Goal: Information Seeking & Learning: Learn about a topic

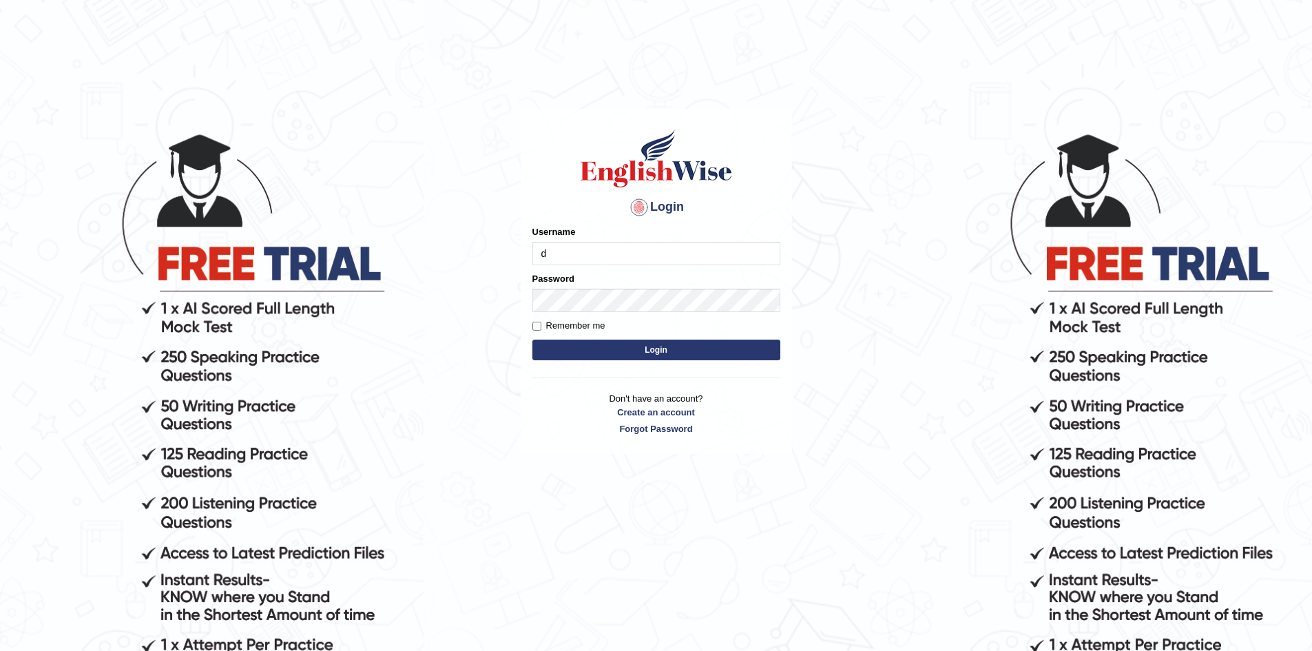
type input "dilgidiva"
click at [657, 342] on button "Login" at bounding box center [656, 349] width 248 height 21
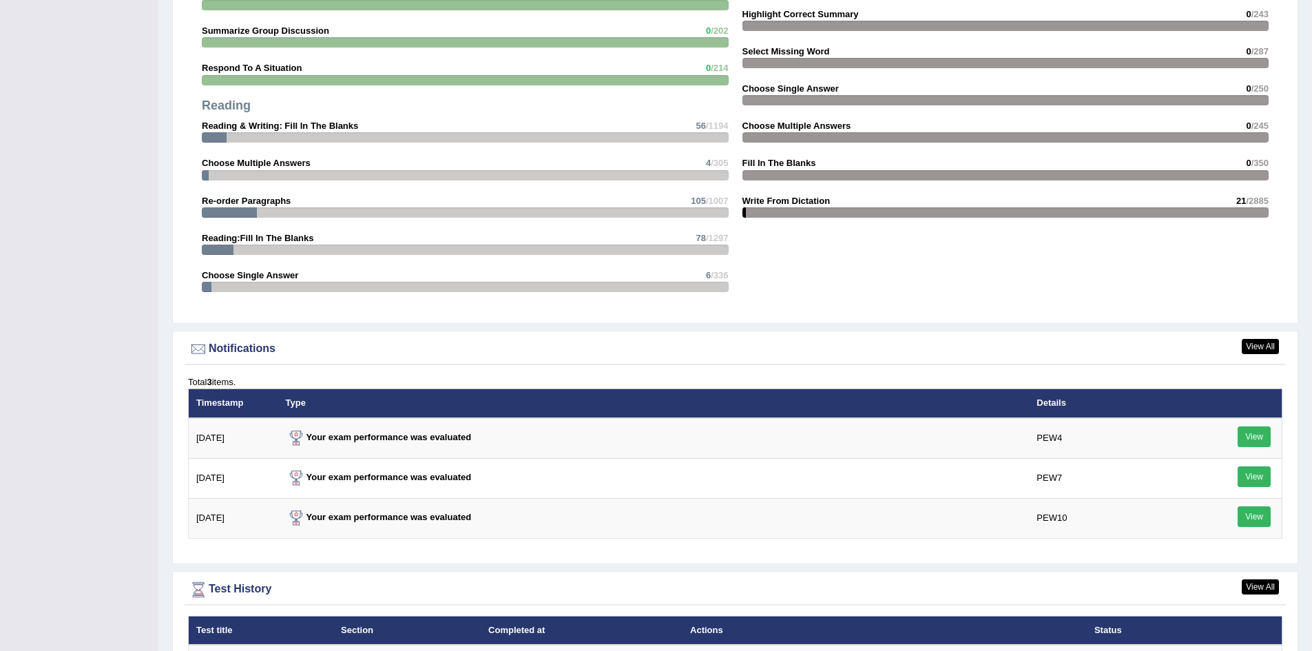
scroll to position [1584, 0]
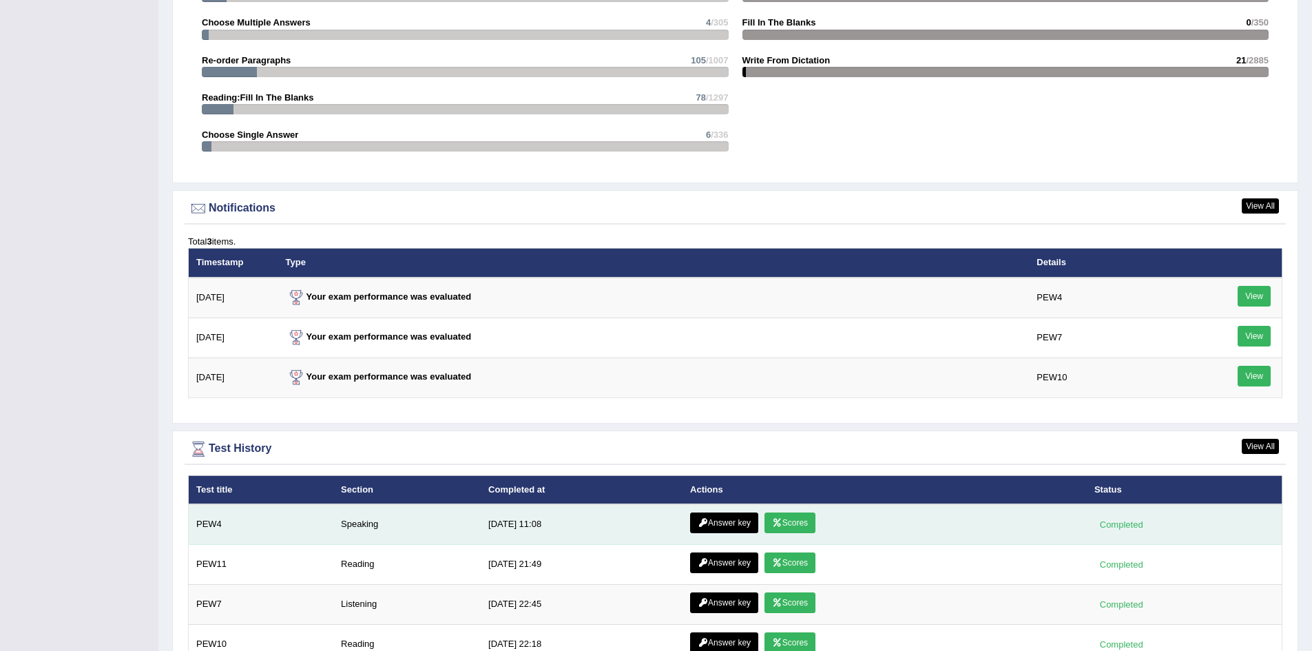
click at [786, 528] on link "Scores" at bounding box center [789, 522] width 51 height 21
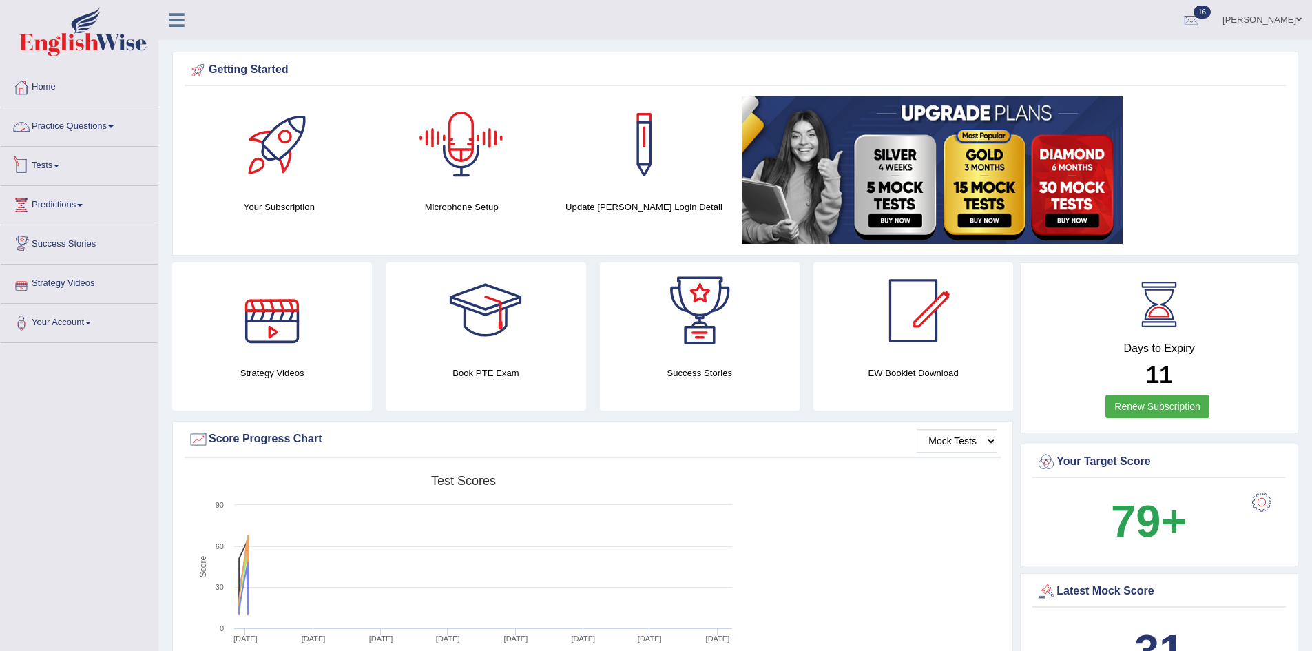
click at [114, 123] on link "Practice Questions" at bounding box center [79, 124] width 157 height 34
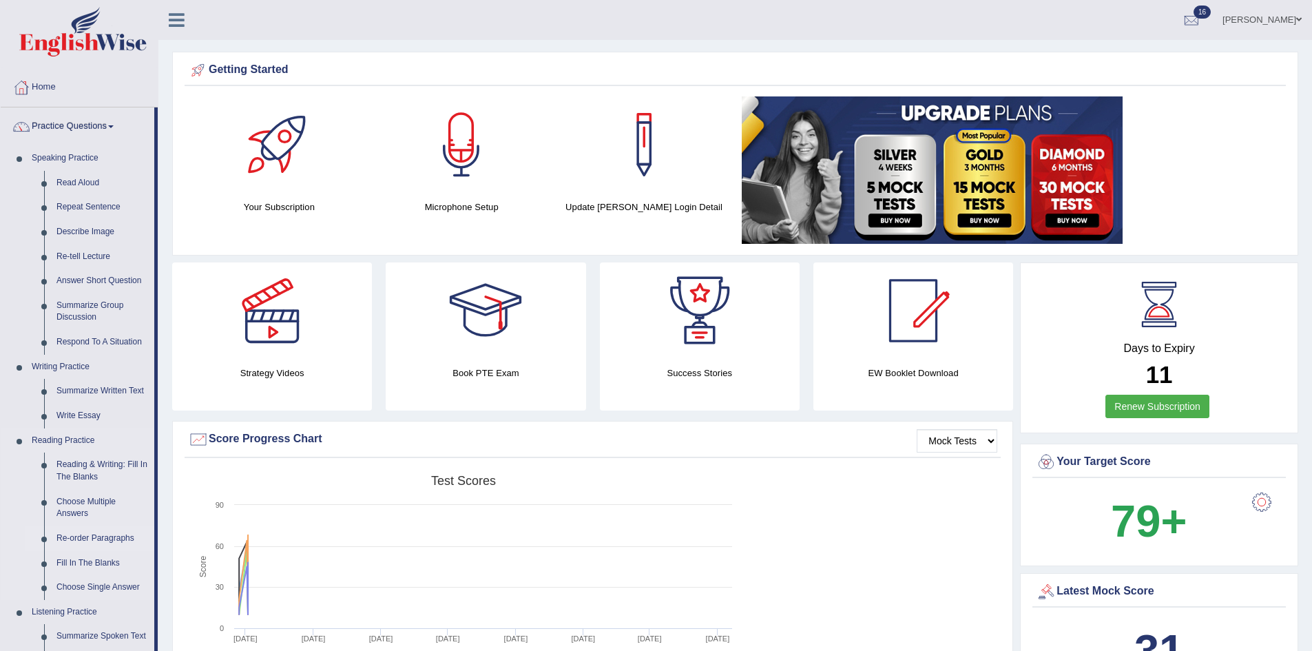
click at [84, 534] on link "Re-order Paragraphs" at bounding box center [102, 538] width 104 height 25
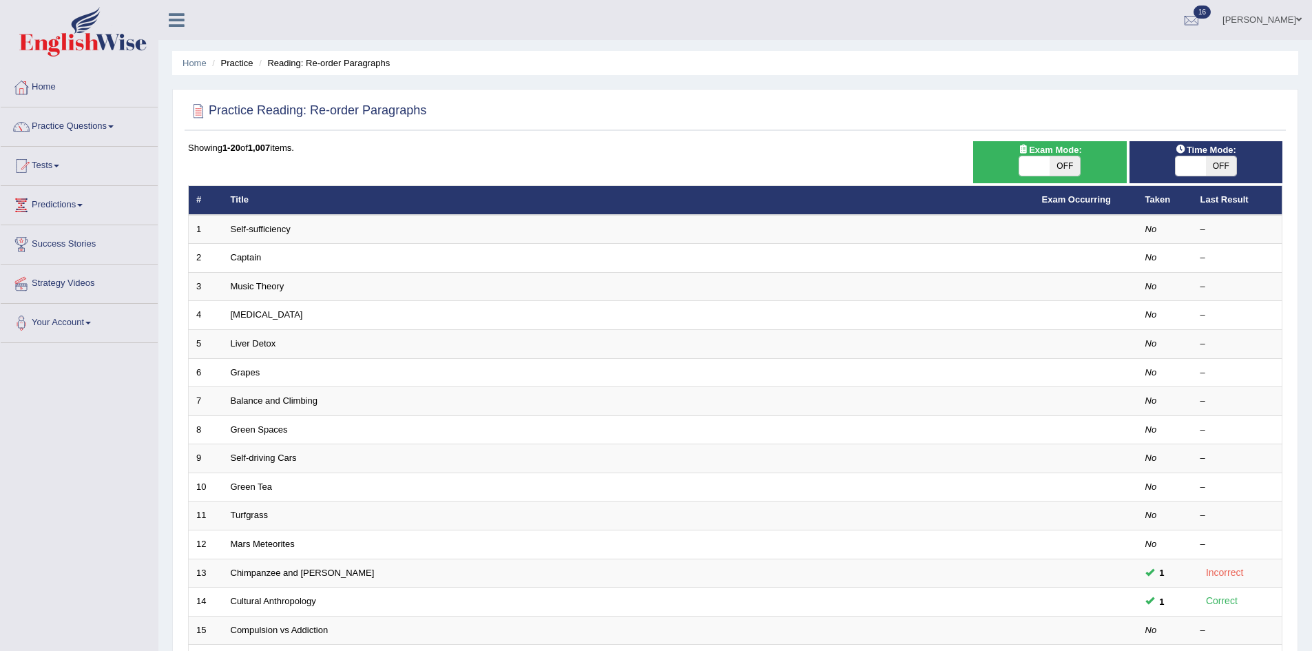
click at [1071, 169] on span "OFF" at bounding box center [1064, 165] width 30 height 19
checkbox input "true"
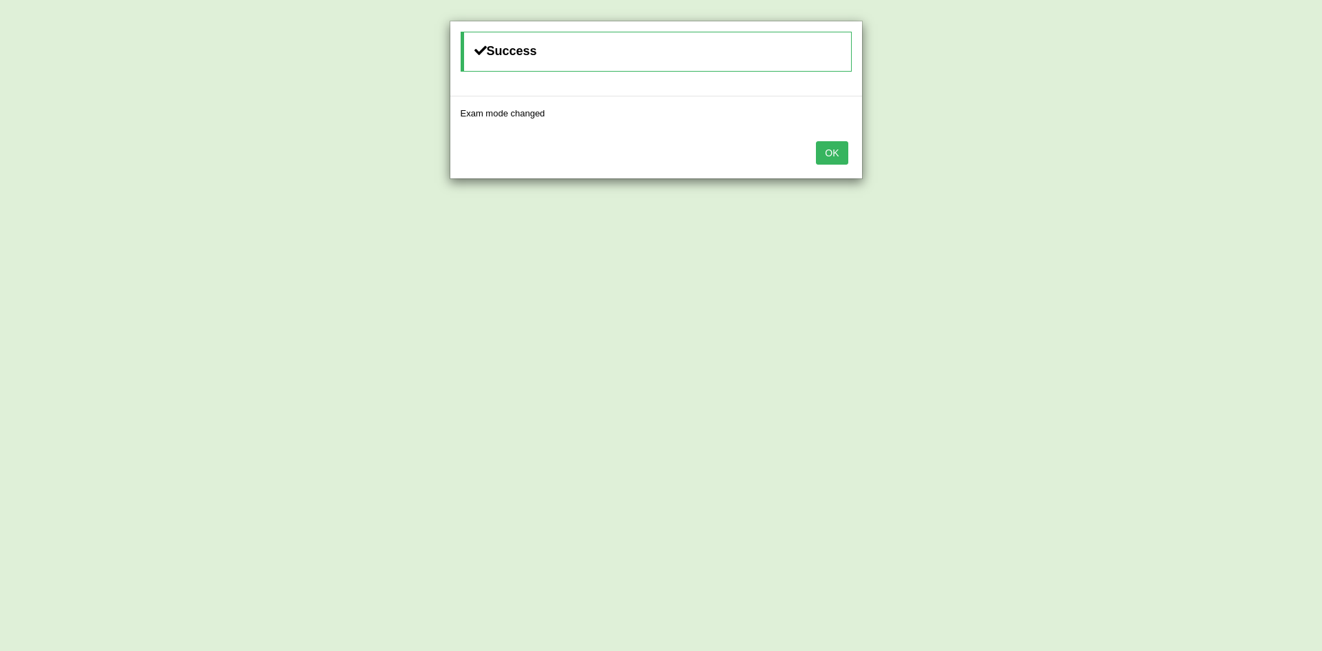
click at [839, 154] on button "OK" at bounding box center [832, 152] width 32 height 23
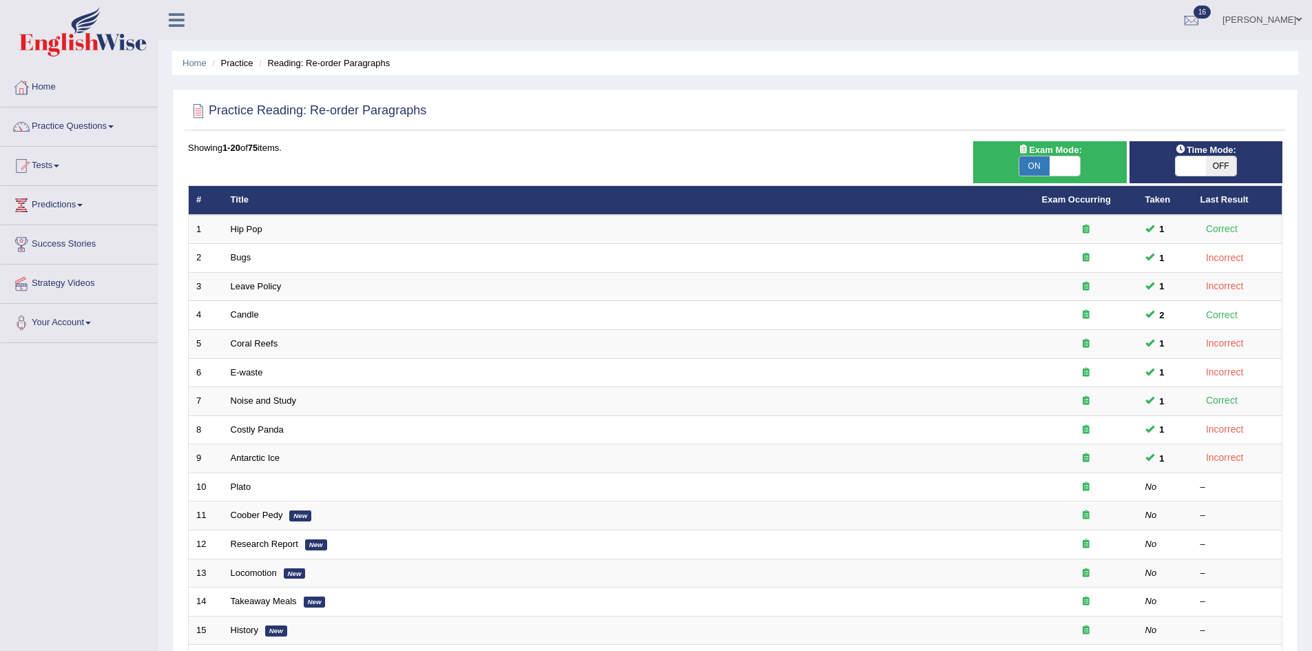
click at [1221, 162] on span "OFF" at bounding box center [1221, 165] width 30 height 19
checkbox input "true"
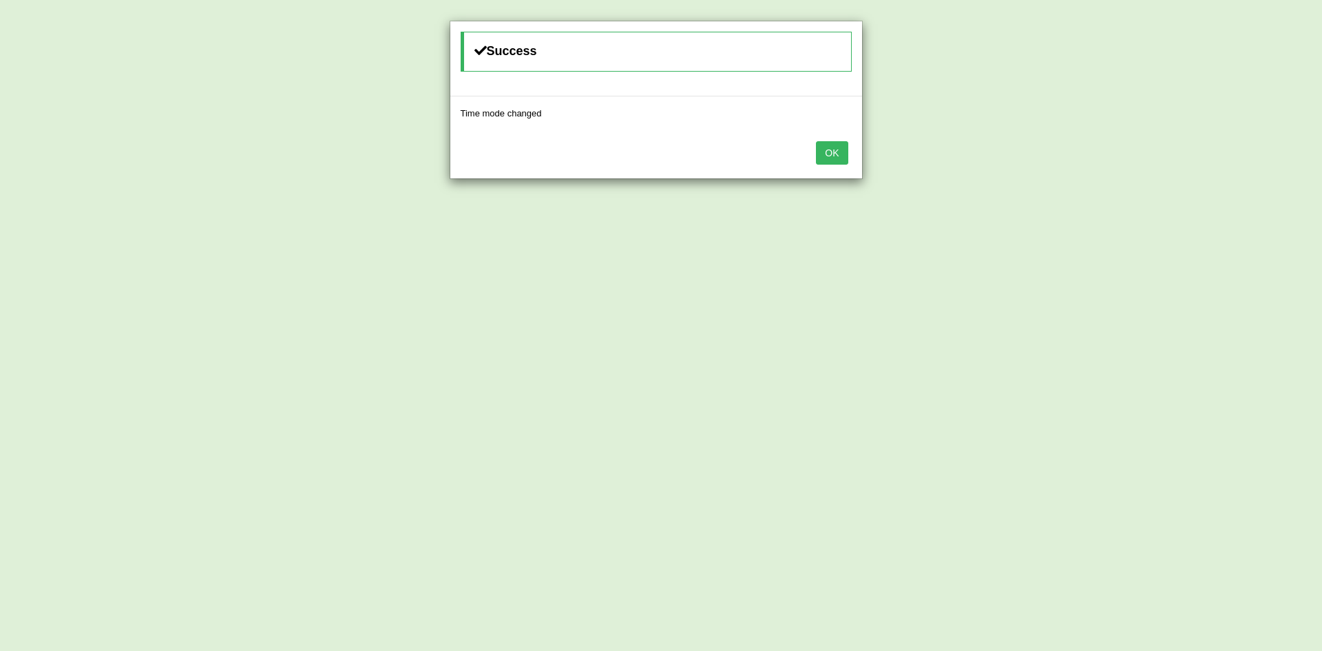
click at [828, 149] on button "OK" at bounding box center [832, 152] width 32 height 23
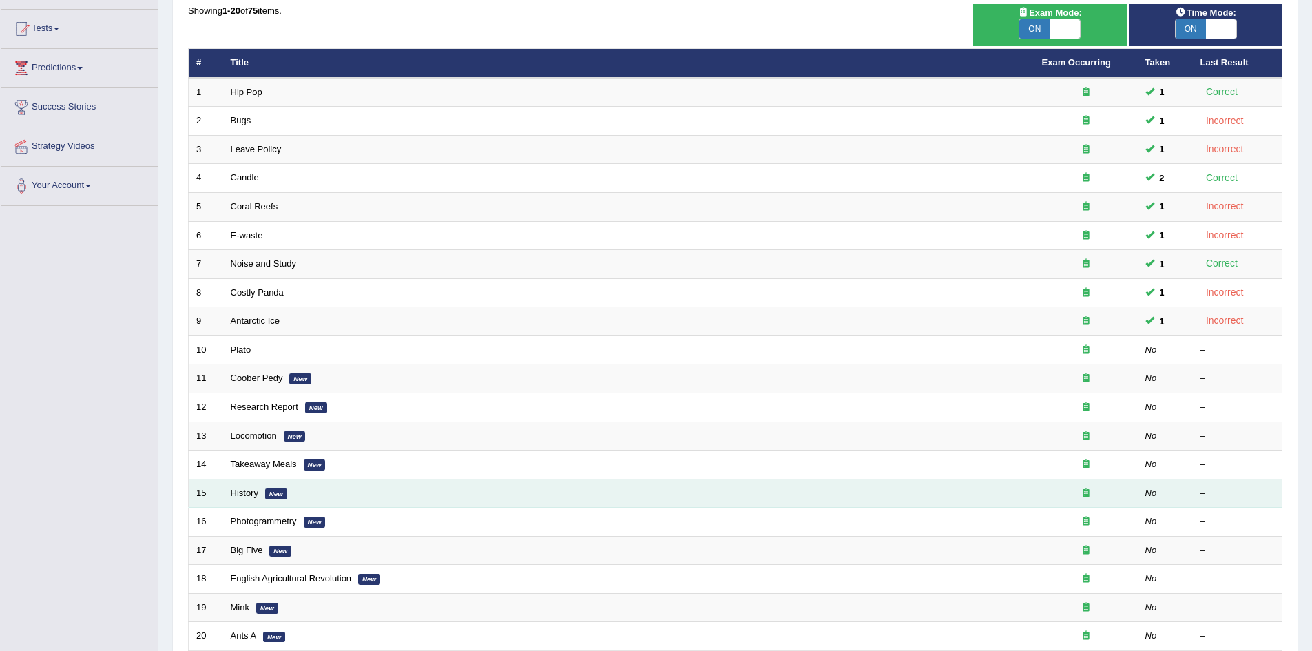
scroll to position [138, 0]
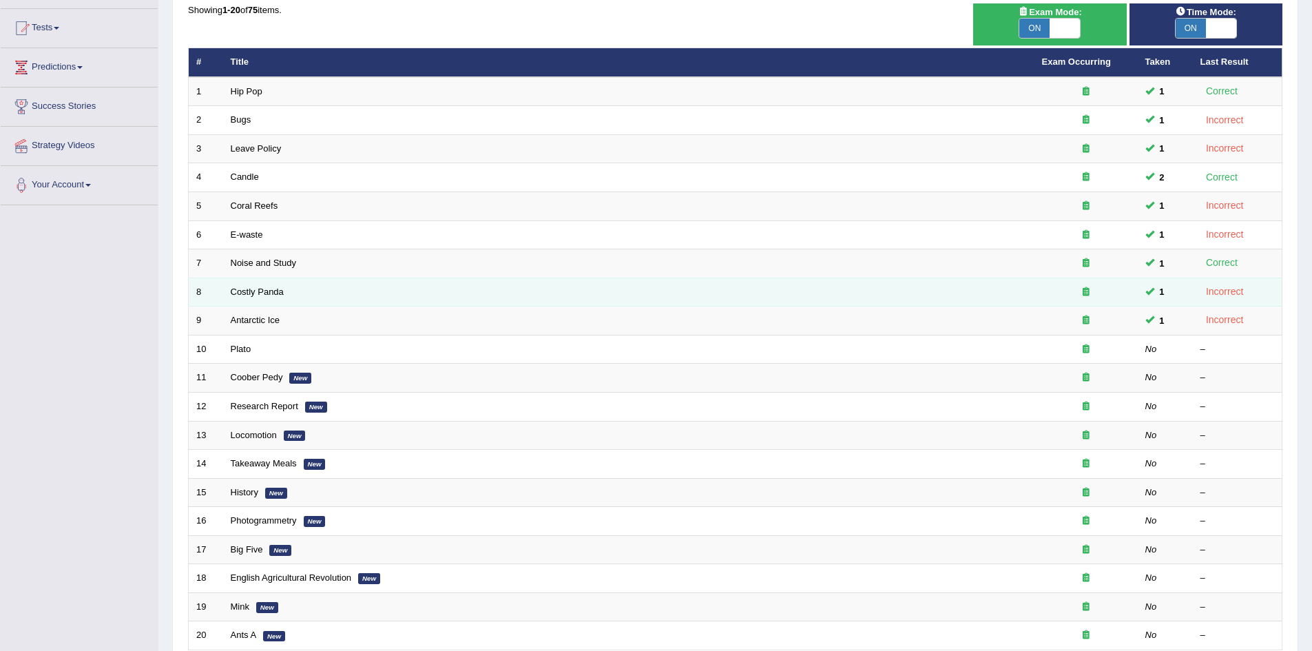
click at [236, 285] on td "Costly Panda" at bounding box center [628, 292] width 811 height 29
click at [258, 293] on link "Costly Panda" at bounding box center [257, 291] width 53 height 10
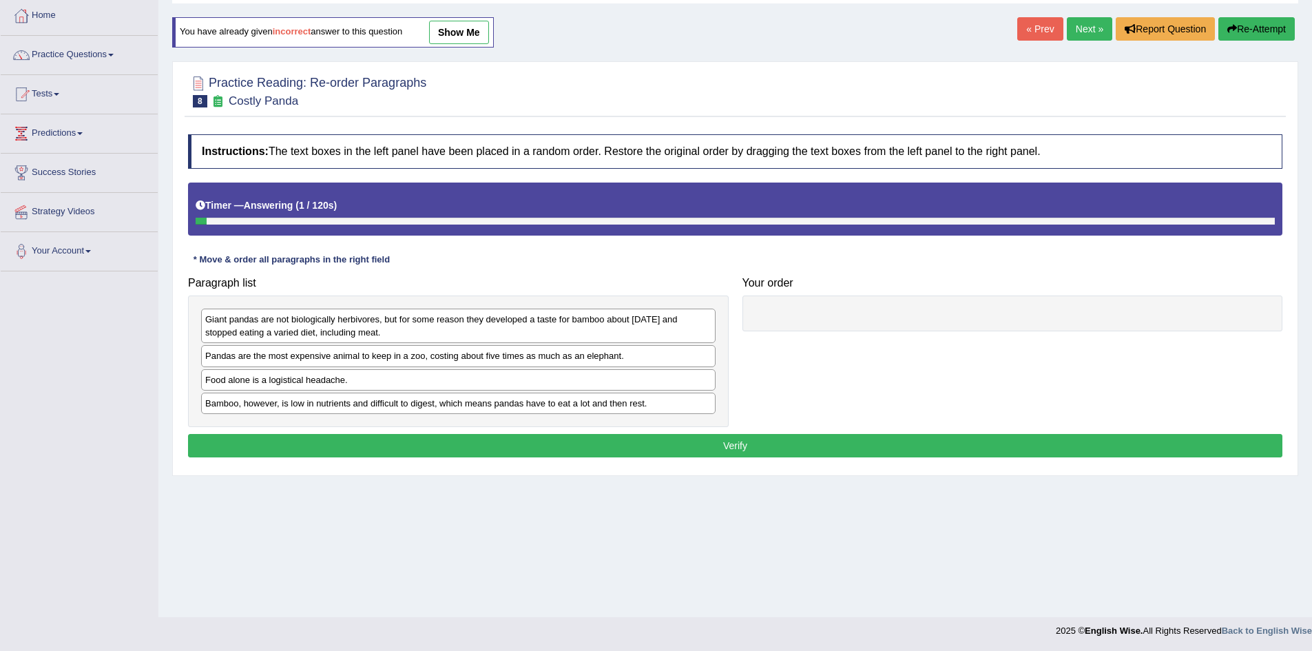
scroll to position [72, 0]
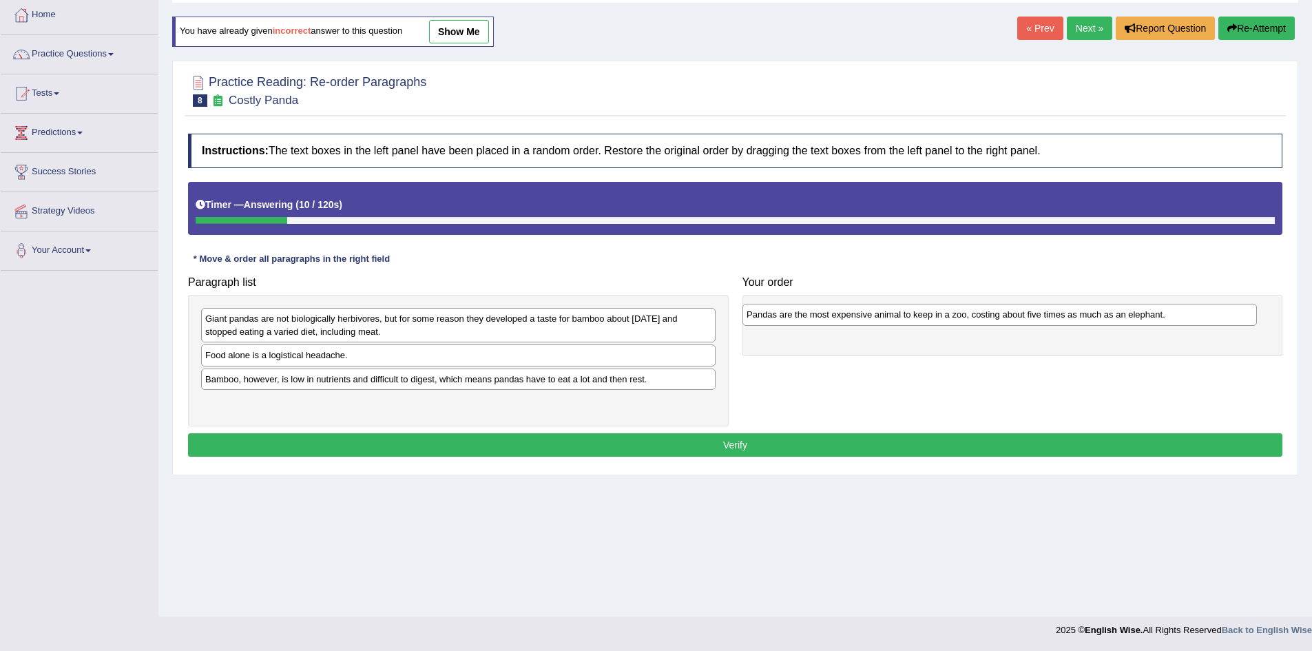
drag, startPoint x: 450, startPoint y: 360, endPoint x: 992, endPoint y: 320, distance: 542.8
click at [992, 320] on div "Pandas are the most expensive animal to keep in a zoo, costing about five times…" at bounding box center [999, 314] width 514 height 21
drag, startPoint x: 361, startPoint y: 355, endPoint x: 448, endPoint y: 357, distance: 87.5
click at [448, 357] on div "Food alone is a logistical headache." at bounding box center [546, 356] width 514 height 21
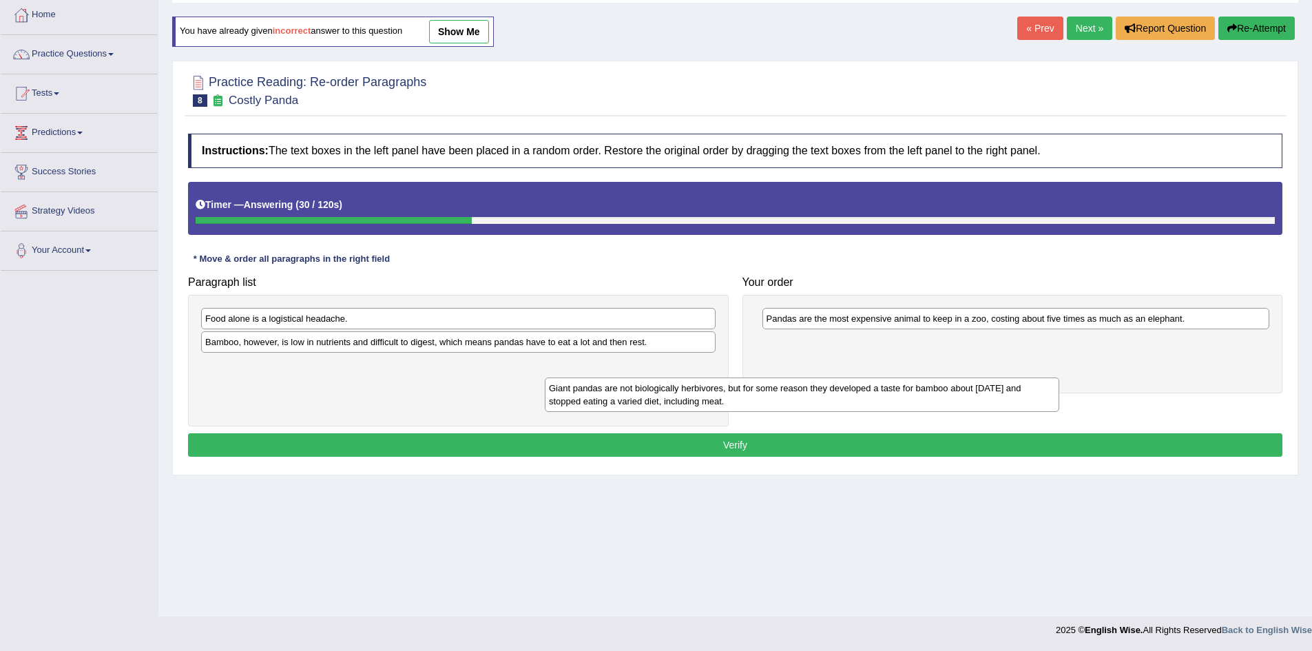
drag, startPoint x: 438, startPoint y: 339, endPoint x: 530, endPoint y: 410, distance: 116.4
click at [548, 410] on div "Giant pandas are not biologically herbivores, but for some reason they develope…" at bounding box center [802, 394] width 514 height 34
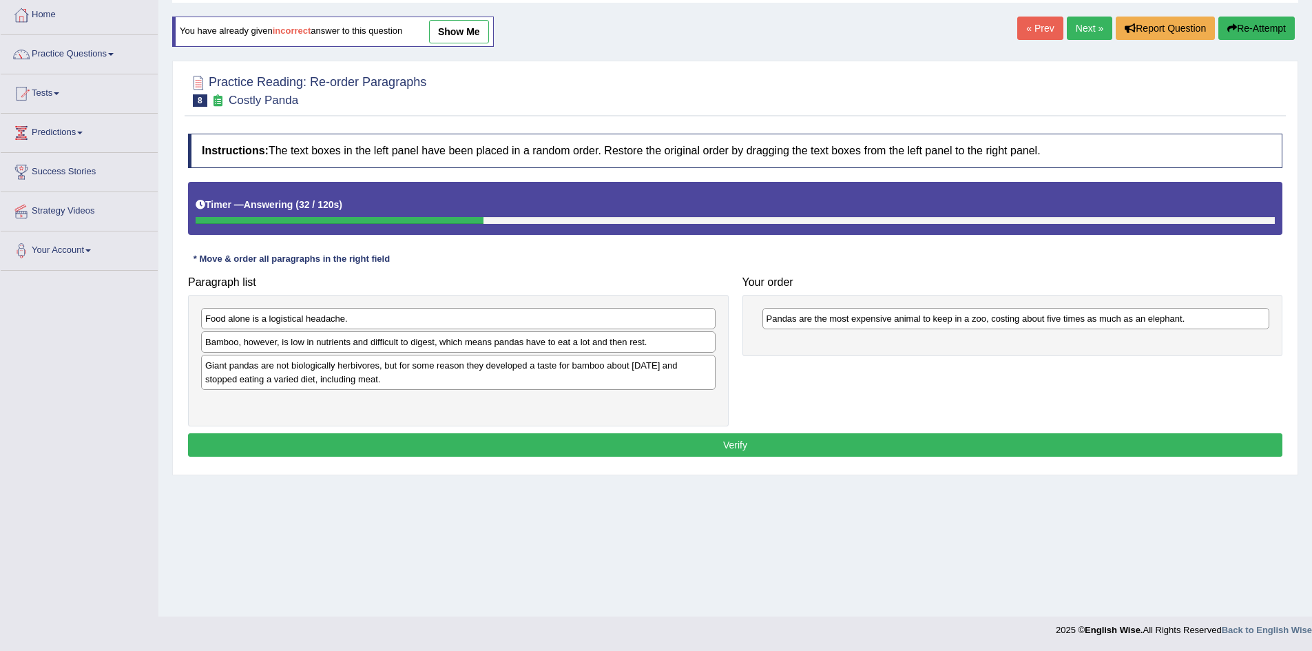
drag, startPoint x: 485, startPoint y: 306, endPoint x: 912, endPoint y: 345, distance: 428.7
click at [912, 345] on div "Paragraph list Food alone is a logistical headache. Bamboo, however, is low in …" at bounding box center [735, 347] width 1108 height 157
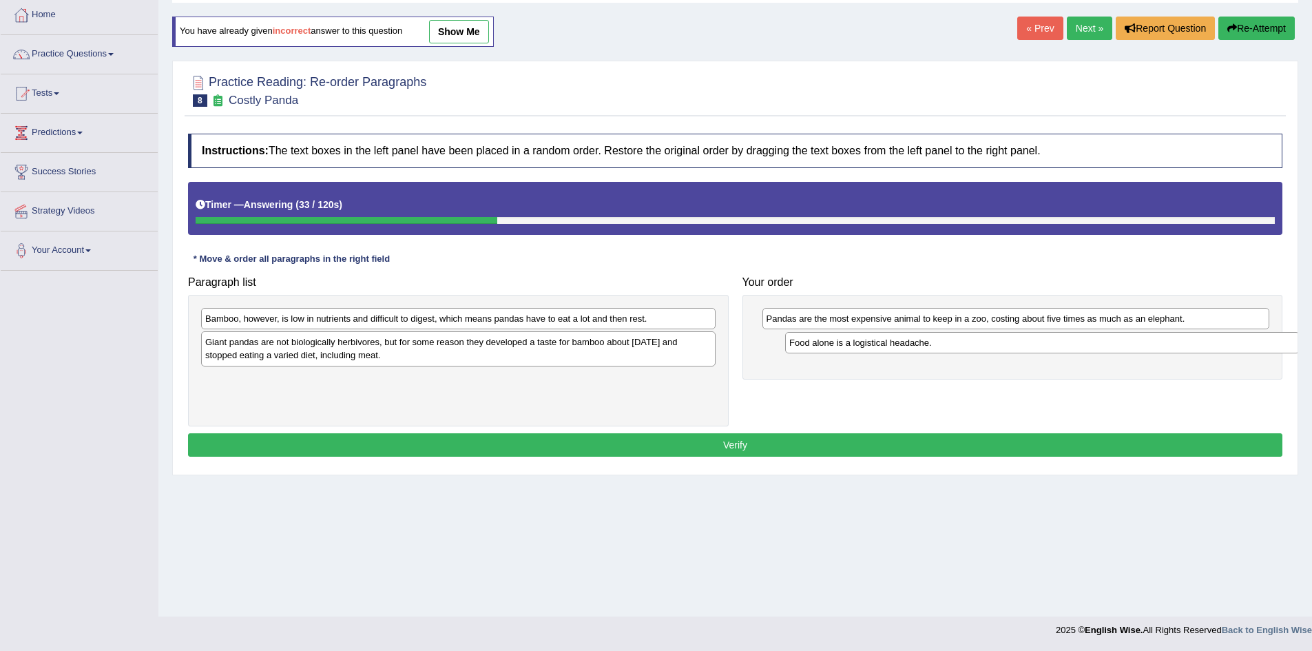
drag, startPoint x: 667, startPoint y: 315, endPoint x: 1251, endPoint y: 339, distance: 584.4
click at [1251, 339] on div "Food alone is a logistical headache." at bounding box center [1042, 342] width 514 height 21
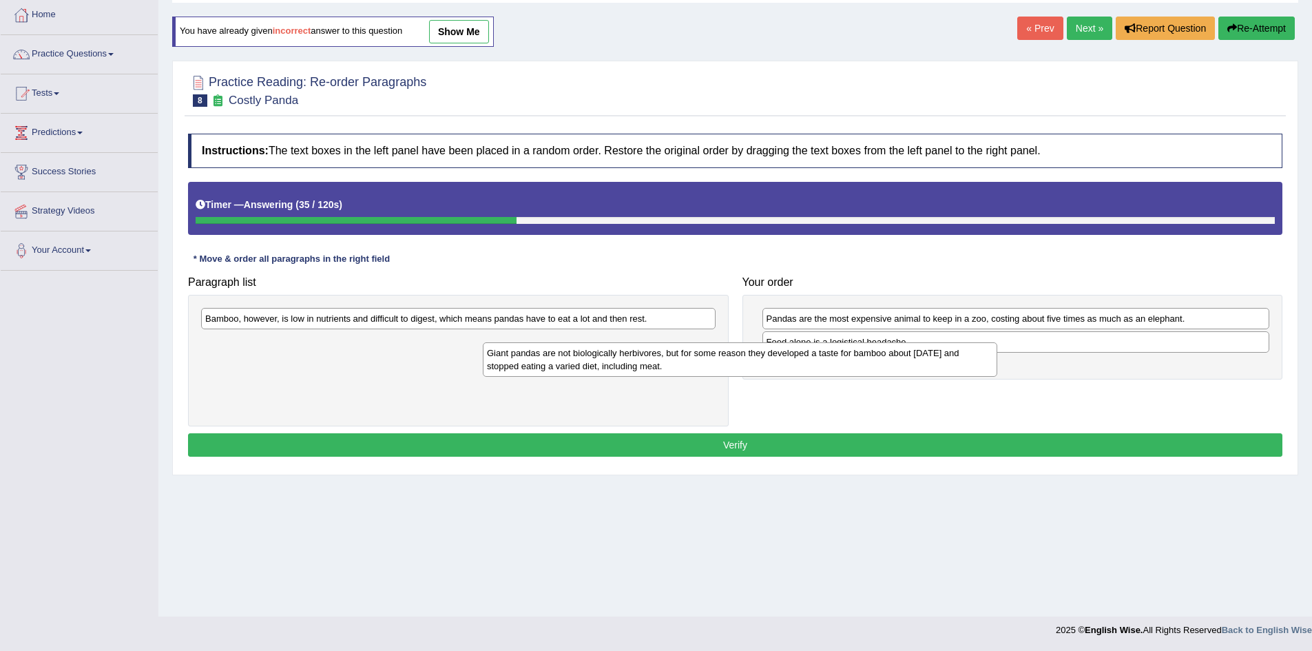
drag, startPoint x: 519, startPoint y: 346, endPoint x: 973, endPoint y: 362, distance: 454.8
click at [883, 363] on div "Giant pandas are not biologically herbivores, but for some reason they develope…" at bounding box center [740, 359] width 514 height 34
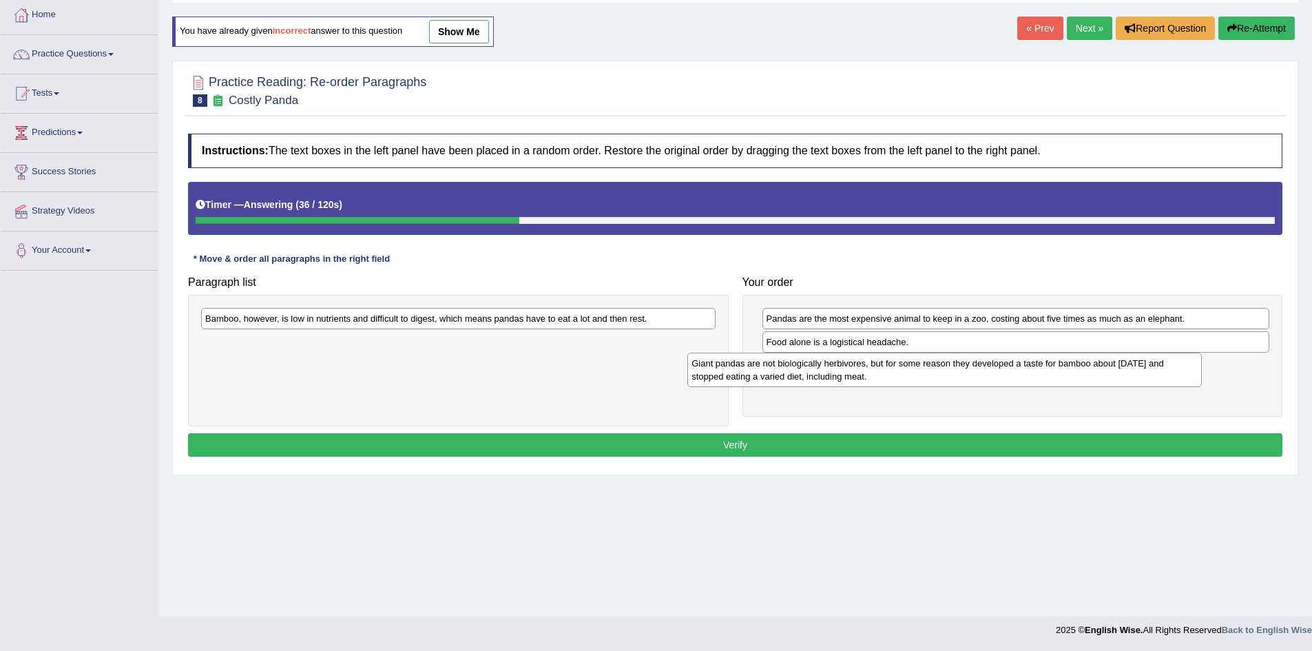
drag, startPoint x: 973, startPoint y: 362, endPoint x: 1058, endPoint y: 362, distance: 85.4
click at [1008, 362] on div "Giant pandas are not biologically herbivores, but for some reason they develope…" at bounding box center [944, 370] width 514 height 34
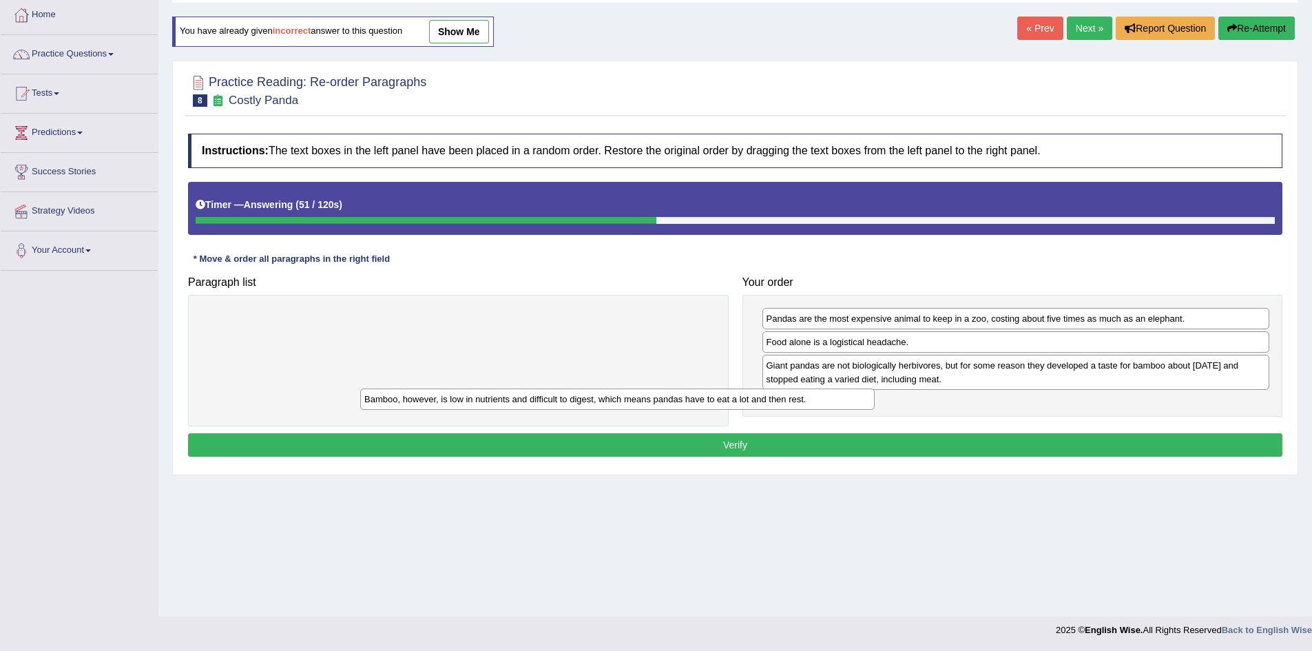
drag, startPoint x: 499, startPoint y: 317, endPoint x: 633, endPoint y: 398, distance: 156.6
click at [644, 398] on div "Bamboo, however, is low in nutrients and difficult to digest, which means panda…" at bounding box center [617, 398] width 514 height 21
click at [633, 398] on div "Bamboo, however, is low in nutrients and difficult to digest, which means panda…" at bounding box center [458, 361] width 541 height 132
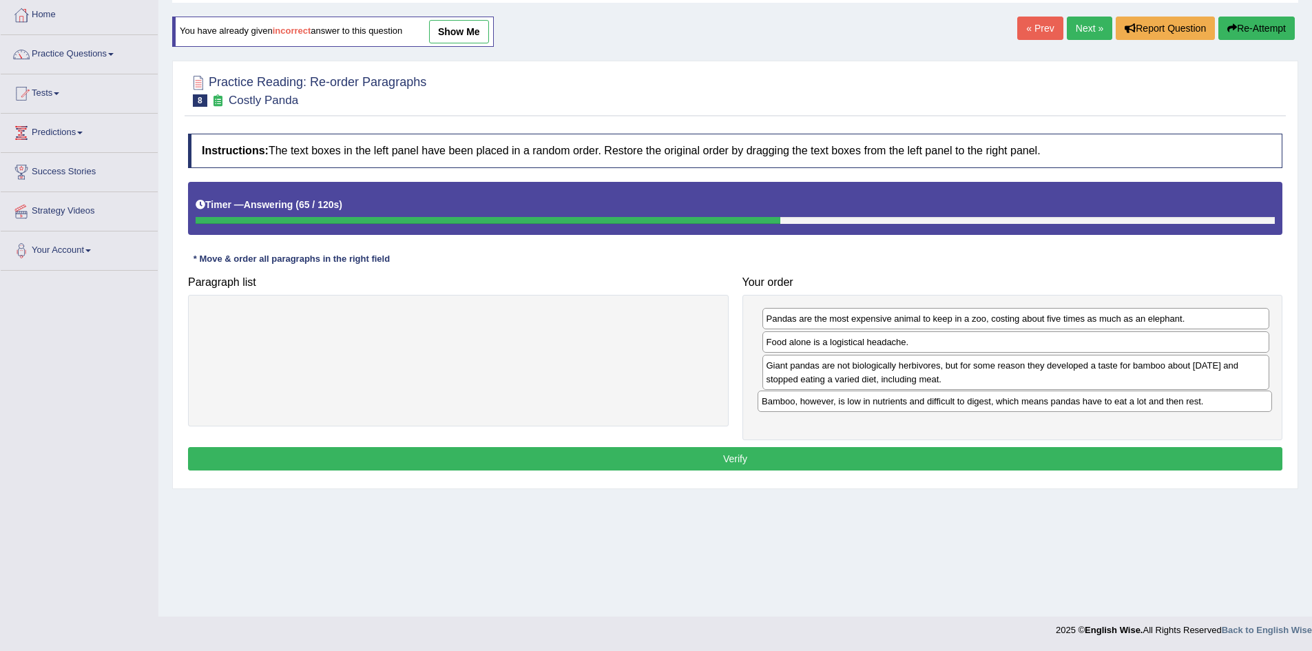
drag, startPoint x: 463, startPoint y: 320, endPoint x: 1020, endPoint y: 403, distance: 562.5
click at [1020, 403] on div "Bamboo, however, is low in nutrients and difficult to digest, which means panda…" at bounding box center [1014, 400] width 514 height 21
click at [1020, 403] on div "Bamboo, however, is low in nutrients and difficult to digest, which means panda…" at bounding box center [1015, 400] width 514 height 21
drag, startPoint x: 1020, startPoint y: 403, endPoint x: 1036, endPoint y: 401, distance: 15.9
click at [1036, 401] on div "Bamboo, however, is low in nutrients and difficult to digest, which means panda…" at bounding box center [1028, 401] width 508 height 21
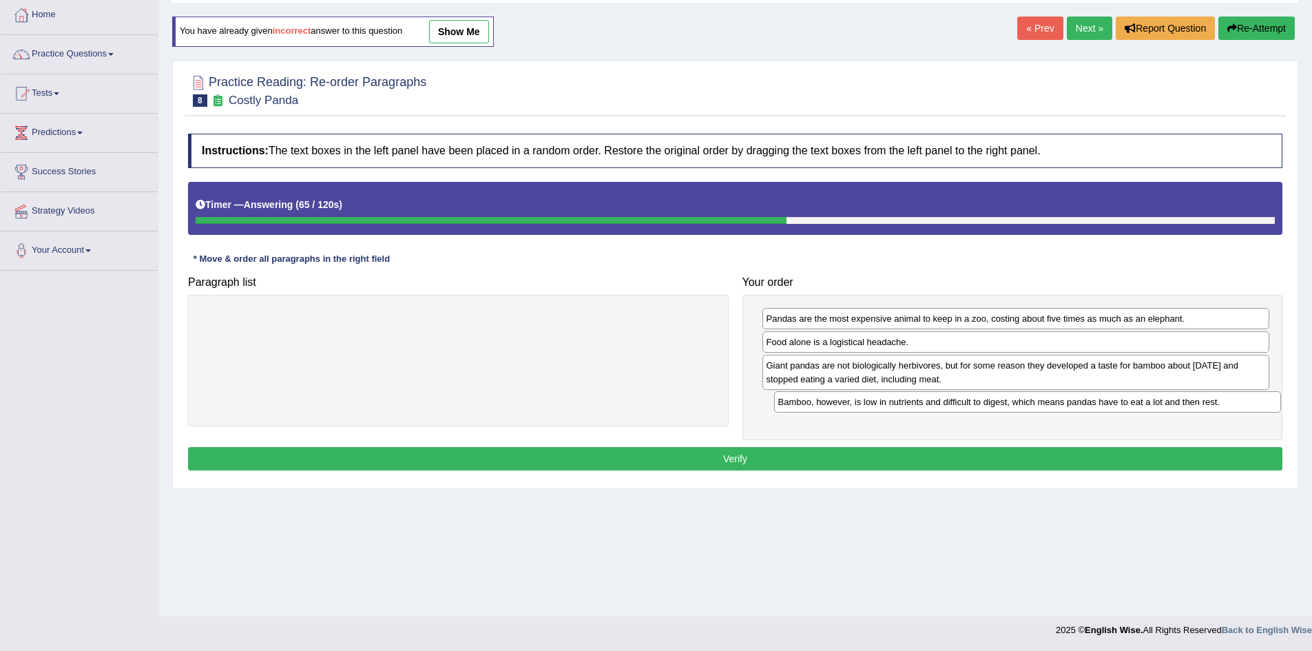
click at [1036, 401] on div "Bamboo, however, is low in nutrients and difficult to digest, which means panda…" at bounding box center [1028, 401] width 508 height 21
click at [908, 455] on button "Verify" at bounding box center [735, 458] width 1094 height 23
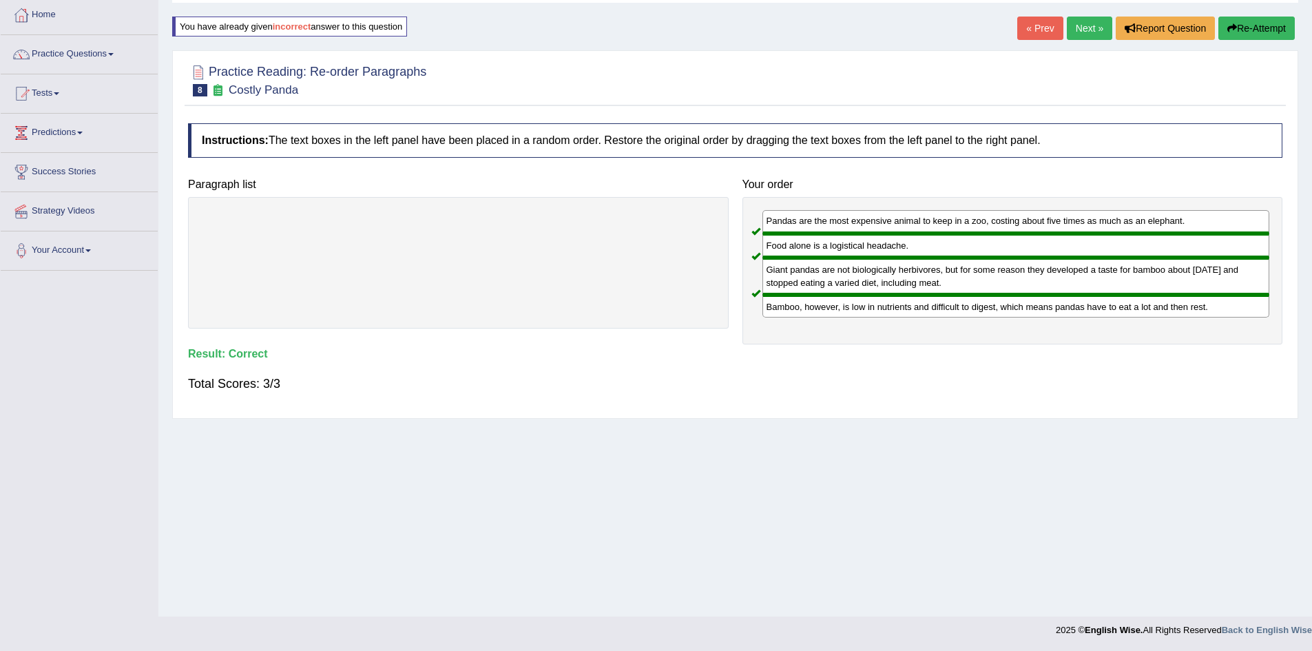
click at [1093, 23] on link "Next »" at bounding box center [1089, 28] width 45 height 23
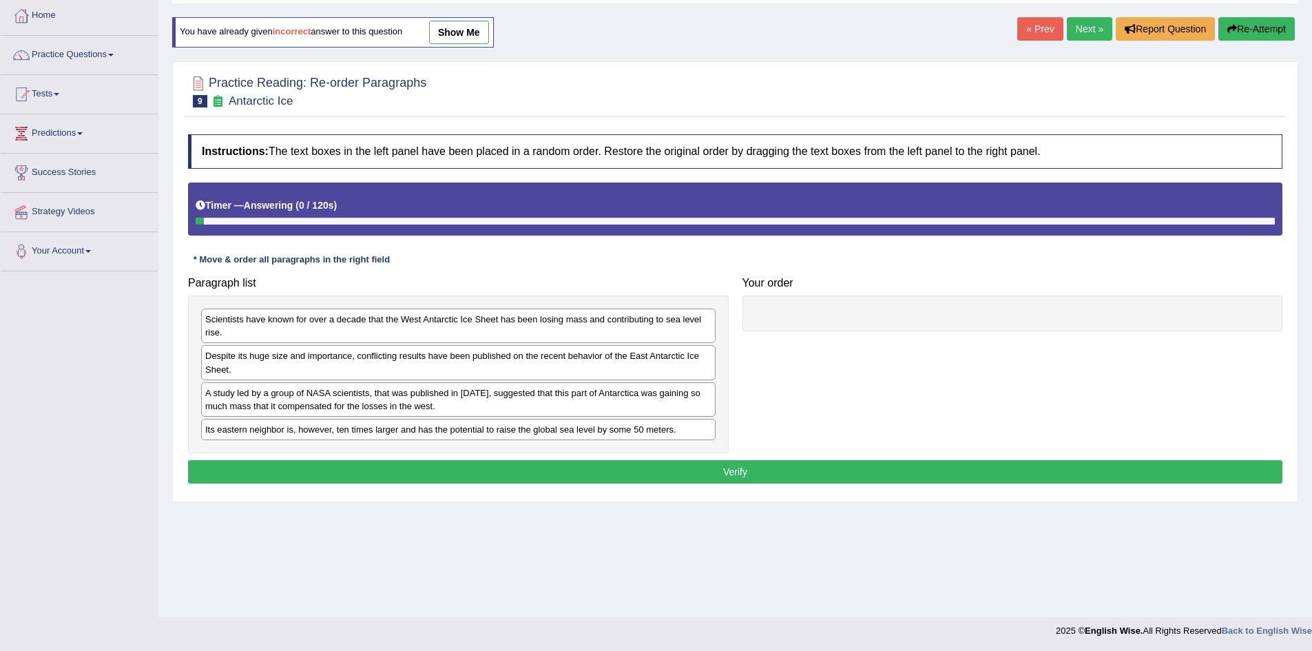
scroll to position [72, 0]
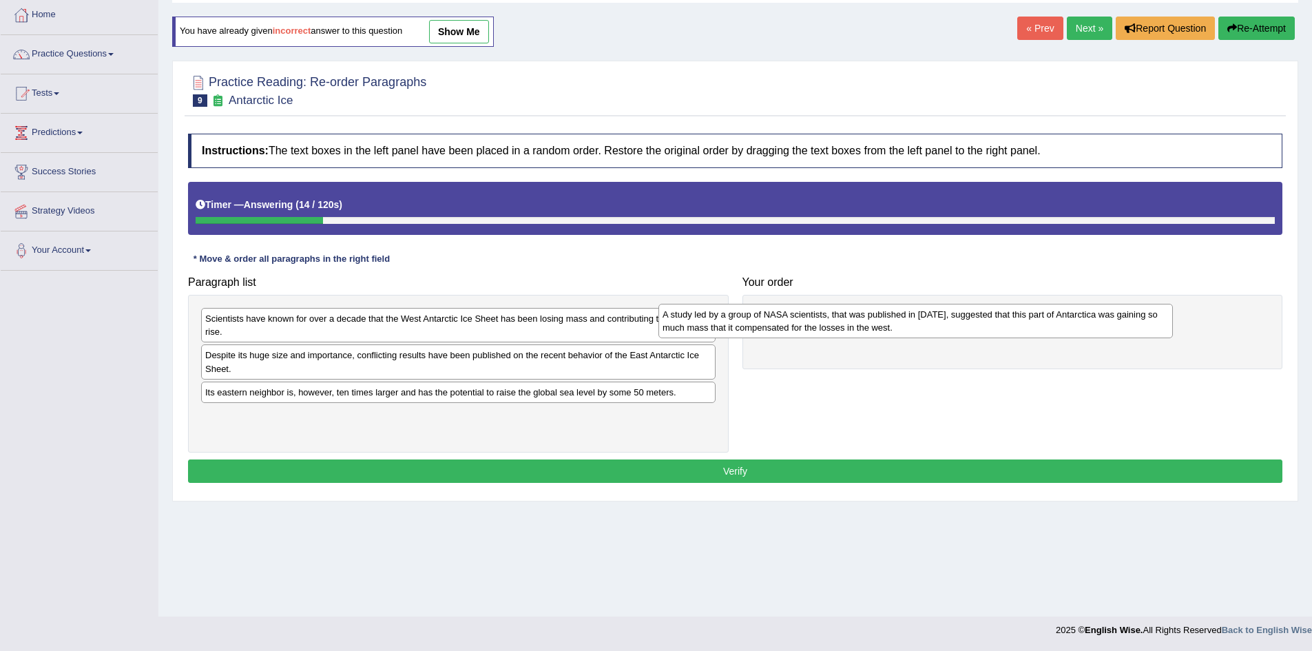
drag, startPoint x: 394, startPoint y: 404, endPoint x: 860, endPoint y: 326, distance: 472.6
click at [860, 326] on div "A study led by a group of NASA scientists, that was published in [DATE], sugges…" at bounding box center [915, 321] width 514 height 34
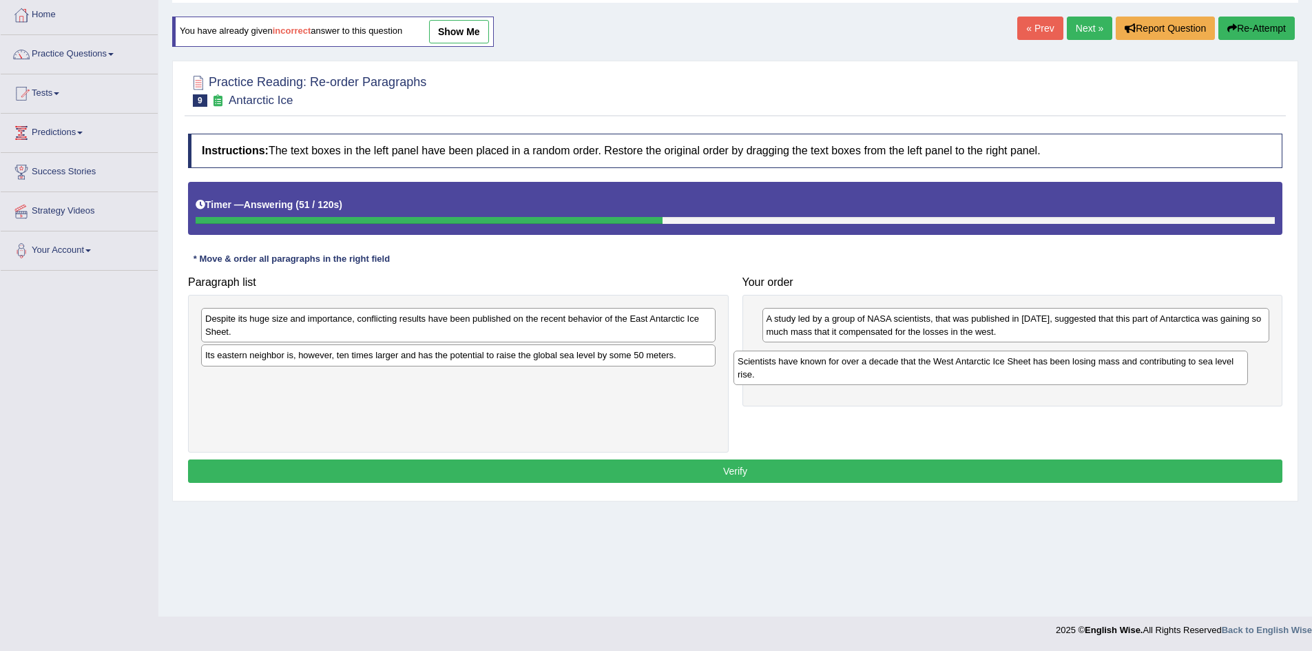
drag, startPoint x: 392, startPoint y: 328, endPoint x: 924, endPoint y: 371, distance: 534.0
click at [924, 371] on div "Scientists have known for over a decade that the West Antarctic Ice Sheet has b…" at bounding box center [990, 368] width 514 height 34
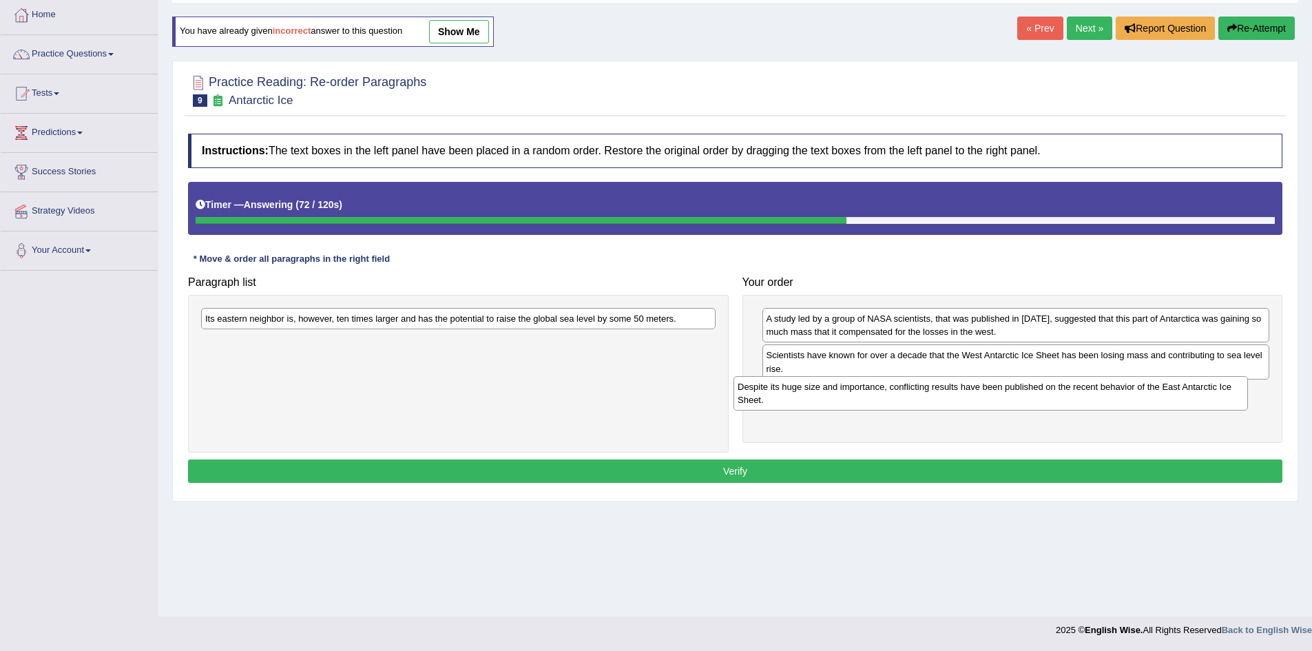
drag, startPoint x: 514, startPoint y: 331, endPoint x: 1054, endPoint y: 401, distance: 543.6
click at [1054, 401] on div "Despite its huge size and importance, conflicting results have been published o…" at bounding box center [990, 393] width 514 height 34
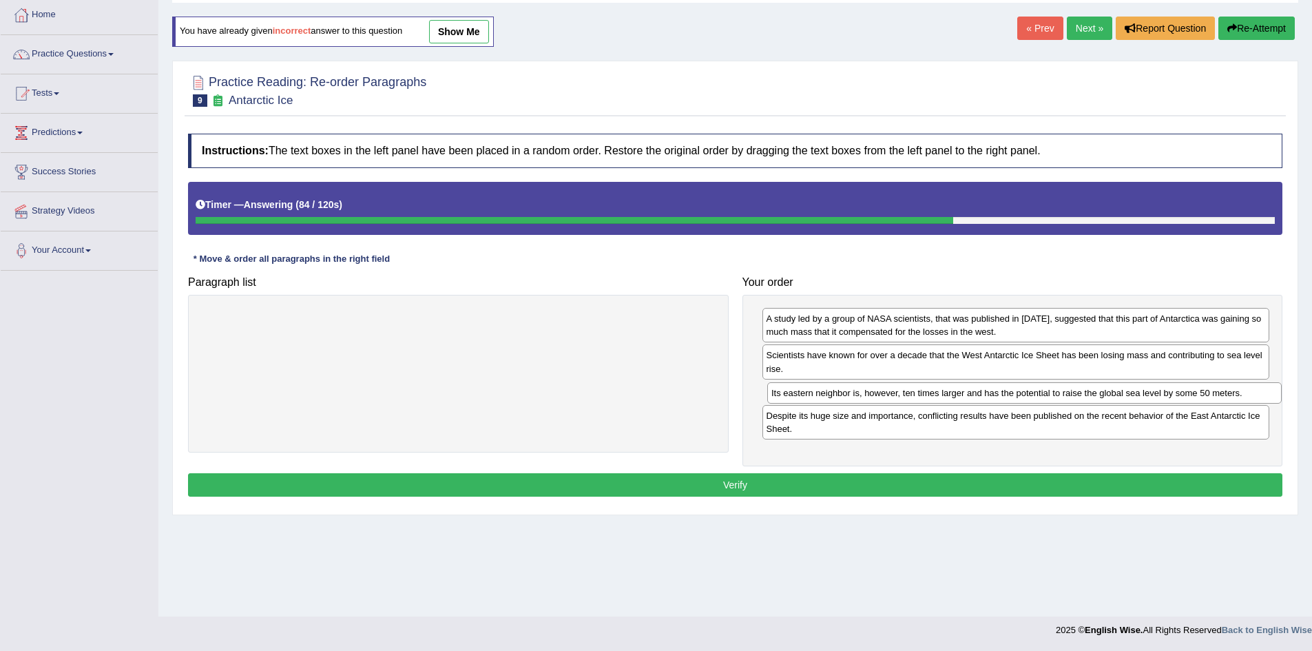
drag, startPoint x: 456, startPoint y: 321, endPoint x: 1022, endPoint y: 395, distance: 570.9
click at [1022, 395] on div "Its eastern neighbor is, however, ten times larger and has the potential to rai…" at bounding box center [1024, 392] width 514 height 21
click at [956, 483] on button "Verify" at bounding box center [735, 484] width 1094 height 23
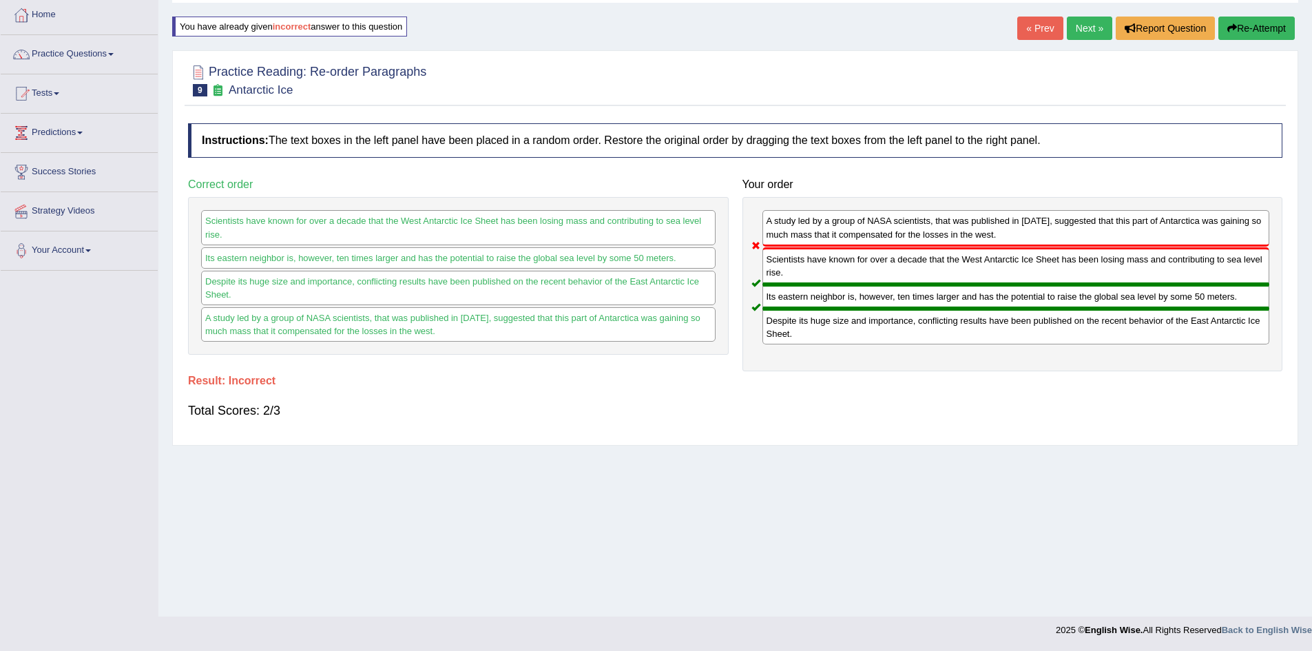
click at [1084, 21] on link "Next »" at bounding box center [1089, 28] width 45 height 23
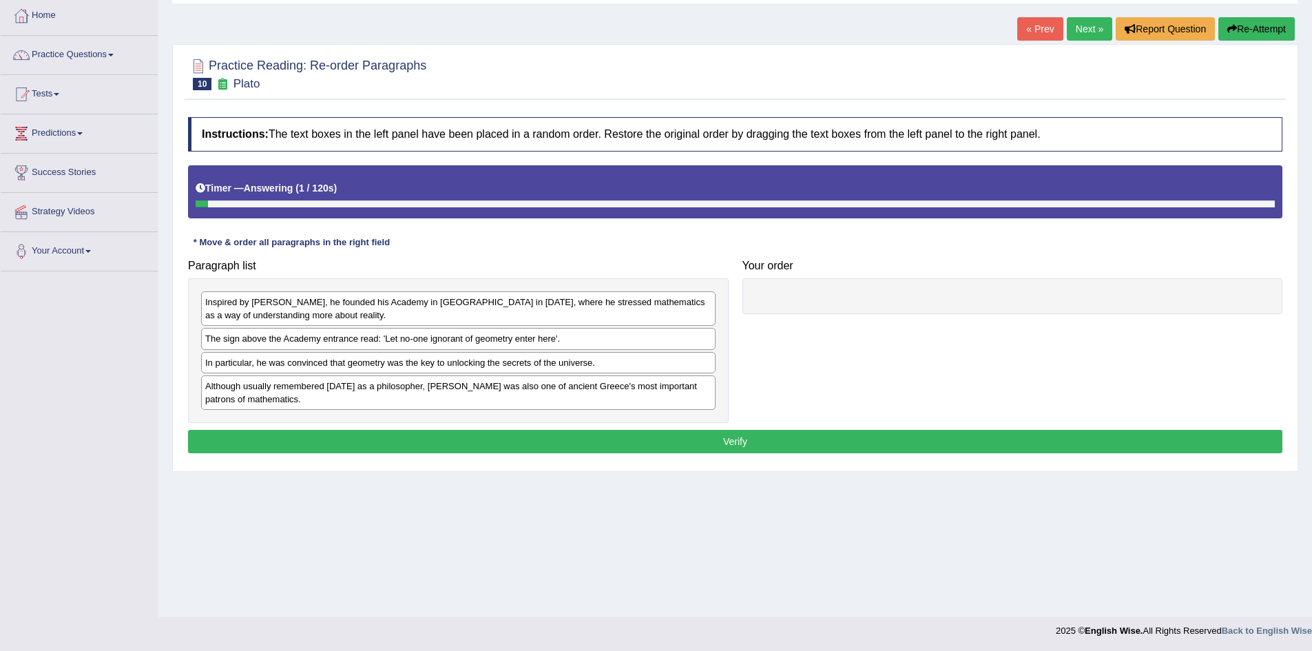
scroll to position [72, 0]
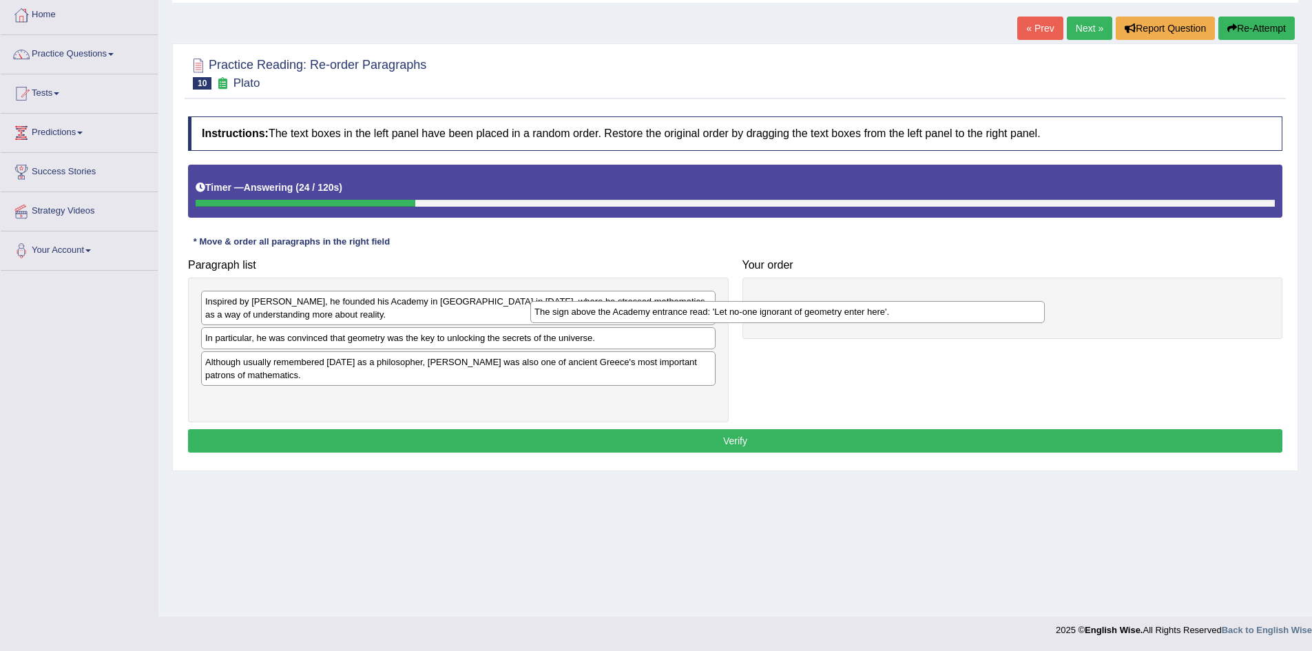
drag, startPoint x: 357, startPoint y: 343, endPoint x: 555, endPoint y: 320, distance: 199.6
click at [616, 320] on div "The sign above the Academy entrance read: 'Let no-one ignorant of geometry ente…" at bounding box center [787, 311] width 514 height 21
click at [559, 320] on div "The sign above the Academy entrance read: 'Let no-one ignorant of geometry ente…" at bounding box center [787, 311] width 514 height 21
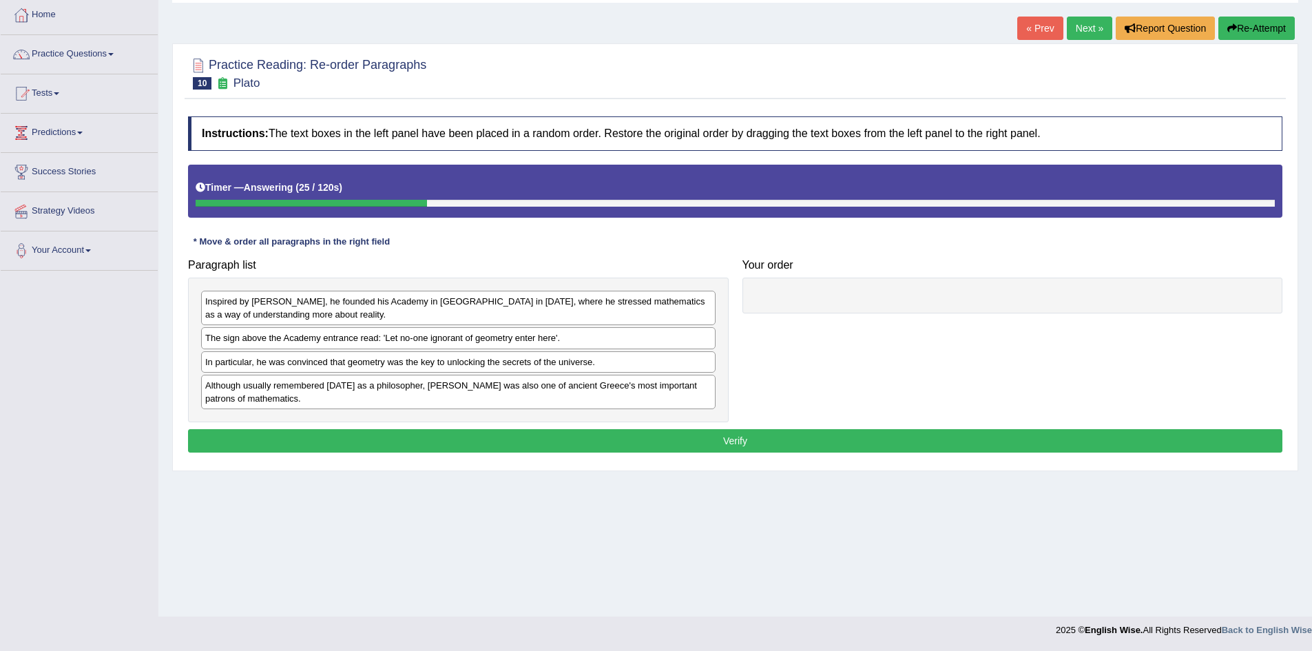
drag, startPoint x: 540, startPoint y: 320, endPoint x: 535, endPoint y: 327, distance: 8.4
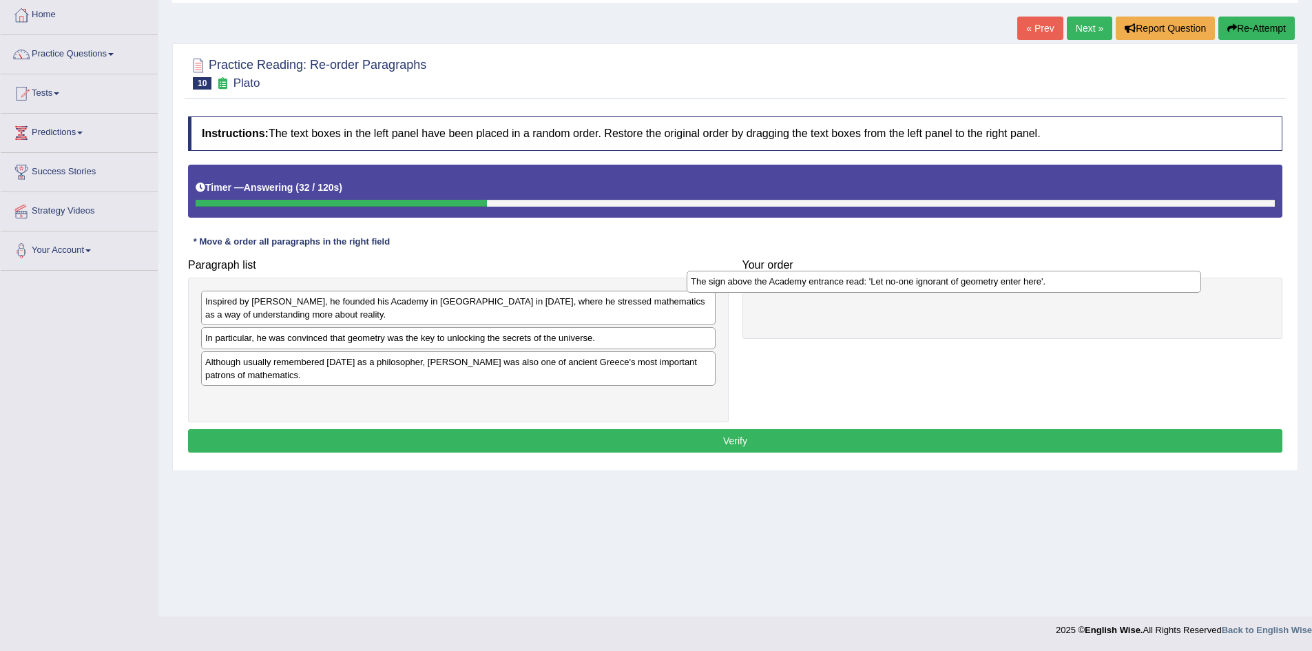
drag, startPoint x: 386, startPoint y: 346, endPoint x: 871, endPoint y: 290, distance: 488.7
click at [871, 290] on div "The sign above the Academy entrance read: 'Let no-one ignorant of geometry ente…" at bounding box center [944, 281] width 514 height 21
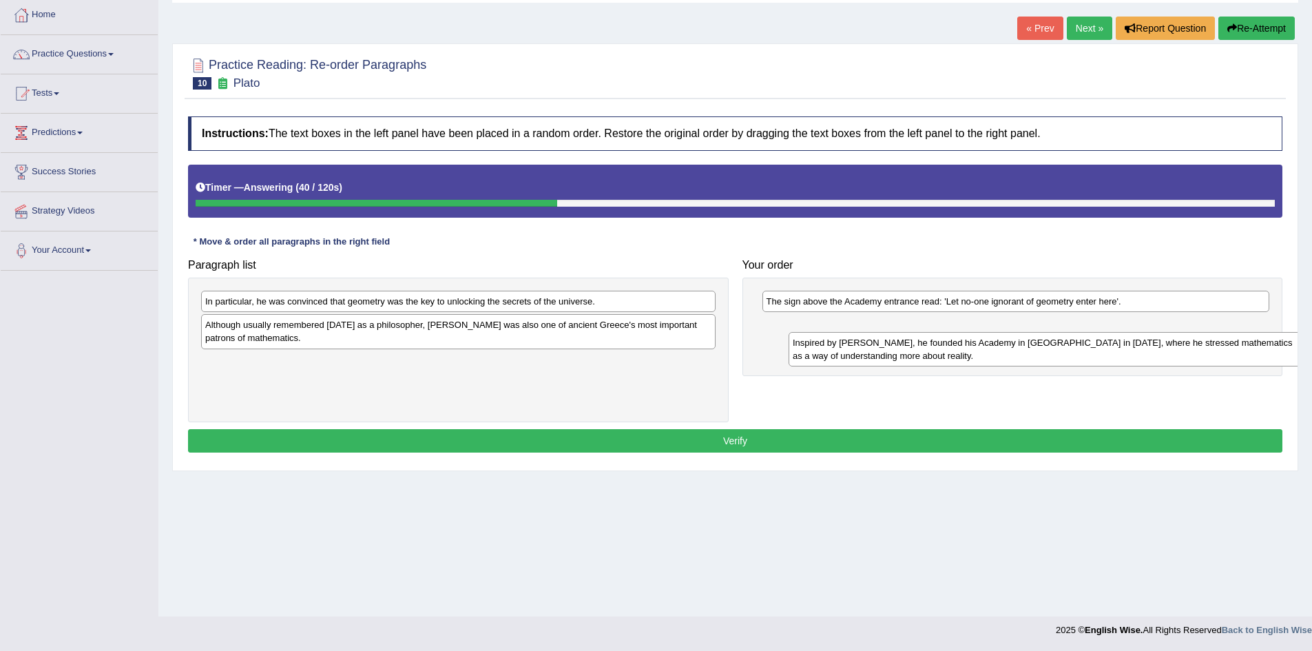
drag, startPoint x: 575, startPoint y: 315, endPoint x: 1149, endPoint y: 351, distance: 574.8
click at [1149, 351] on div "Inspired by [PERSON_NAME], he founded his Academy in [GEOGRAPHIC_DATA] in [DATE…" at bounding box center [1045, 349] width 514 height 34
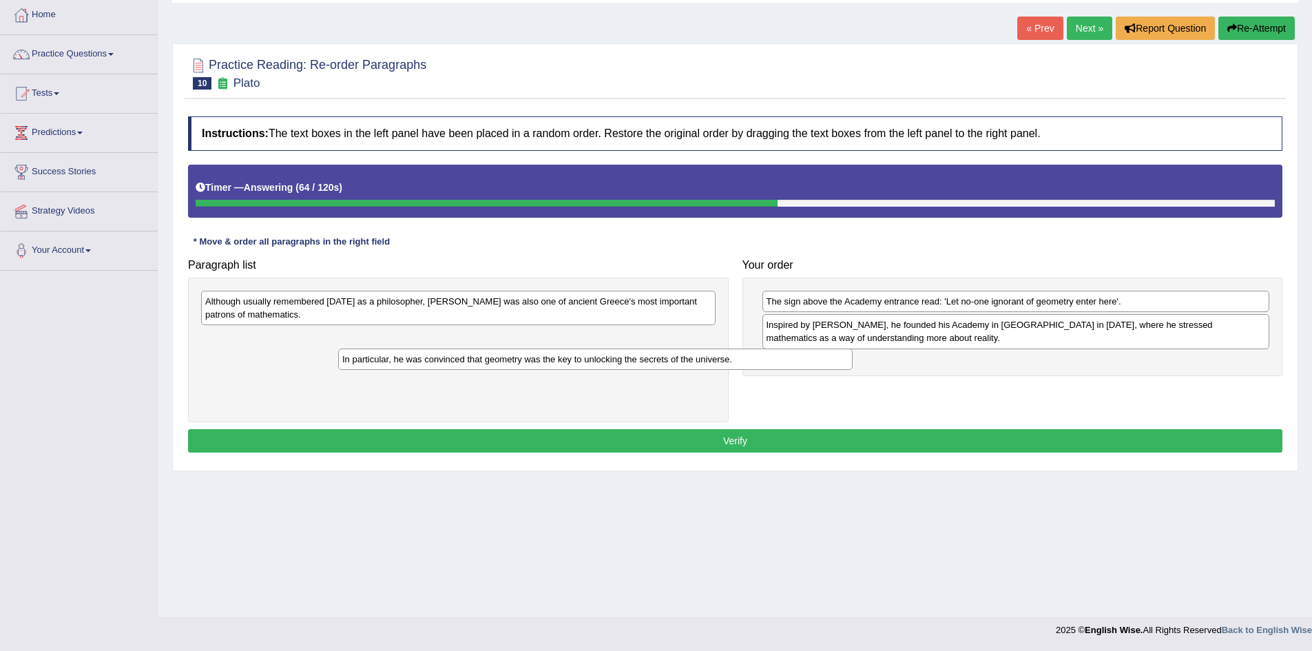
drag, startPoint x: 362, startPoint y: 300, endPoint x: 493, endPoint y: 356, distance: 143.1
click at [493, 356] on div "In particular, he was convinced that geometry was the key to unlocking the secr…" at bounding box center [595, 358] width 514 height 21
click at [493, 356] on div "In particular, he was convinced that geometry was the key to unlocking the secr…" at bounding box center [589, 357] width 514 height 21
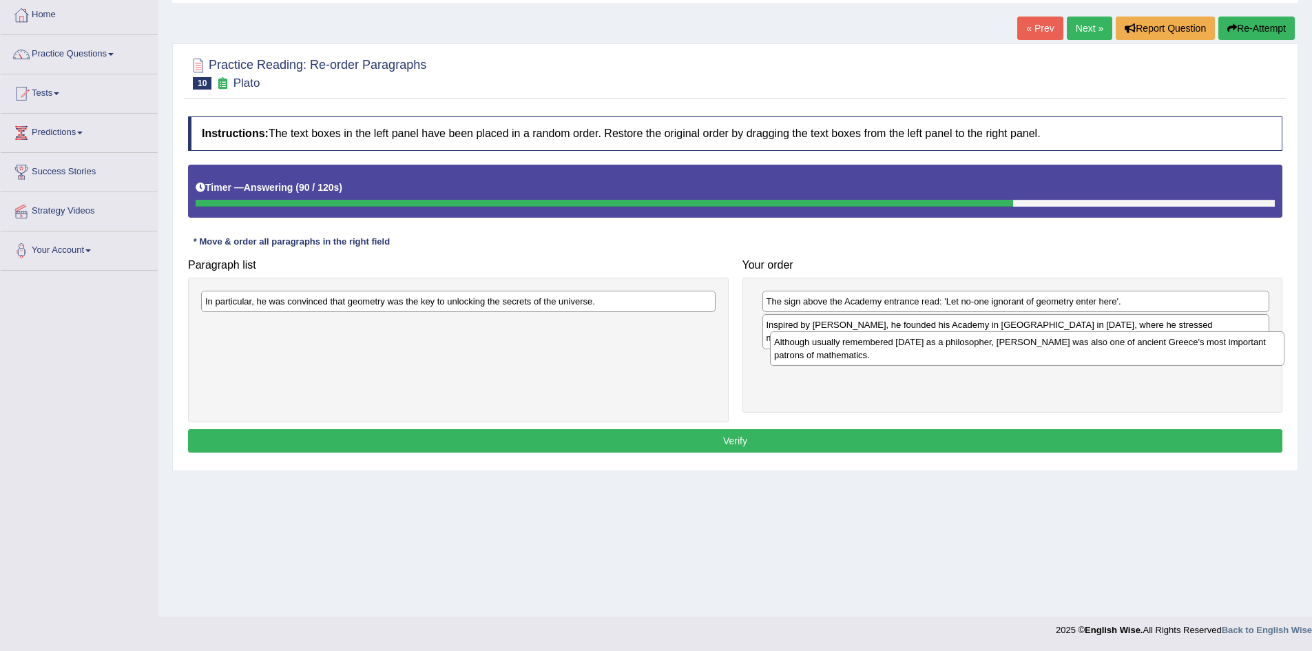
drag, startPoint x: 430, startPoint y: 316, endPoint x: 999, endPoint y: 357, distance: 570.2
click at [999, 357] on div "Although usually remembered today as a philosopher, Plato was also one of ancie…" at bounding box center [1027, 348] width 514 height 34
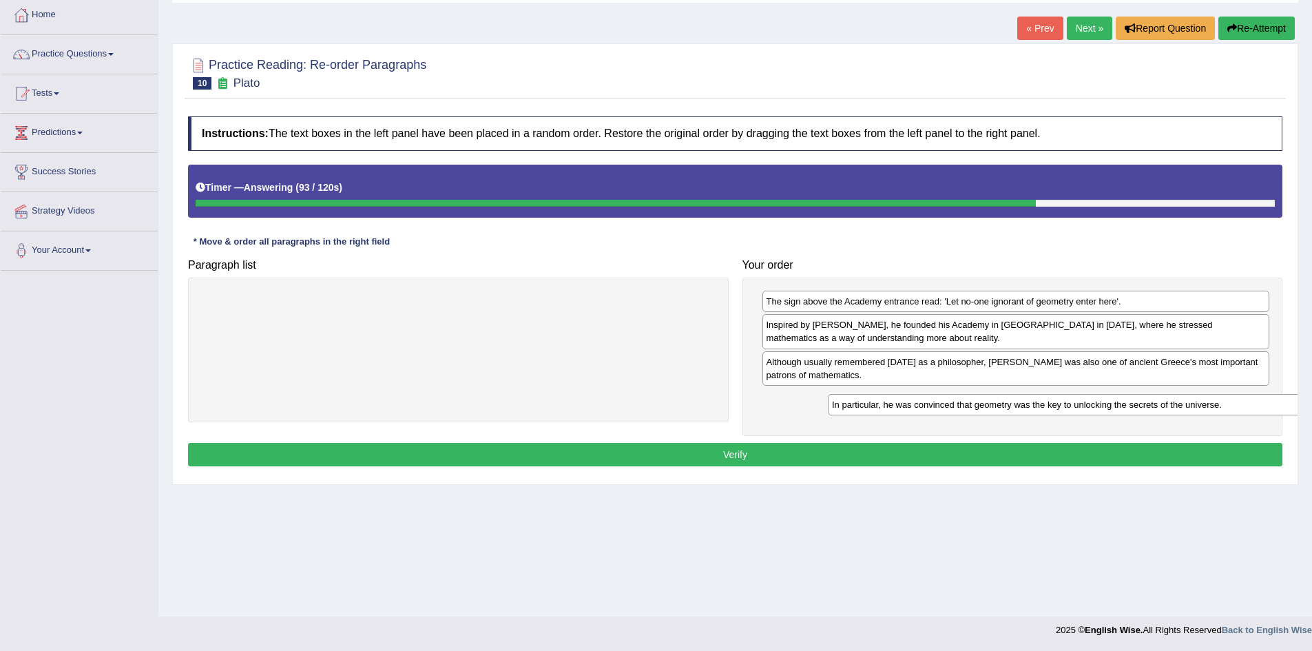
drag, startPoint x: 492, startPoint y: 302, endPoint x: 1119, endPoint y: 404, distance: 634.8
click at [1119, 404] on div "In particular, he was convinced that geometry was the key to unlocking the secr…" at bounding box center [1085, 404] width 514 height 21
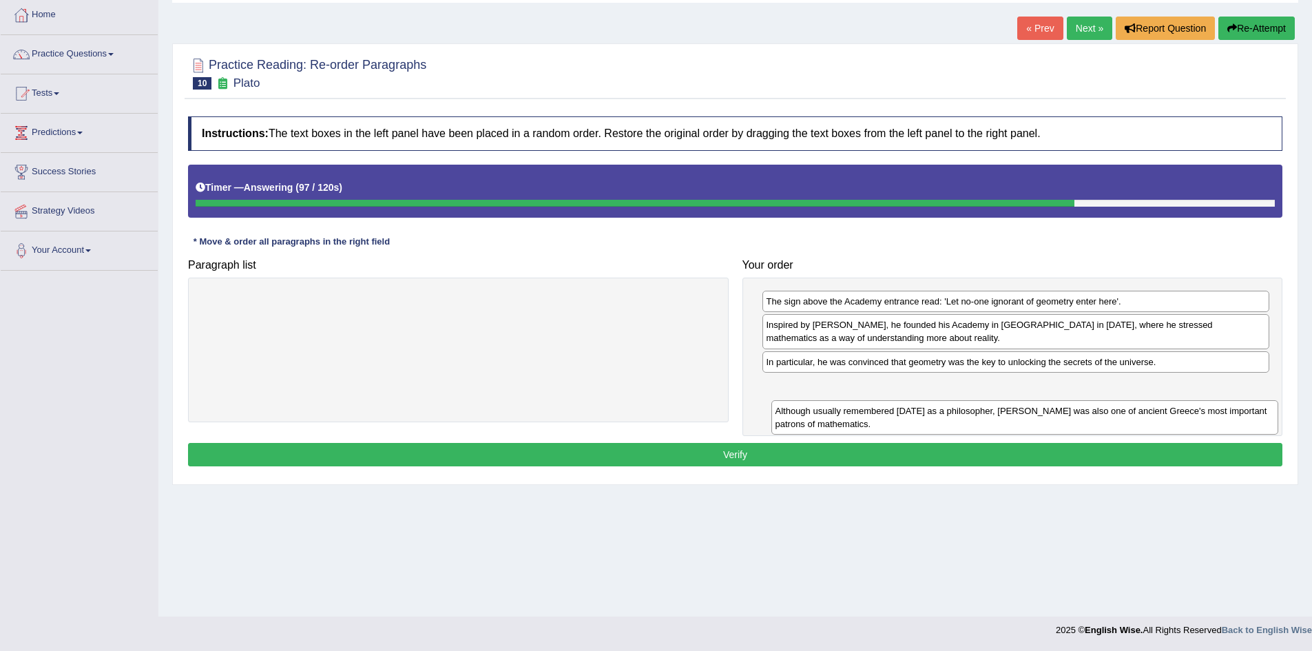
drag, startPoint x: 918, startPoint y: 373, endPoint x: 919, endPoint y: 406, distance: 32.4
click at [926, 421] on div "Although usually remembered today as a philosopher, Plato was also one of ancie…" at bounding box center [1025, 417] width 508 height 34
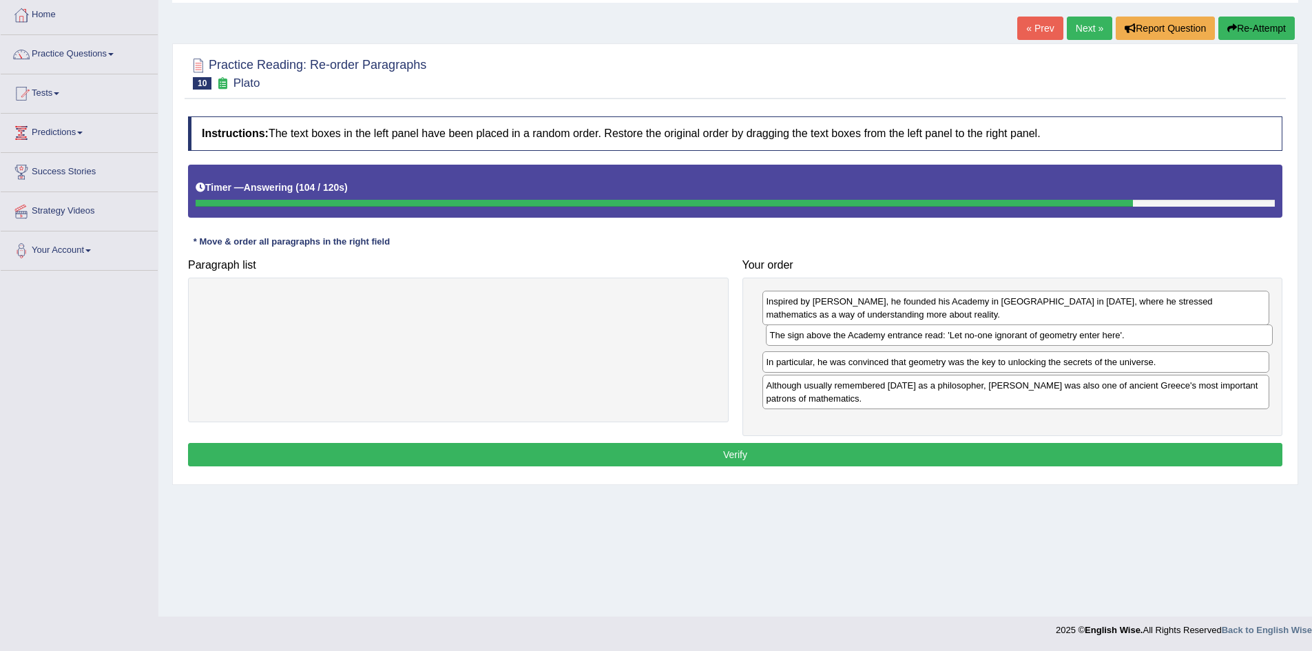
drag, startPoint x: 940, startPoint y: 304, endPoint x: 943, endPoint y: 335, distance: 31.1
click at [943, 335] on div "The sign above the Academy entrance read: 'Let no-one ignorant of geometry ente…" at bounding box center [1020, 334] width 508 height 21
click at [942, 333] on div "The sign above the Academy entrance read: 'Let no-one ignorant of geometry ente…" at bounding box center [1018, 333] width 508 height 21
click at [964, 452] on button "Verify" at bounding box center [735, 454] width 1094 height 23
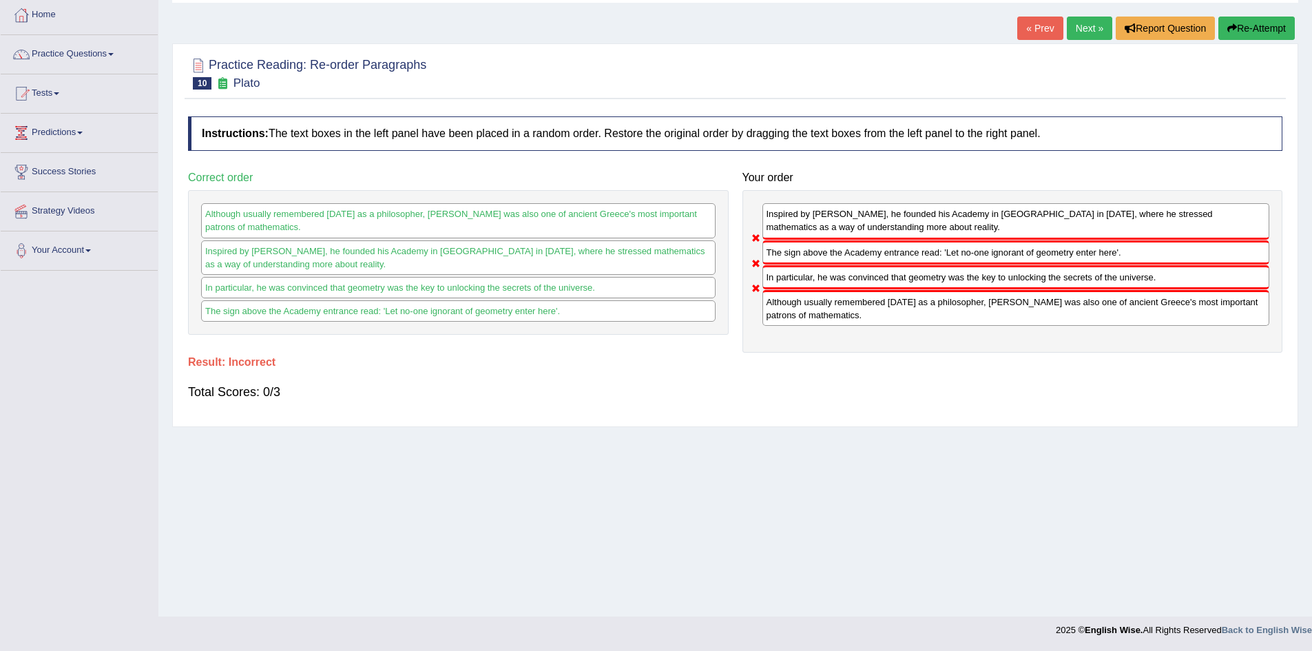
click at [1248, 21] on button "Re-Attempt" at bounding box center [1256, 28] width 76 height 23
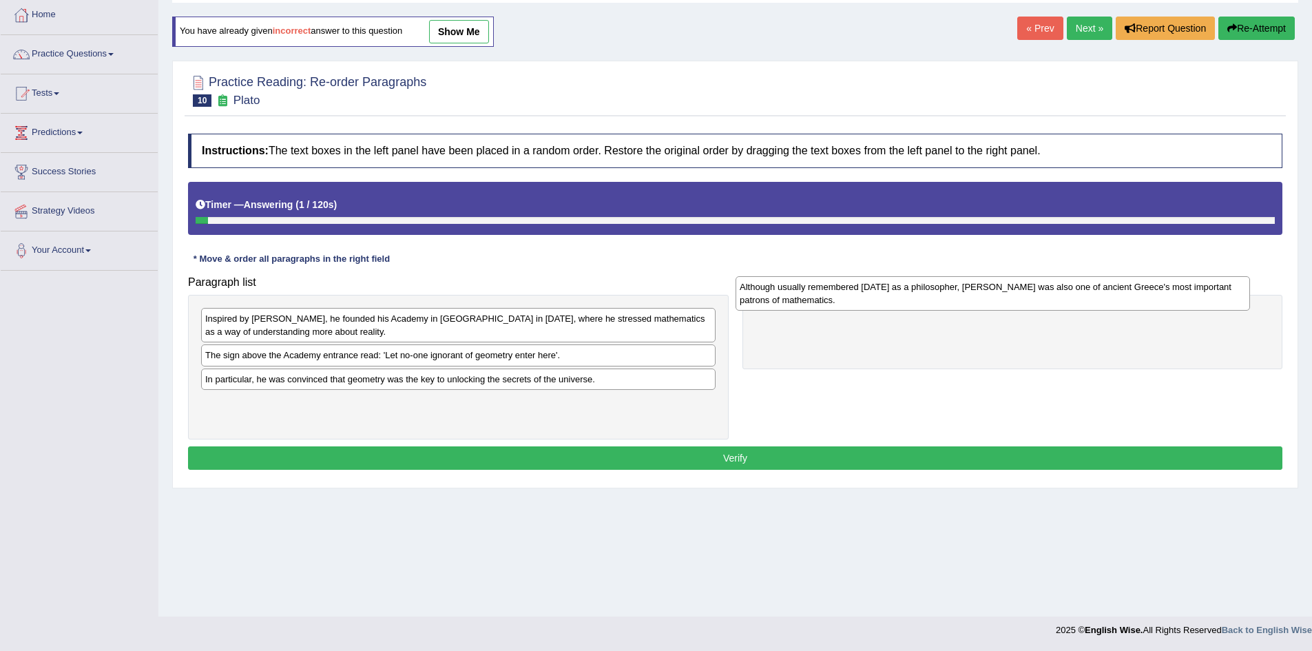
drag, startPoint x: 306, startPoint y: 409, endPoint x: 840, endPoint y: 293, distance: 546.7
click at [840, 293] on div "Although usually remembered [DATE] as a philosopher, [PERSON_NAME] was also one…" at bounding box center [992, 293] width 514 height 34
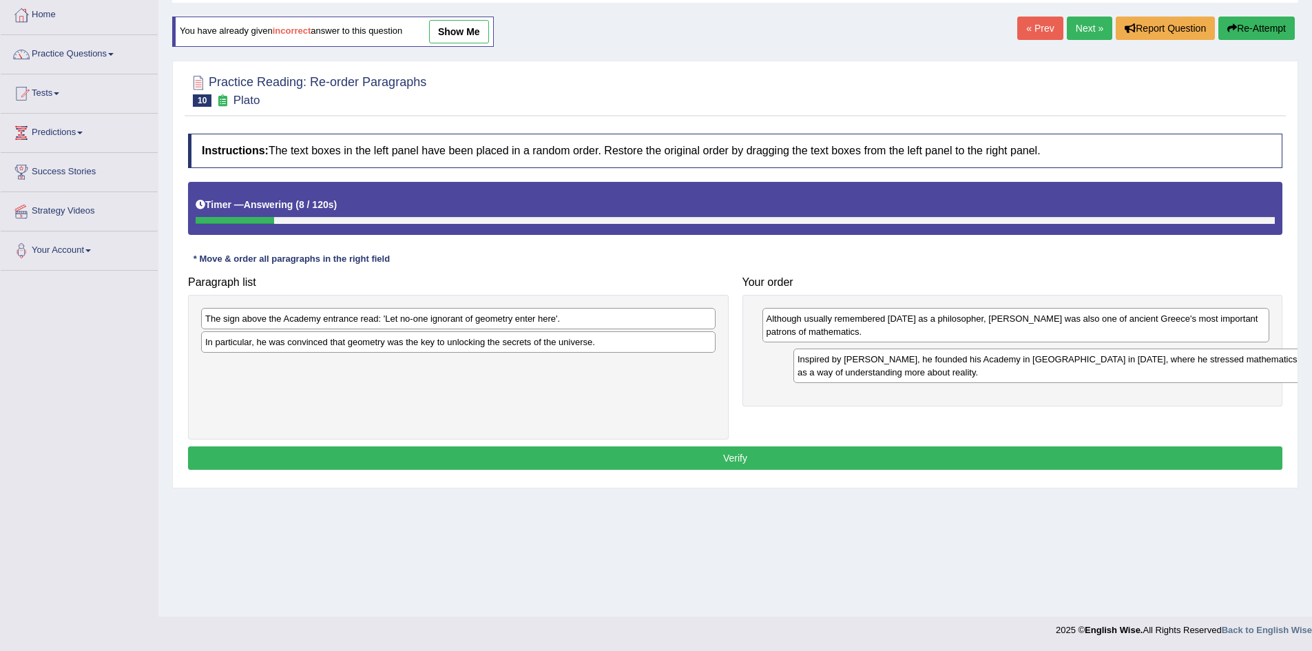
drag, startPoint x: 375, startPoint y: 325, endPoint x: 979, endPoint y: 362, distance: 604.3
click at [979, 362] on div "Inspired by [PERSON_NAME], he founded his Academy in [GEOGRAPHIC_DATA] in [DATE…" at bounding box center [1050, 365] width 514 height 34
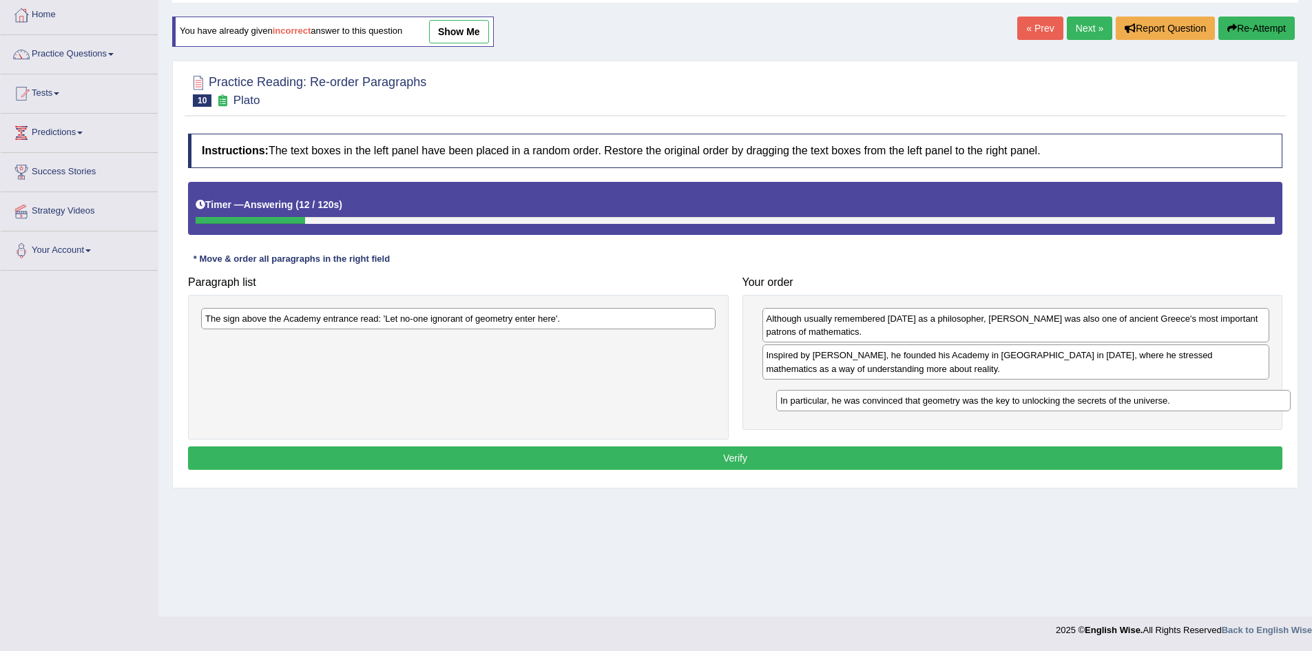
drag, startPoint x: 391, startPoint y: 346, endPoint x: 979, endPoint y: 383, distance: 589.2
click at [979, 390] on div "In particular, he was convinced that geometry was the key to unlocking the secr…" at bounding box center [1033, 400] width 514 height 21
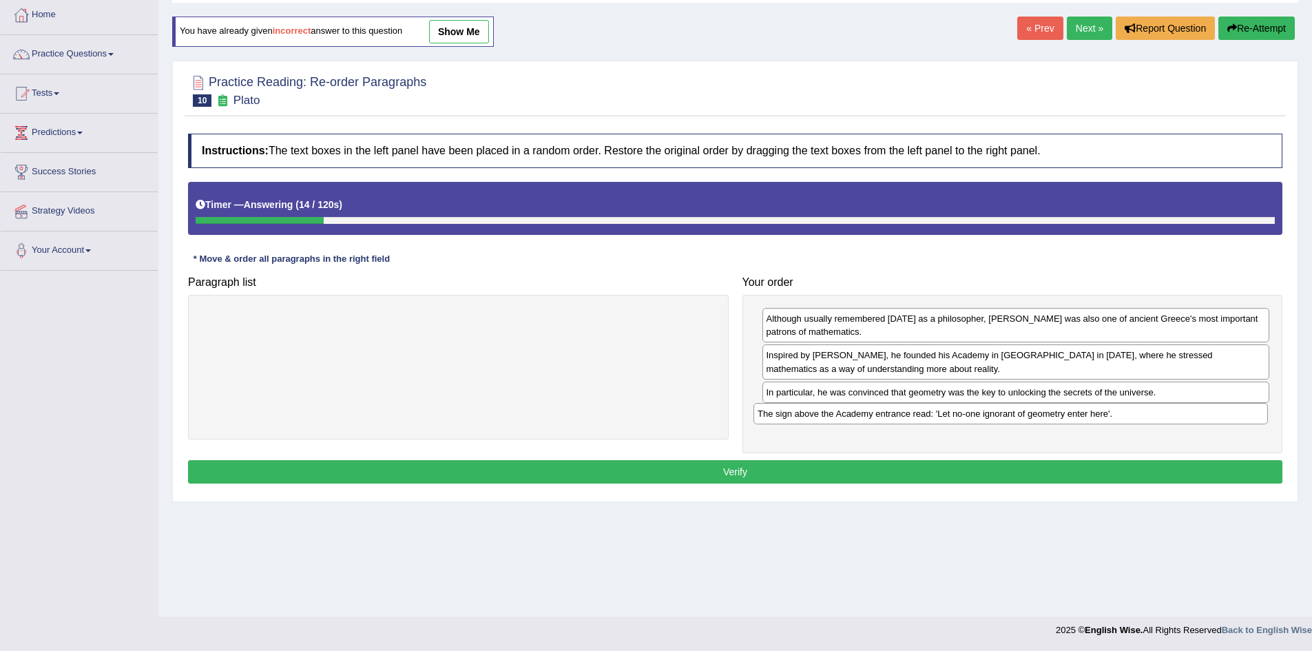
drag, startPoint x: 469, startPoint y: 320, endPoint x: 1022, endPoint y: 414, distance: 560.9
click at [1022, 414] on div "The sign above the Academy entrance read: 'Let no-one ignorant of geometry ente…" at bounding box center [1010, 413] width 514 height 21
click at [888, 471] on button "Verify" at bounding box center [735, 471] width 1094 height 23
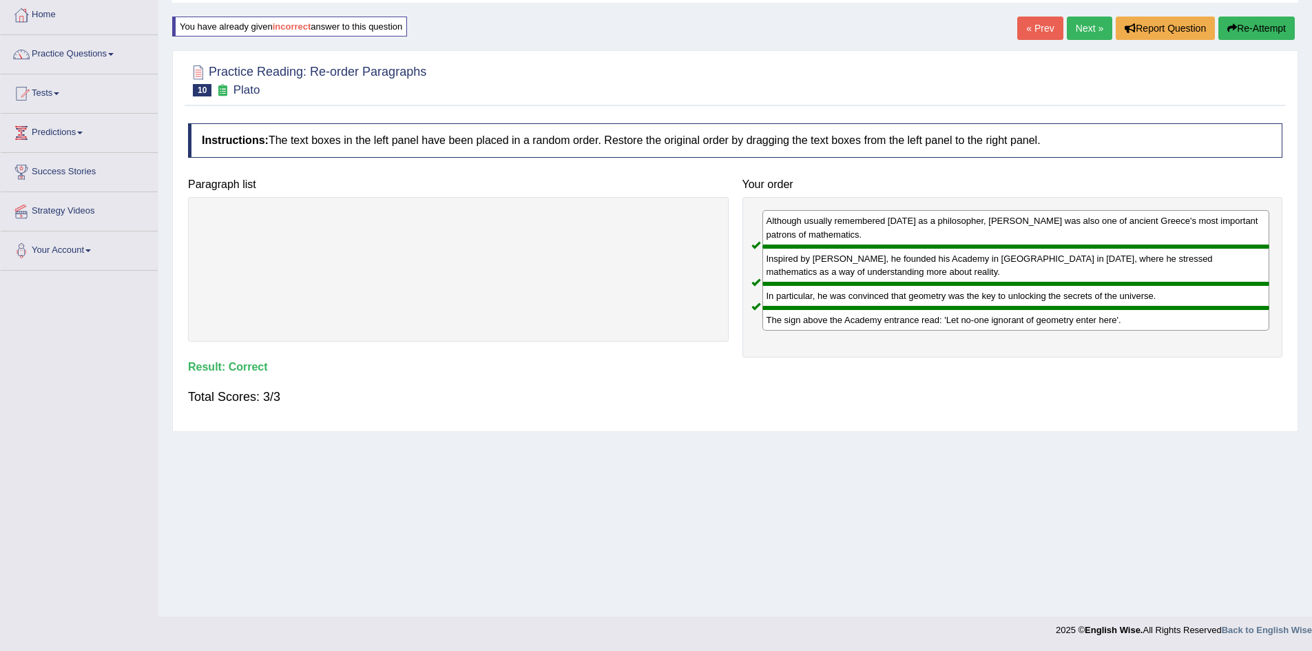
click at [1077, 26] on link "Next »" at bounding box center [1089, 28] width 45 height 23
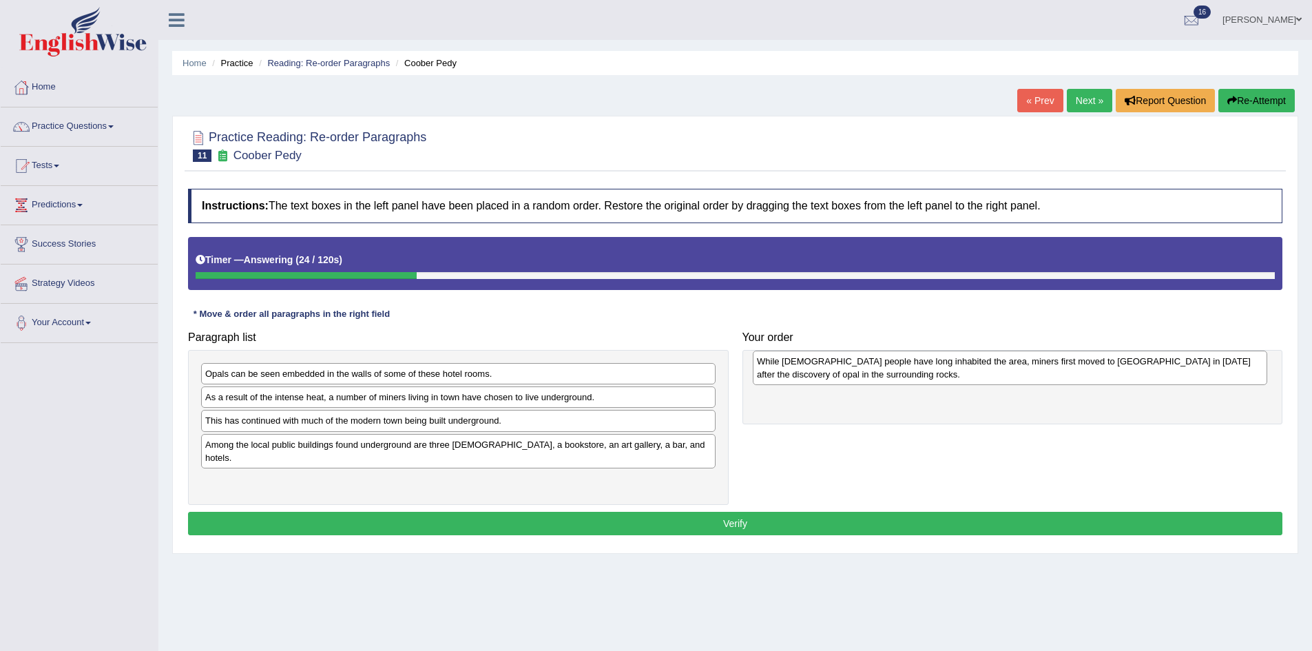
drag, startPoint x: 365, startPoint y: 409, endPoint x: 917, endPoint y: 375, distance: 552.7
click at [917, 375] on div "While [DEMOGRAPHIC_DATA] people have long inhabited the area, miners first move…" at bounding box center [1010, 368] width 514 height 34
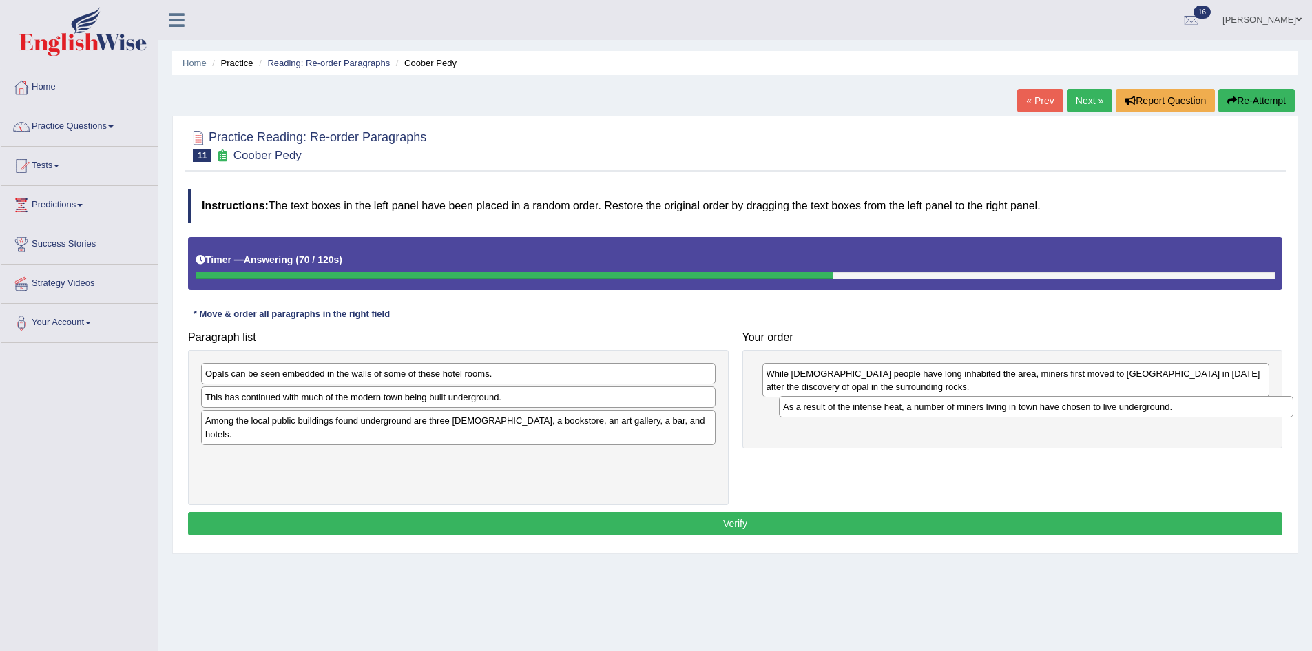
drag, startPoint x: 472, startPoint y: 400, endPoint x: 1042, endPoint y: 412, distance: 569.6
click at [1043, 412] on div "As a result of the intense heat, a number of miners living in town have chosen …" at bounding box center [1036, 406] width 514 height 21
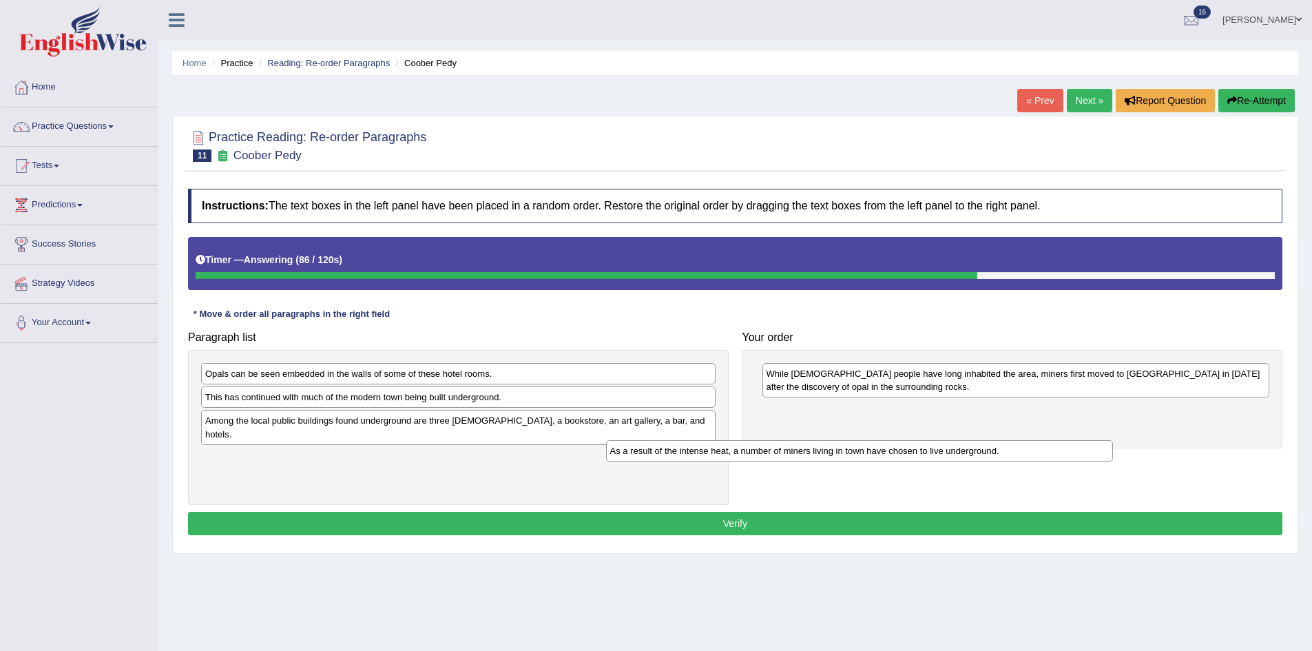
drag, startPoint x: 856, startPoint y: 411, endPoint x: 564, endPoint y: 458, distance: 295.7
click at [609, 458] on div "As a result of the intense heat, a number of miners living in town have chosen …" at bounding box center [860, 450] width 508 height 21
click at [606, 458] on div "As a result of the intense heat, a number of miners living in town have chosen …" at bounding box center [860, 450] width 508 height 21
click at [558, 458] on div "Paragraph list Opals can be seen embedded in the walls of some of these hotel r…" at bounding box center [735, 414] width 1108 height 180
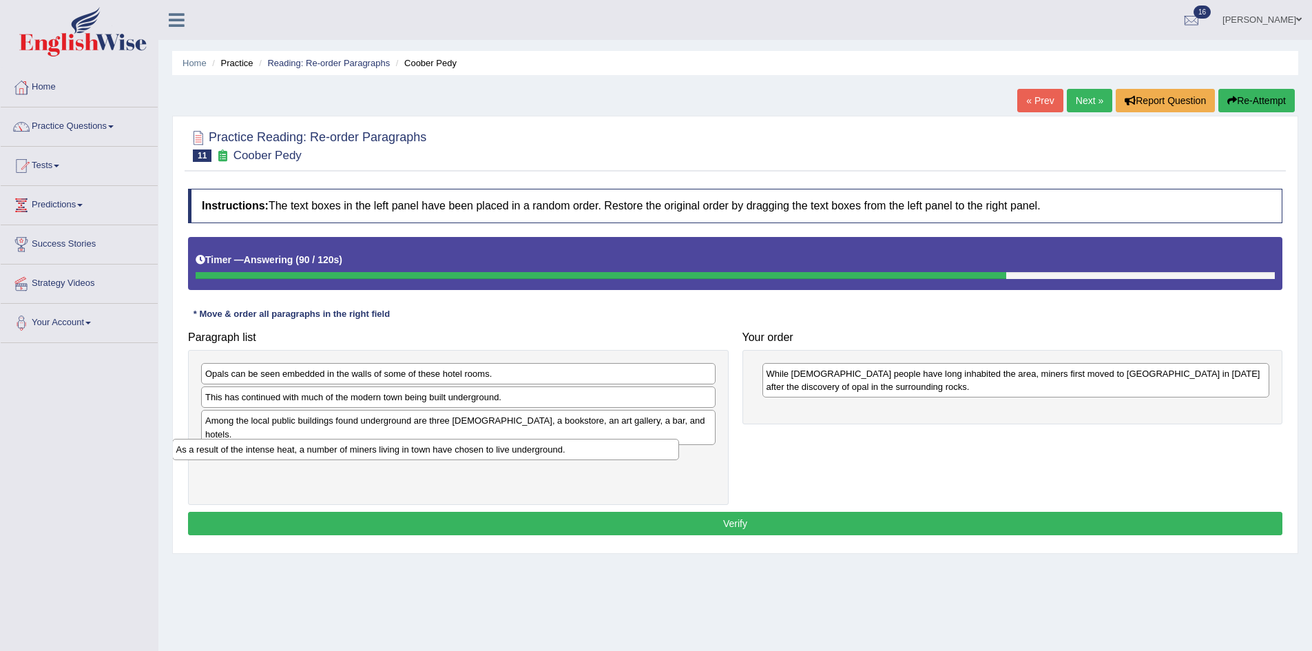
drag, startPoint x: 923, startPoint y: 413, endPoint x: 306, endPoint y: 452, distance: 618.2
click at [311, 452] on div "As a result of the intense heat, a number of miners living in town have chosen …" at bounding box center [426, 449] width 508 height 21
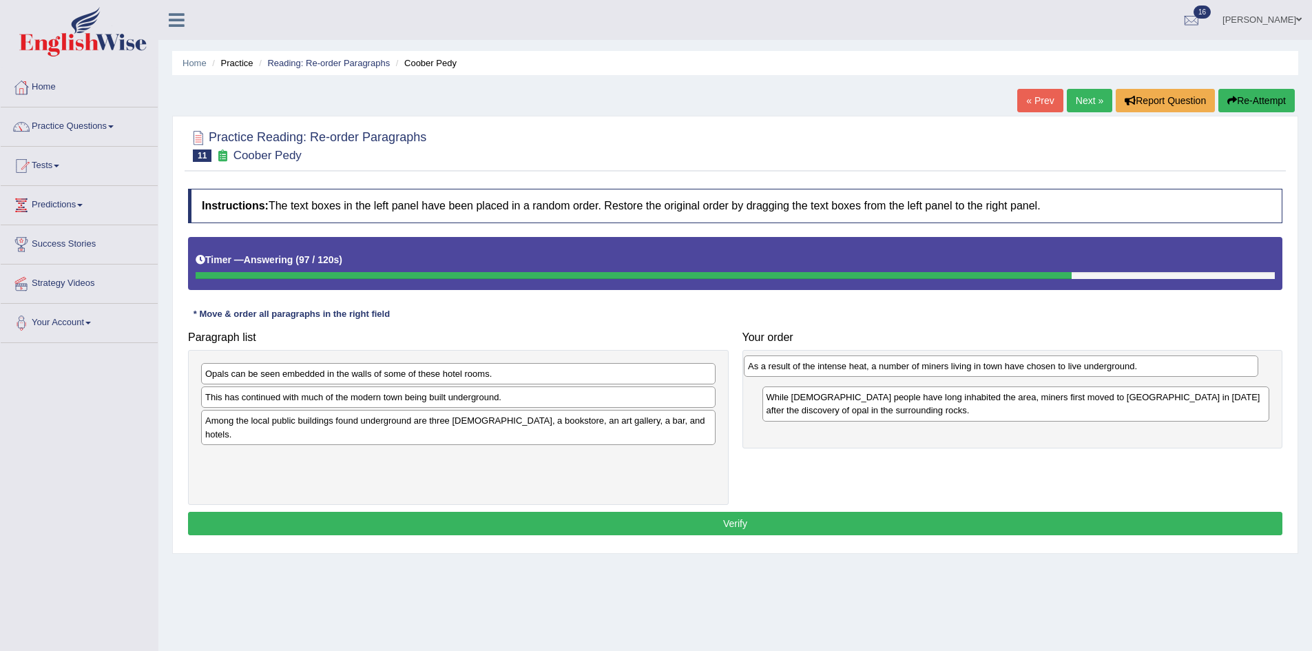
drag, startPoint x: 448, startPoint y: 450, endPoint x: 991, endPoint y: 372, distance: 548.3
click at [991, 372] on div "As a result of the intense heat, a number of miners living in town have chosen …" at bounding box center [1001, 365] width 514 height 21
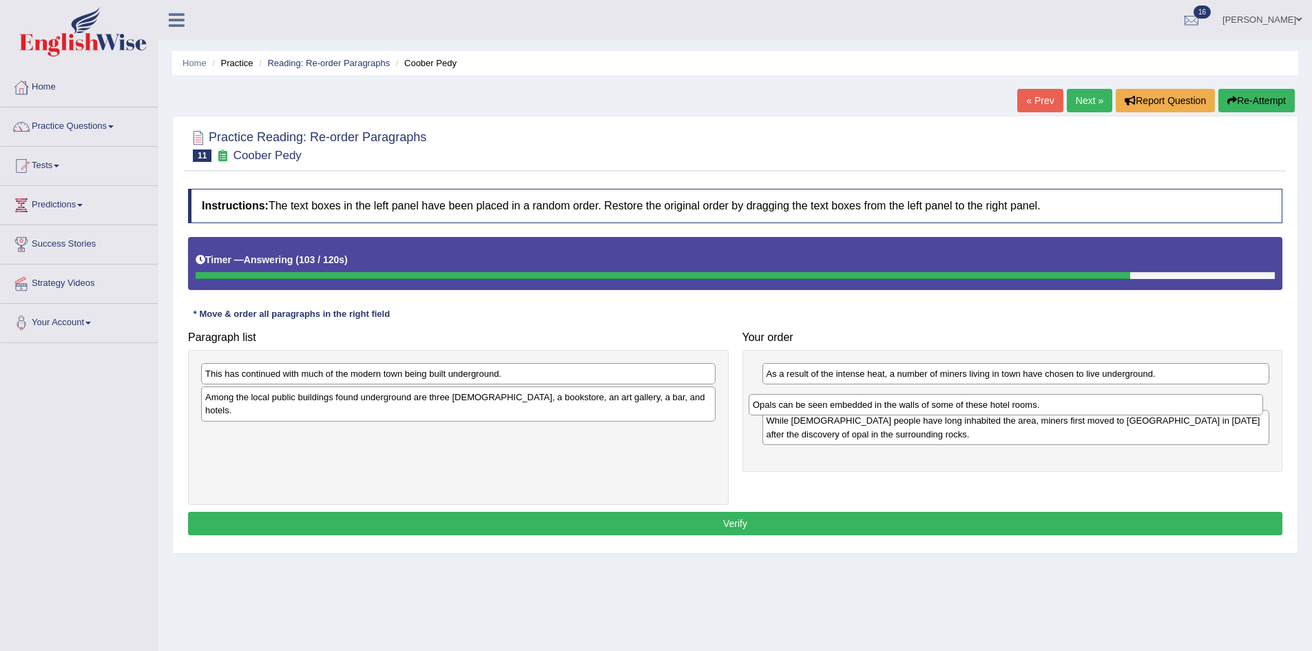
drag, startPoint x: 513, startPoint y: 378, endPoint x: 1060, endPoint y: 409, distance: 548.3
click at [1060, 409] on div "Opals can be seen embedded in the walls of some of these hotel rooms." at bounding box center [1006, 404] width 514 height 21
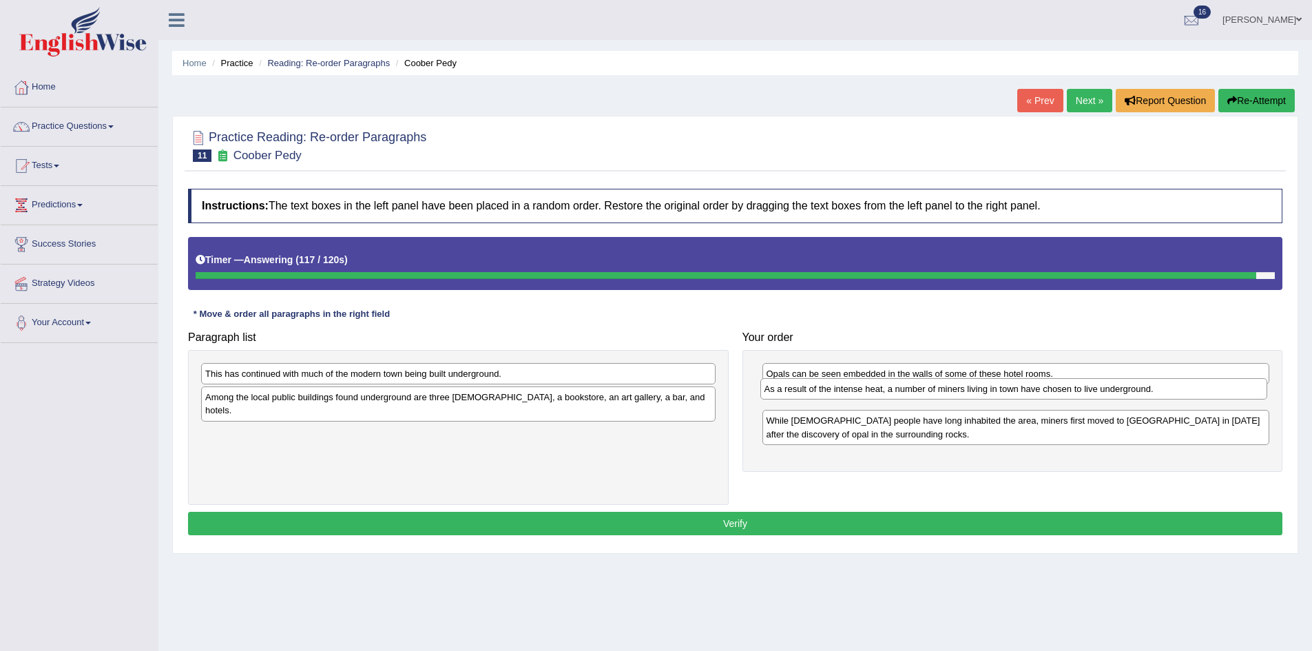
drag, startPoint x: 956, startPoint y: 374, endPoint x: 954, endPoint y: 389, distance: 15.3
click at [954, 389] on div "As a result of the intense heat, a number of miners living in town have chosen …" at bounding box center [1014, 388] width 508 height 21
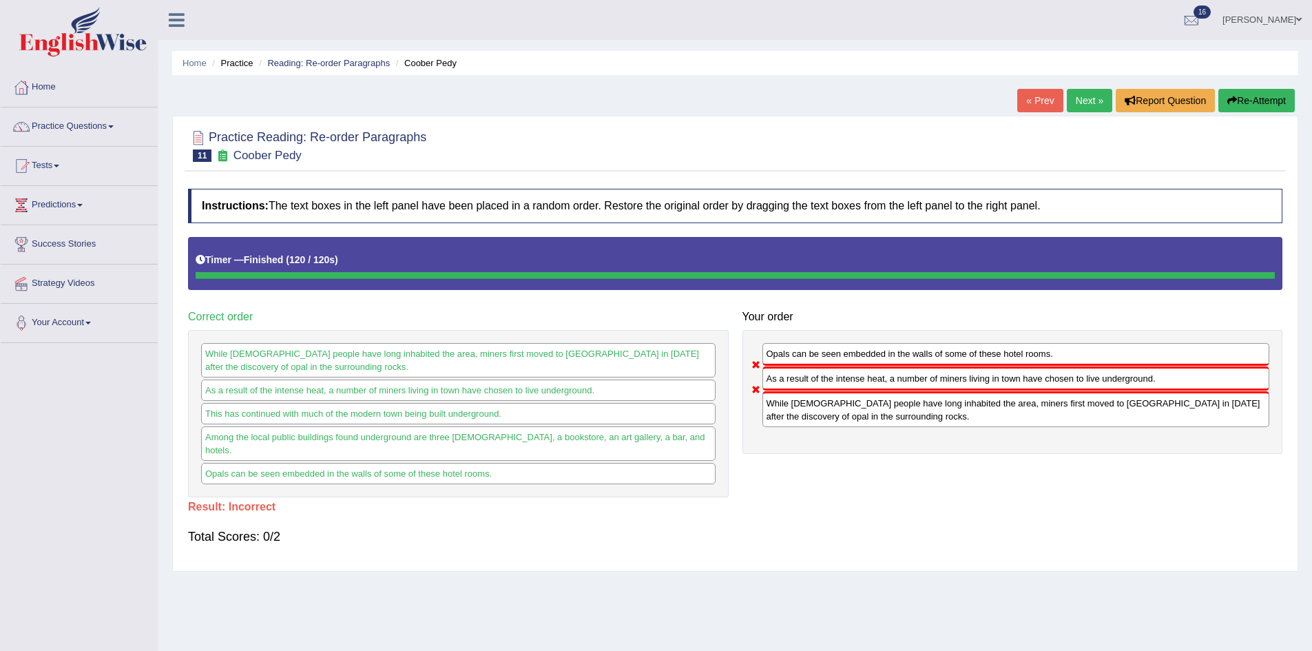
click at [1233, 103] on icon "button" at bounding box center [1232, 101] width 10 height 10
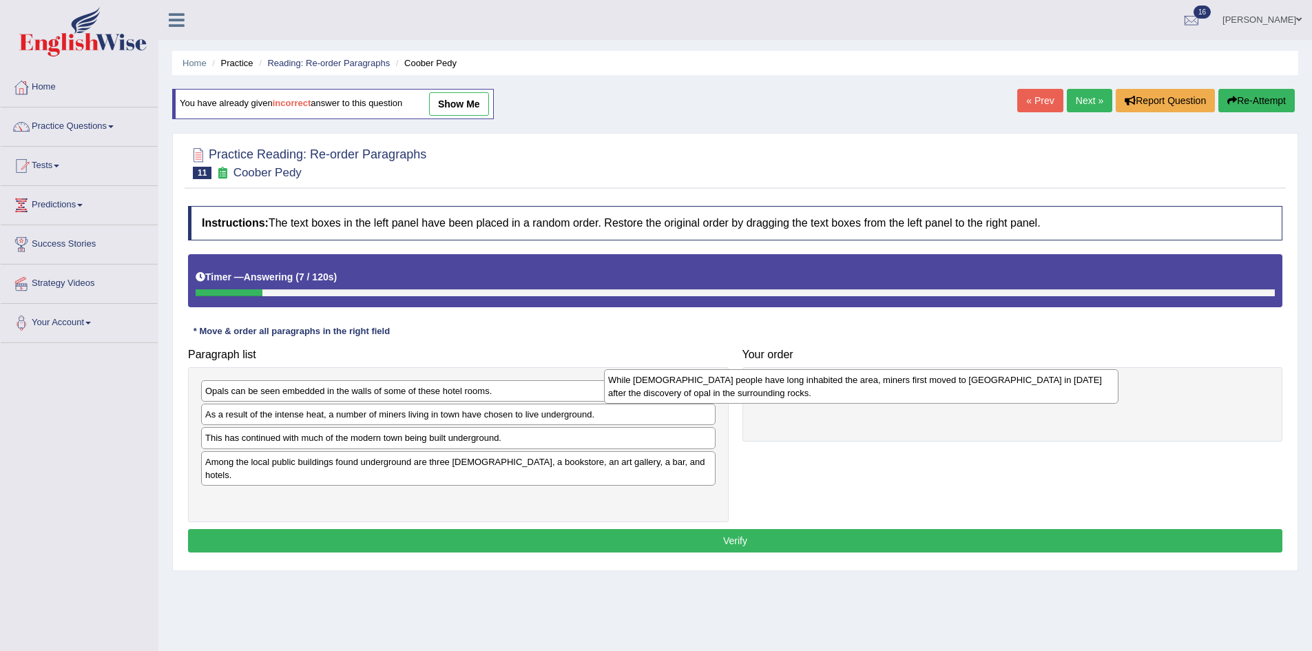
drag, startPoint x: 397, startPoint y: 430, endPoint x: 831, endPoint y: 399, distance: 434.9
click at [830, 399] on div "While [DEMOGRAPHIC_DATA] people have long inhabited the area, miners first move…" at bounding box center [861, 386] width 514 height 34
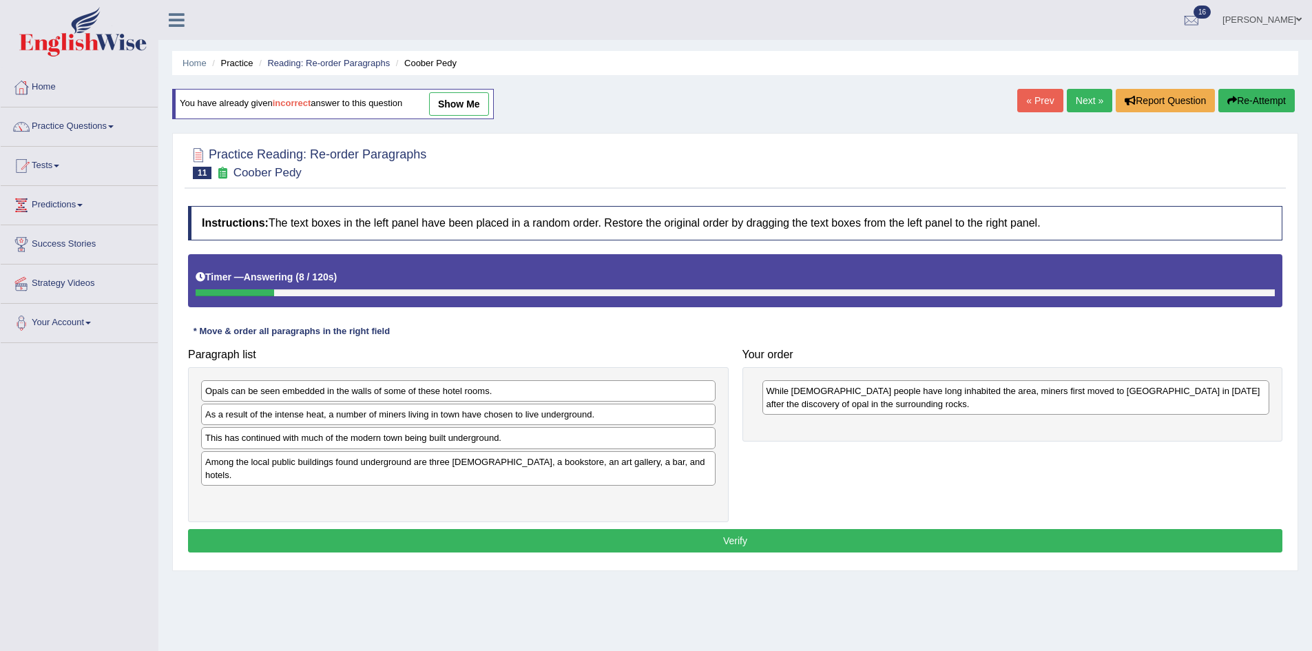
drag, startPoint x: 378, startPoint y: 426, endPoint x: 593, endPoint y: 423, distance: 214.9
click at [625, 422] on div "Opals can be seen embedded in the walls of some of these hotel rooms. As a resu…" at bounding box center [458, 444] width 541 height 155
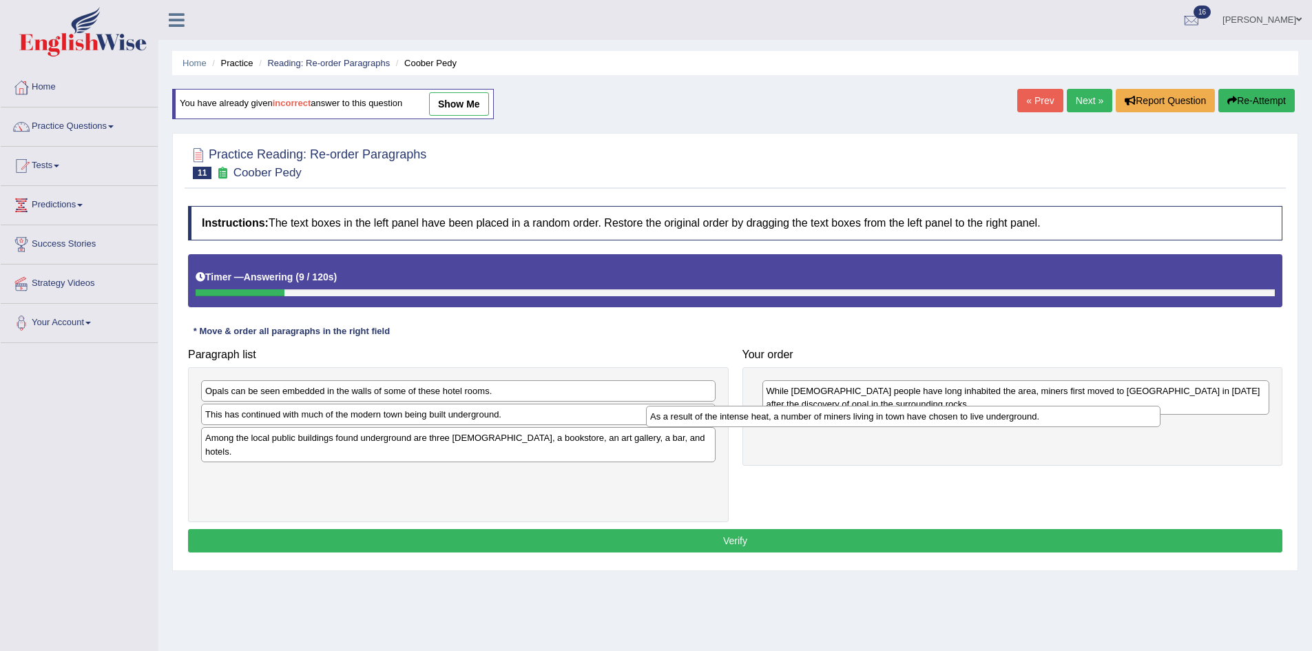
drag, startPoint x: 556, startPoint y: 422, endPoint x: 1078, endPoint y: 430, distance: 521.3
click at [1078, 427] on div "As a result of the intense heat, a number of miners living in town have chosen …" at bounding box center [903, 416] width 514 height 21
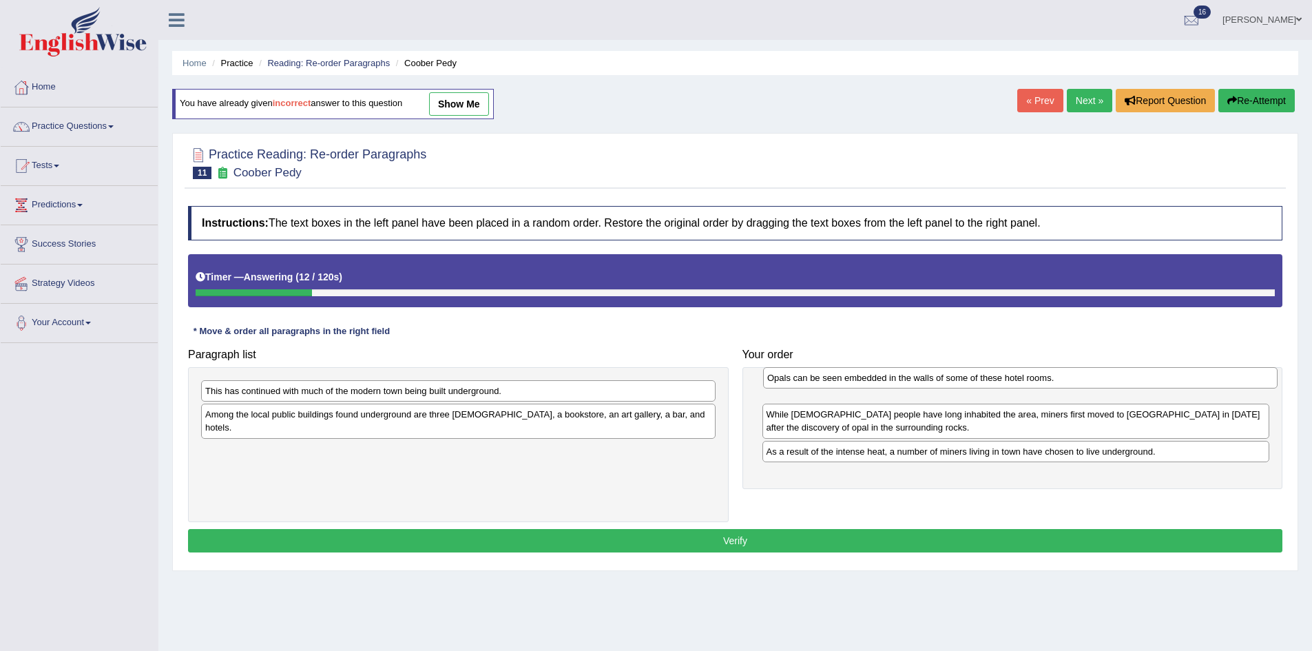
drag, startPoint x: 383, startPoint y: 396, endPoint x: 914, endPoint y: 384, distance: 531.0
click at [914, 384] on div "Opals can be seen embedded in the walls of some of these hotel rooms." at bounding box center [1020, 377] width 514 height 21
drag, startPoint x: 969, startPoint y: 396, endPoint x: 961, endPoint y: 381, distance: 16.3
click at [961, 381] on div "Opals can be seen embedded in the walls of some of these hotel rooms." at bounding box center [1008, 376] width 508 height 21
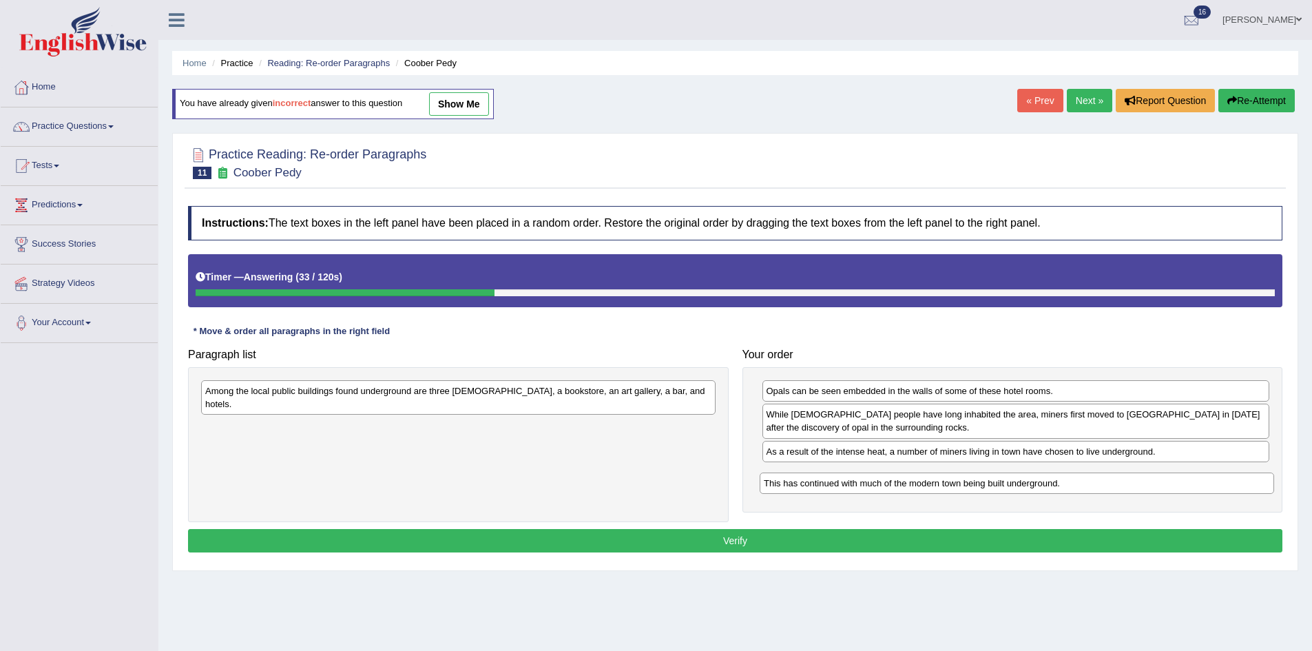
drag, startPoint x: 462, startPoint y: 387, endPoint x: 1021, endPoint y: 479, distance: 566.0
click at [1021, 479] on div "This has continued with much of the modern town being built underground." at bounding box center [1017, 482] width 514 height 21
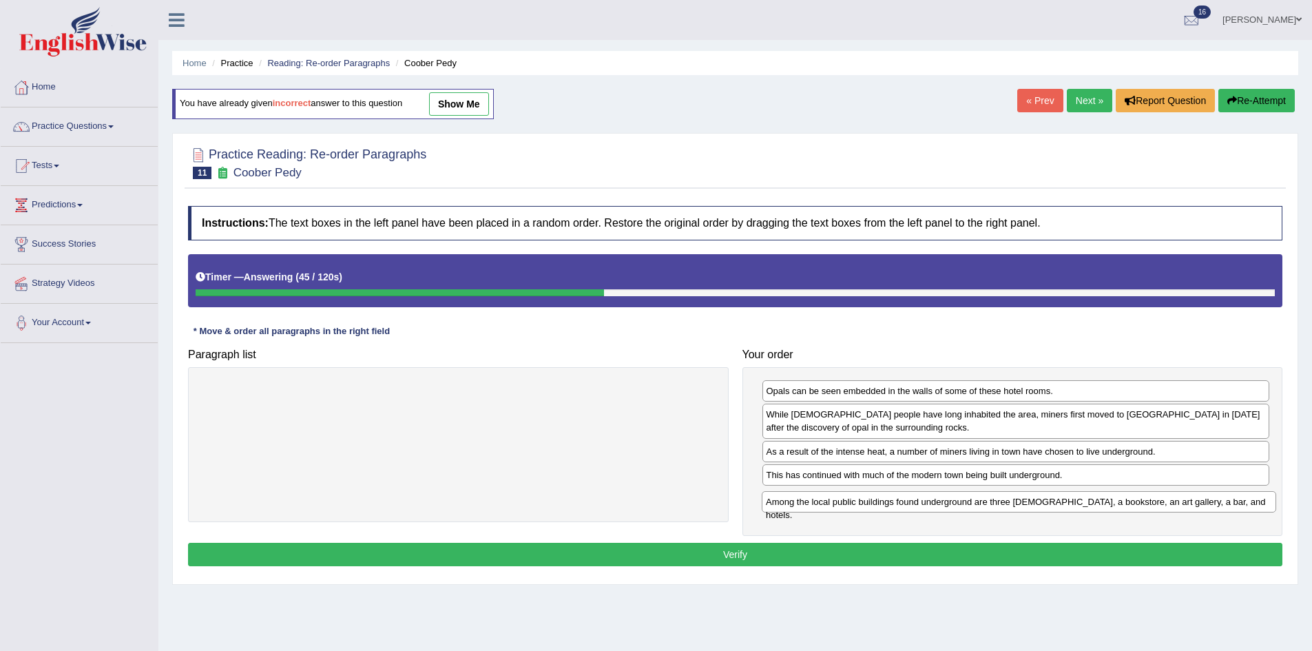
drag, startPoint x: 432, startPoint y: 394, endPoint x: 993, endPoint y: 505, distance: 571.4
click at [993, 505] on div "Among the local public buildings found underground are three [DEMOGRAPHIC_DATA]…" at bounding box center [1019, 501] width 514 height 21
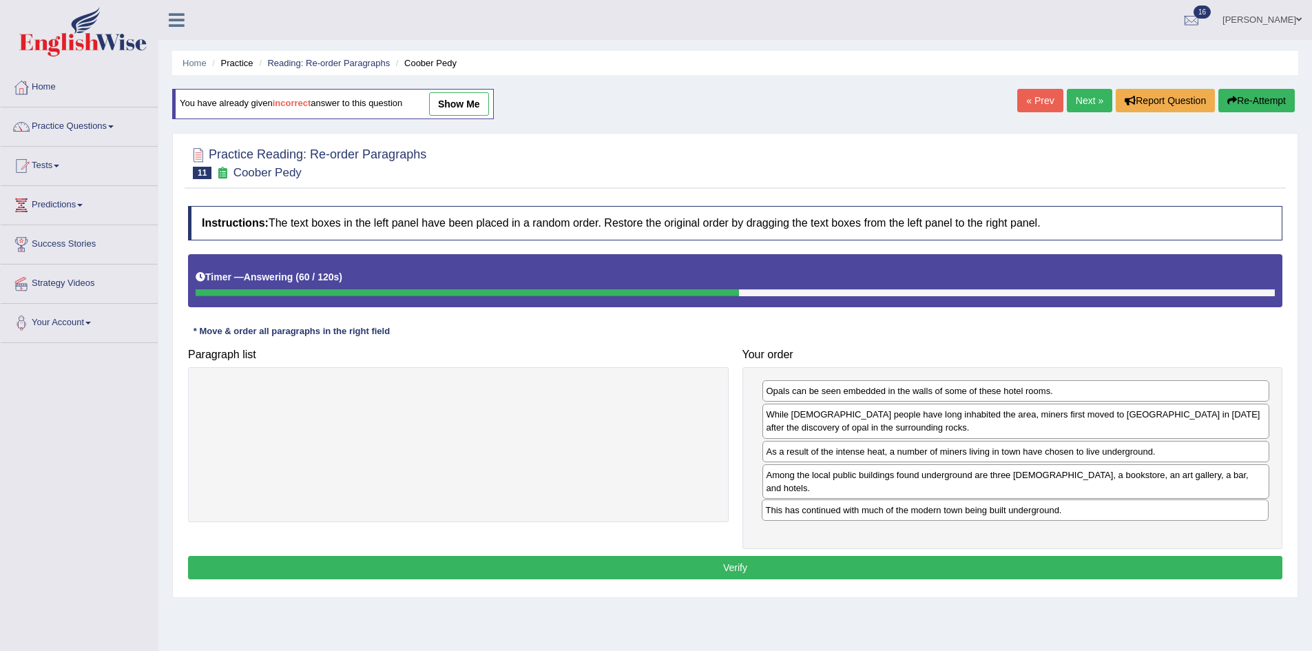
drag, startPoint x: 946, startPoint y: 473, endPoint x: 945, endPoint y: 508, distance: 35.1
click at [945, 508] on div "This has continued with much of the modern town being built underground." at bounding box center [1016, 509] width 508 height 21
click at [852, 556] on button "Verify" at bounding box center [735, 567] width 1094 height 23
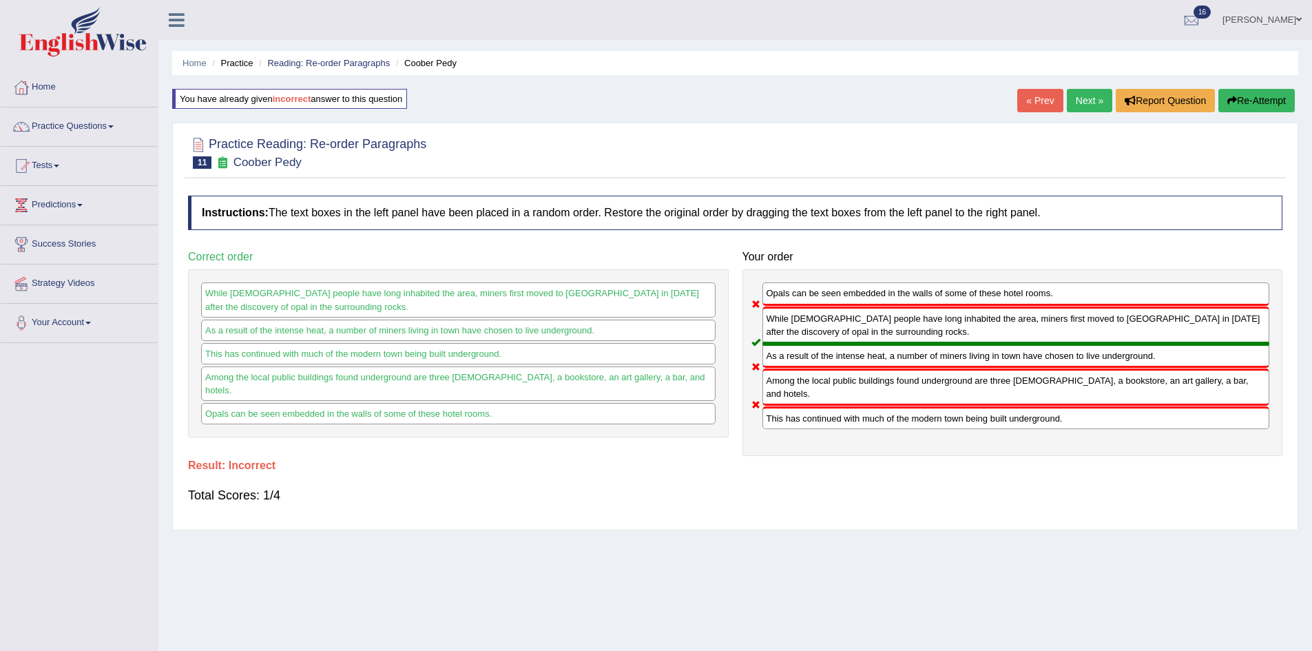
click at [1242, 103] on button "Re-Attempt" at bounding box center [1256, 100] width 76 height 23
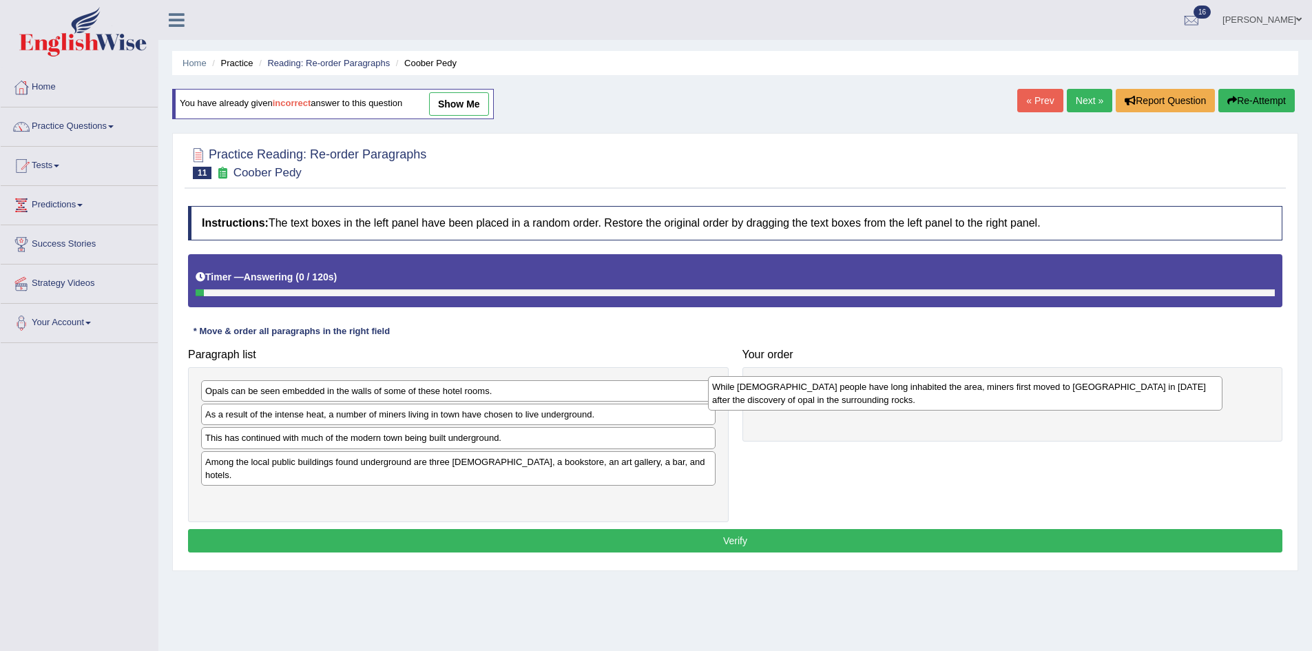
drag, startPoint x: 0, startPoint y: 0, endPoint x: 887, endPoint y: 381, distance: 965.5
click at [887, 381] on div "While [DEMOGRAPHIC_DATA] people have long inhabited the area, miners first move…" at bounding box center [965, 393] width 514 height 34
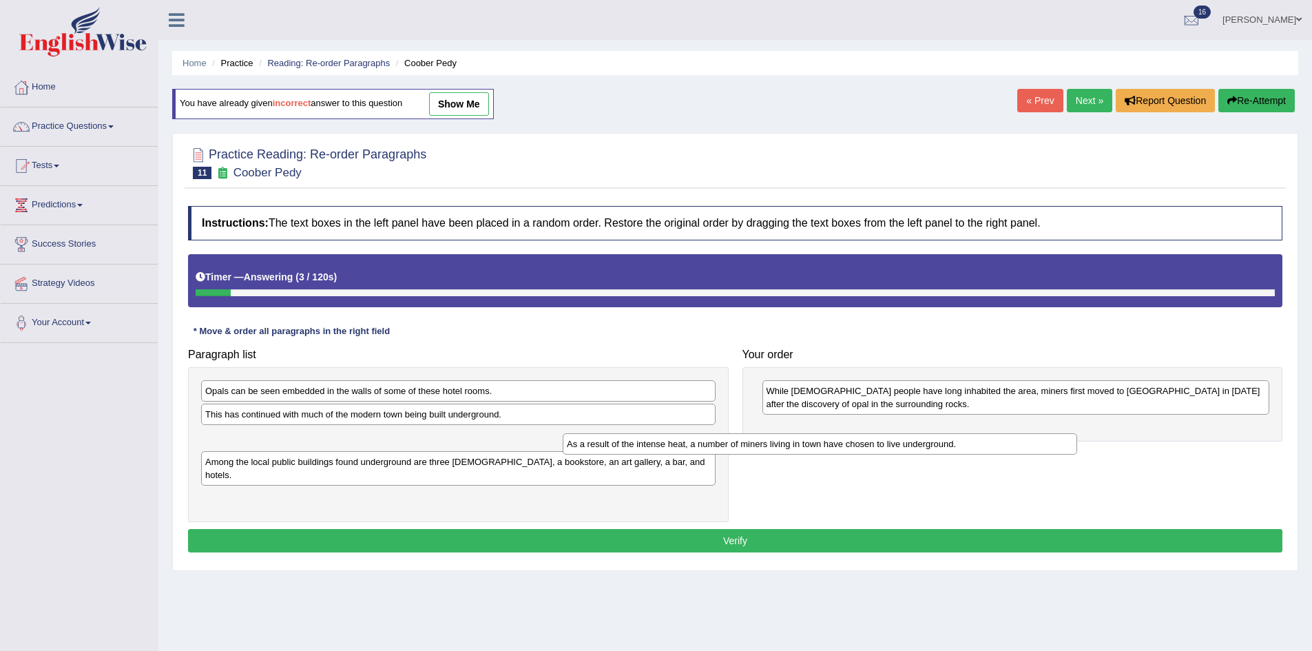
drag, startPoint x: 333, startPoint y: 421, endPoint x: 780, endPoint y: 445, distance: 447.5
click at [773, 448] on div "As a result of the intense heat, a number of miners living in town have chosen …" at bounding box center [820, 443] width 514 height 21
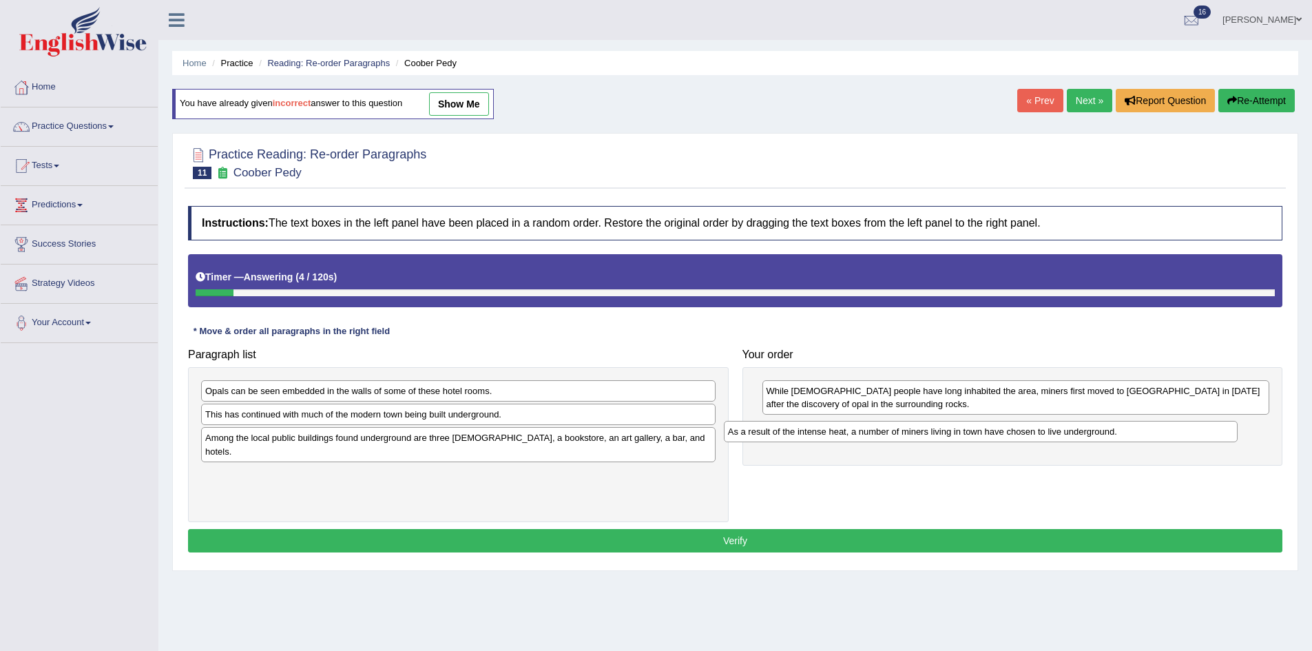
drag, startPoint x: 814, startPoint y: 431, endPoint x: 822, endPoint y: 429, distance: 7.9
click at [820, 429] on div "As a result of the intense heat, a number of miners living in town have chosen …" at bounding box center [981, 431] width 514 height 21
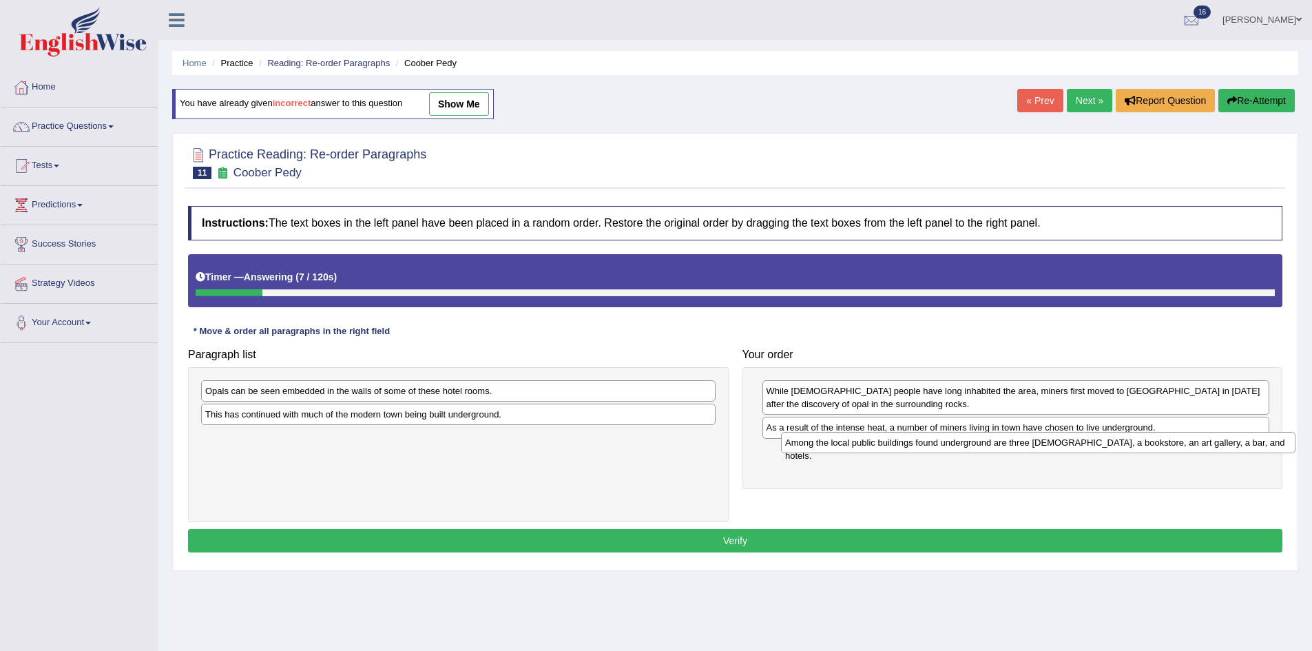
drag, startPoint x: 317, startPoint y: 442, endPoint x: 897, endPoint y: 445, distance: 579.8
click at [897, 445] on div "Among the local public buildings found underground are three [DEMOGRAPHIC_DATA]…" at bounding box center [1038, 442] width 514 height 21
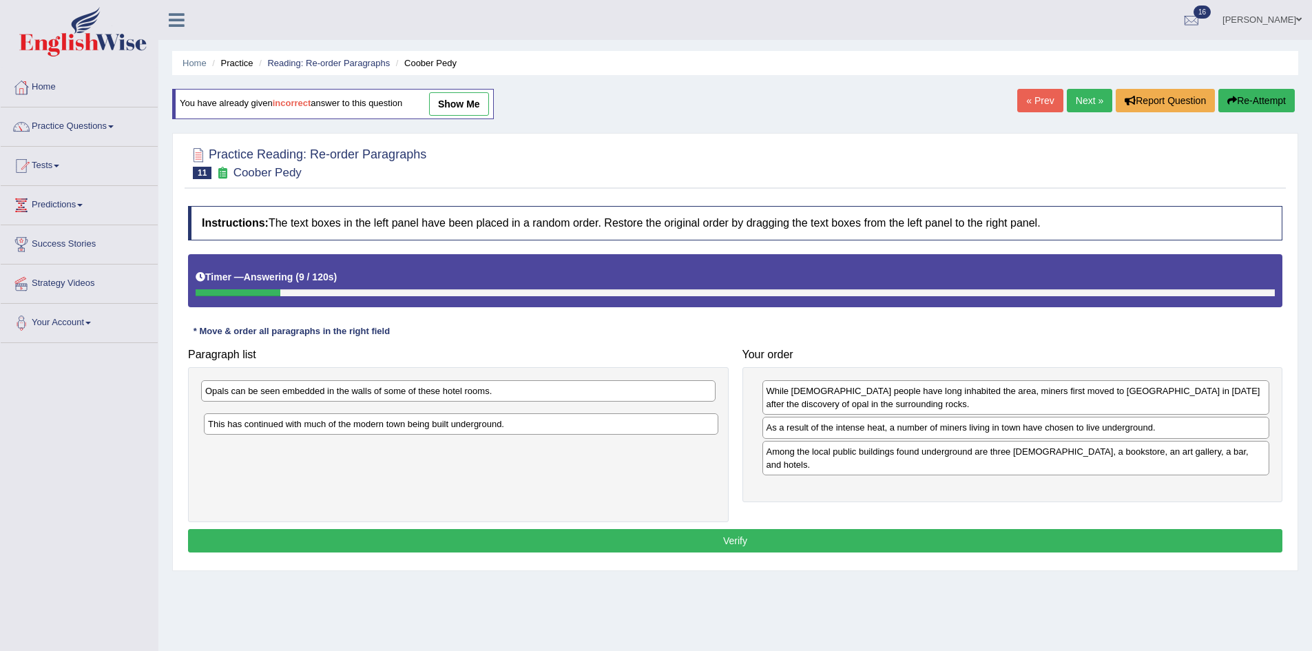
drag, startPoint x: 506, startPoint y: 410, endPoint x: 509, endPoint y: 420, distance: 10.0
click at [509, 420] on div "This has continued with much of the modern town being built underground." at bounding box center [461, 423] width 514 height 21
drag, startPoint x: 791, startPoint y: 455, endPoint x: 331, endPoint y: 456, distance: 460.0
click at [763, 456] on div "Among the local public buildings found underground are three [DEMOGRAPHIC_DATA]…" at bounding box center [1017, 451] width 508 height 21
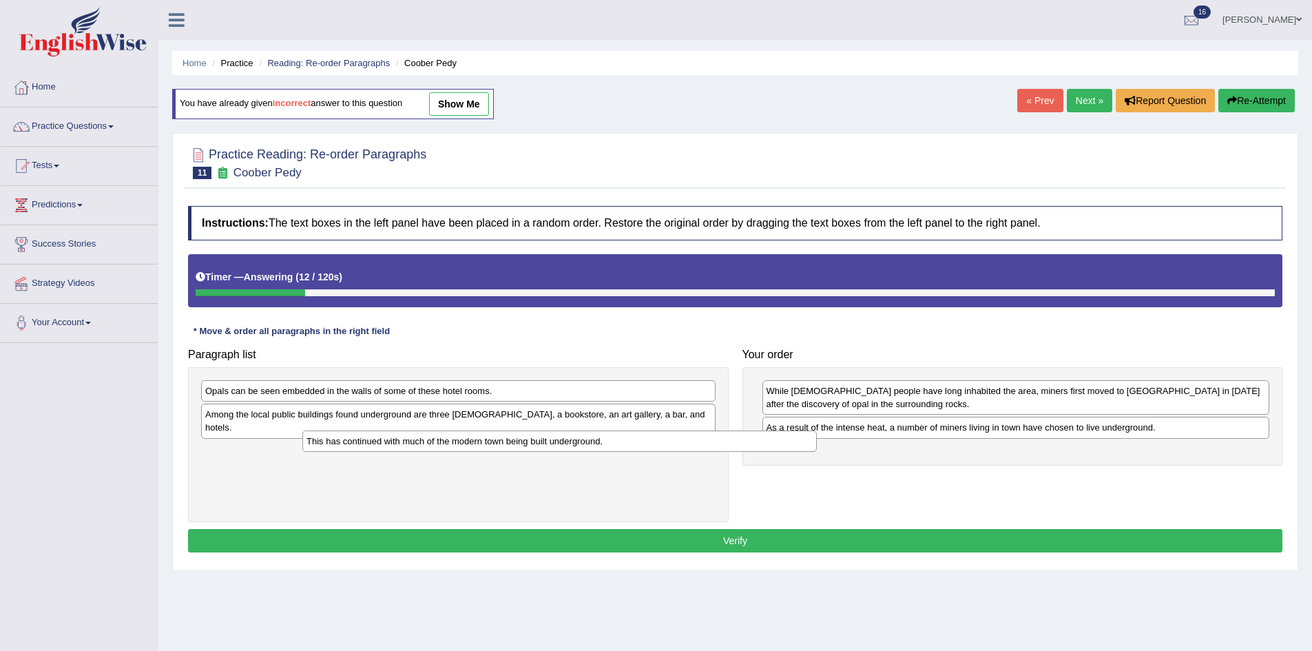
drag, startPoint x: 322, startPoint y: 419, endPoint x: 925, endPoint y: 490, distance: 607.5
click at [817, 452] on div "This has continued with much of the modern town being built underground." at bounding box center [559, 440] width 514 height 21
drag, startPoint x: 925, startPoint y: 490, endPoint x: 949, endPoint y: 474, distance: 28.3
click at [930, 490] on div "This has continued with much of the modern town being built underground." at bounding box center [1005, 484] width 514 height 21
click at [946, 479] on div "This has continued with much of the modern town being built underground." at bounding box center [1005, 484] width 514 height 21
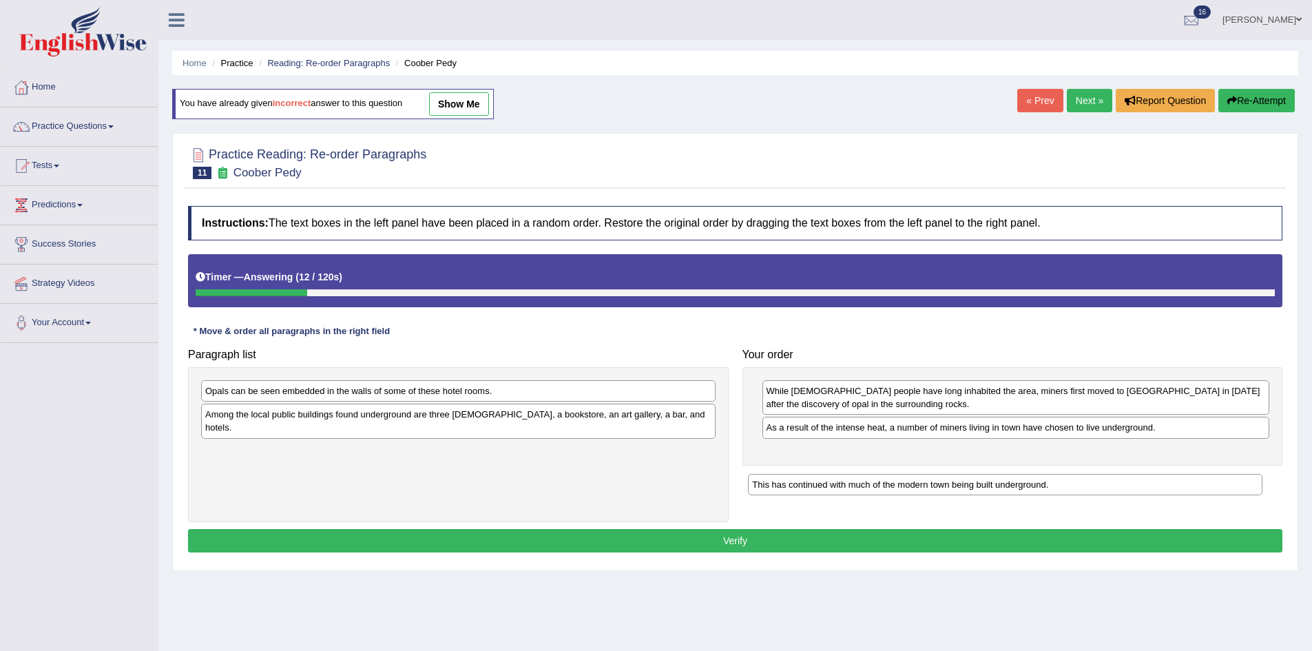
click at [955, 443] on div "While Aboriginal people have long inhabited the area, miners first moved to Coo…" at bounding box center [1012, 416] width 541 height 98
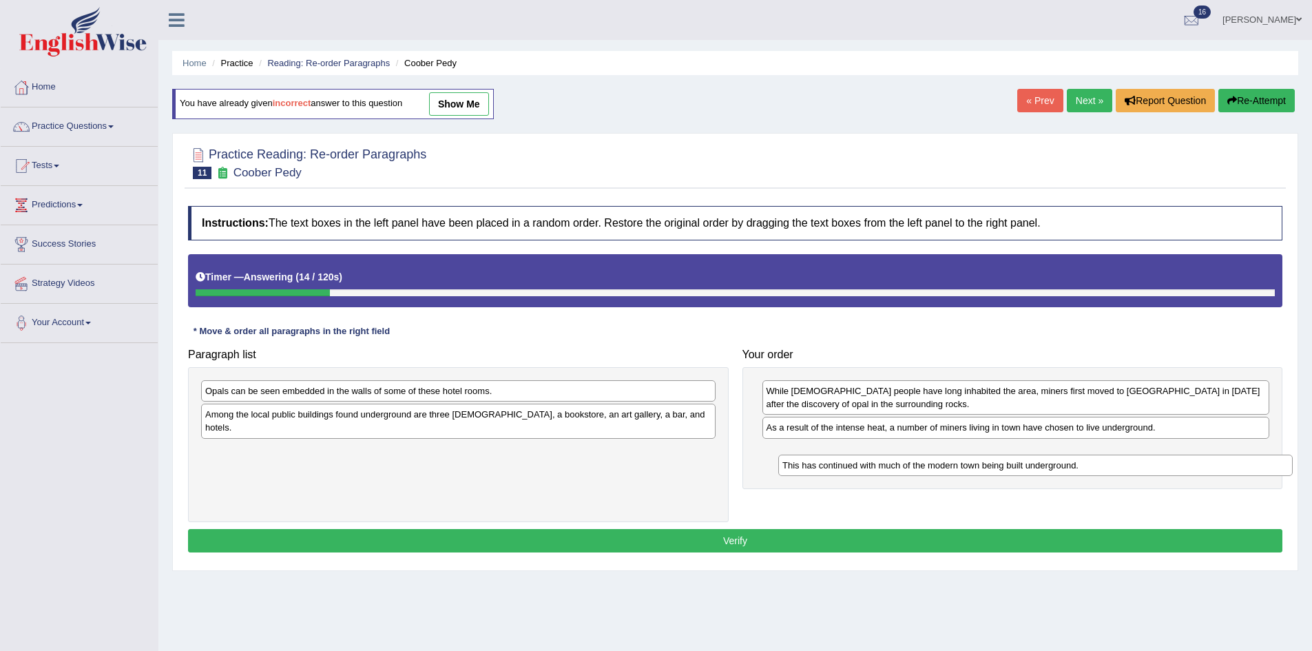
drag, startPoint x: 554, startPoint y: 435, endPoint x: 1131, endPoint y: 463, distance: 577.7
click at [1131, 463] on div "This has continued with much of the modern town being built underground." at bounding box center [1035, 464] width 514 height 21
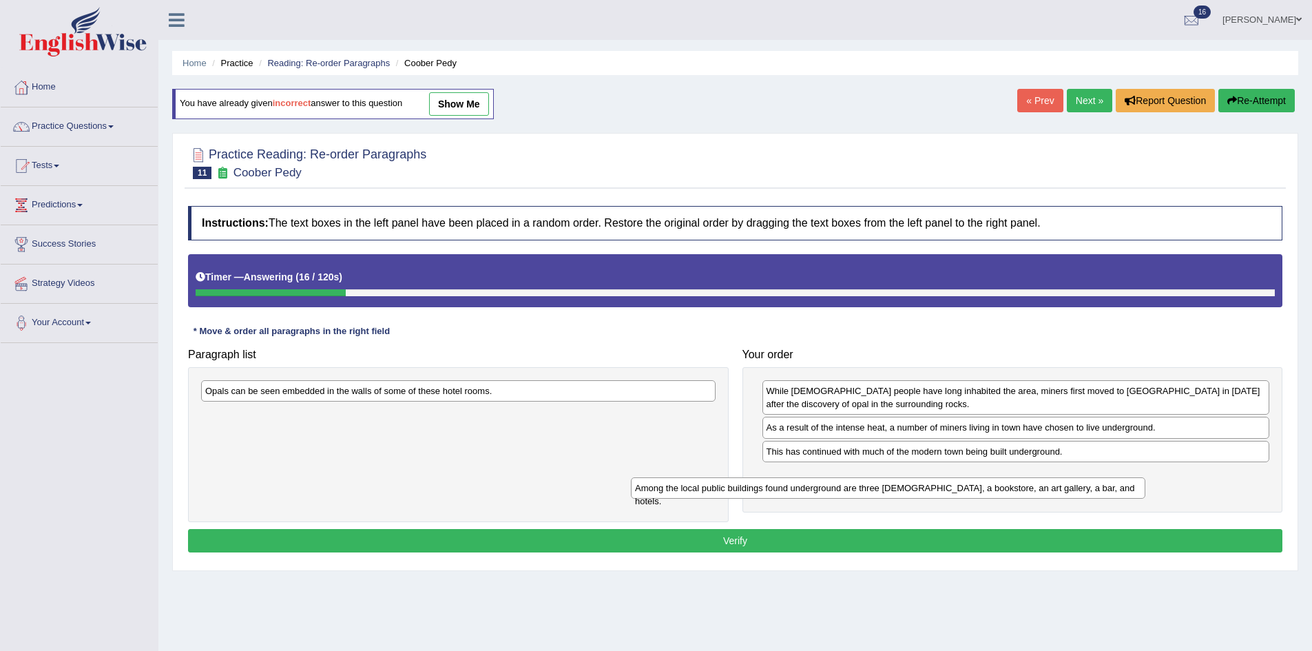
drag, startPoint x: 567, startPoint y: 416, endPoint x: 1052, endPoint y: 494, distance: 490.4
click at [1052, 494] on div "Among the local public buildings found underground are three churches, a bookst…" at bounding box center [888, 487] width 514 height 21
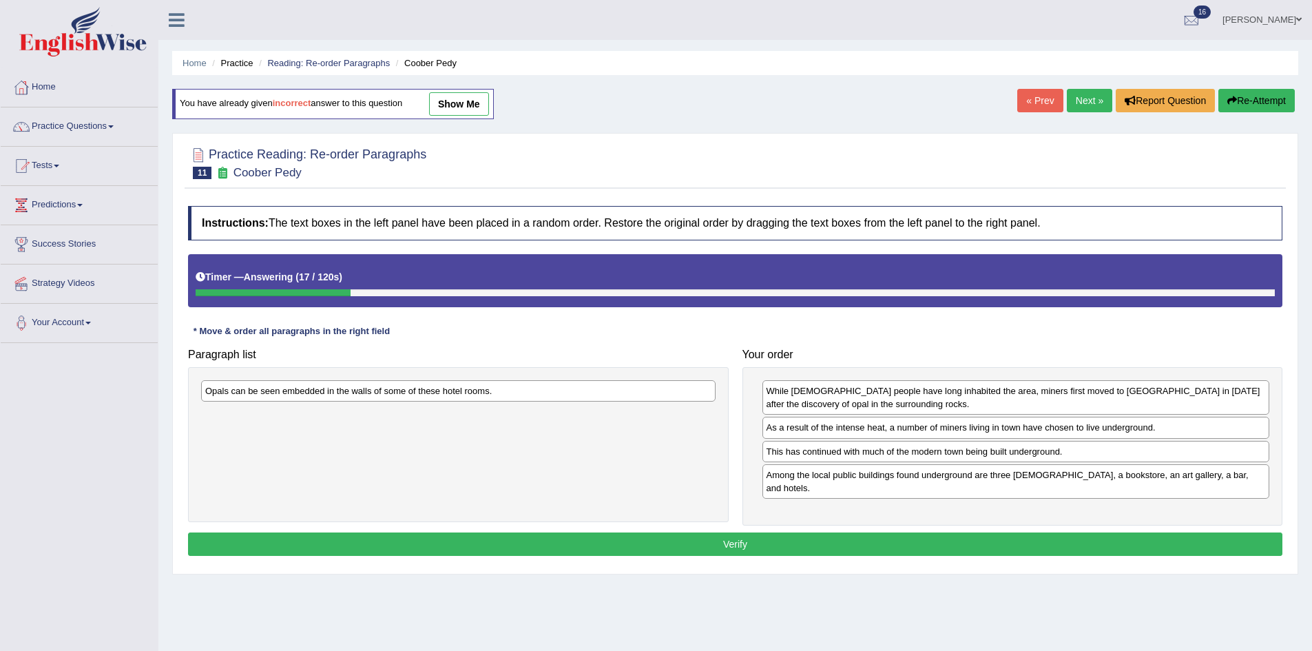
drag, startPoint x: 1100, startPoint y: 479, endPoint x: 1122, endPoint y: 466, distance: 25.6
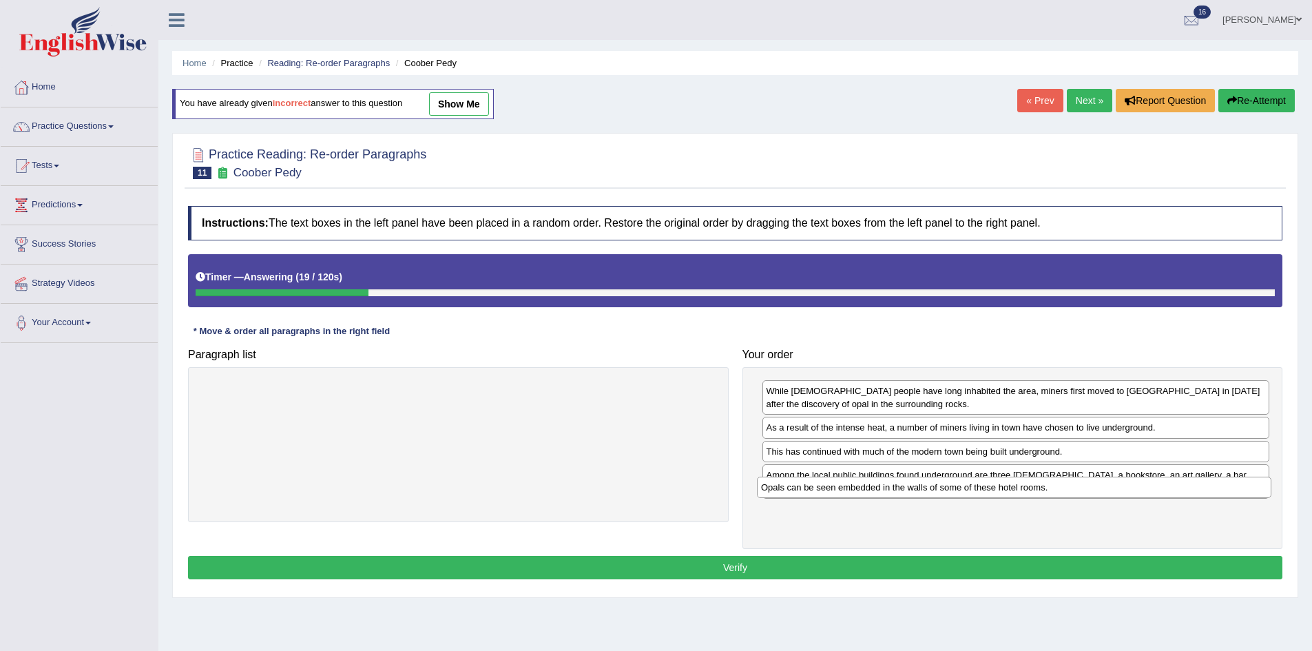
drag, startPoint x: 543, startPoint y: 395, endPoint x: 1098, endPoint y: 492, distance: 564.0
click at [1098, 492] on div "Opals can be seen embedded in the walls of some of these hotel rooms." at bounding box center [1014, 487] width 514 height 21
click at [1052, 559] on button "Verify" at bounding box center [735, 567] width 1094 height 23
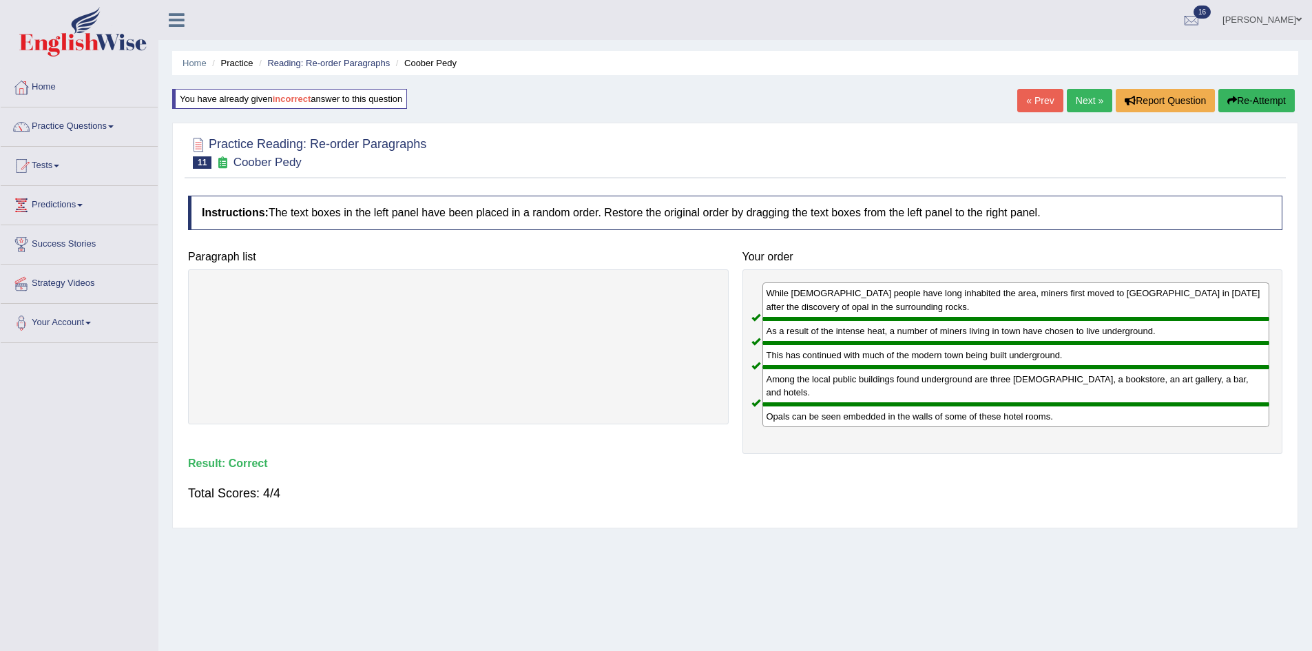
click at [1081, 99] on link "Next »" at bounding box center [1089, 100] width 45 height 23
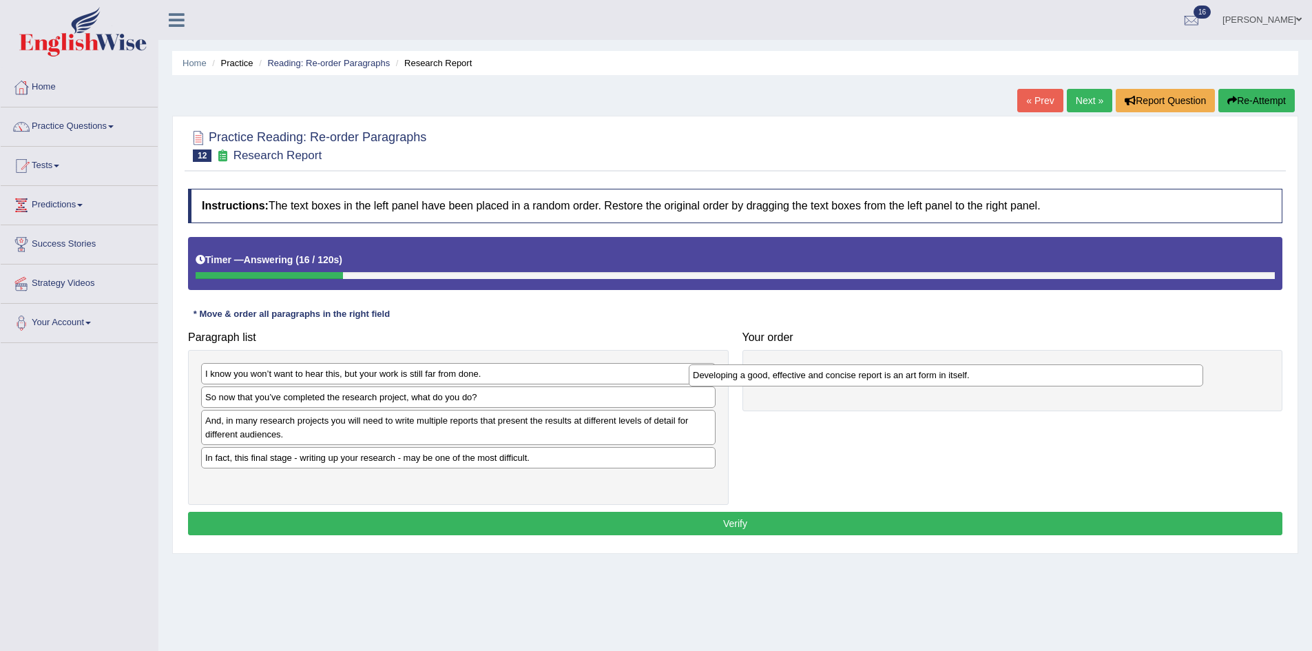
drag, startPoint x: 354, startPoint y: 425, endPoint x: 903, endPoint y: 382, distance: 551.2
click at [902, 385] on div "Developing a good, effective and concise report is an art form in itself." at bounding box center [946, 374] width 514 height 21
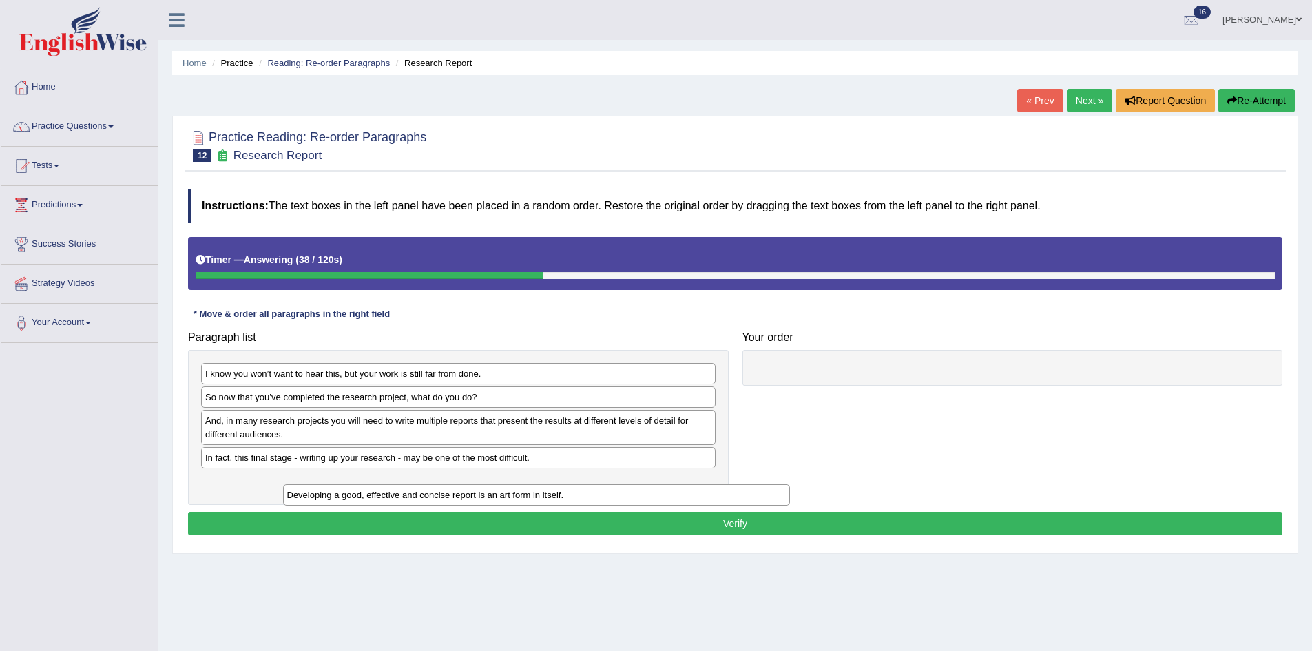
drag, startPoint x: 948, startPoint y: 376, endPoint x: 463, endPoint y: 480, distance: 495.8
click at [467, 493] on div "Developing a good, effective and concise report is an art form in itself." at bounding box center [537, 494] width 508 height 21
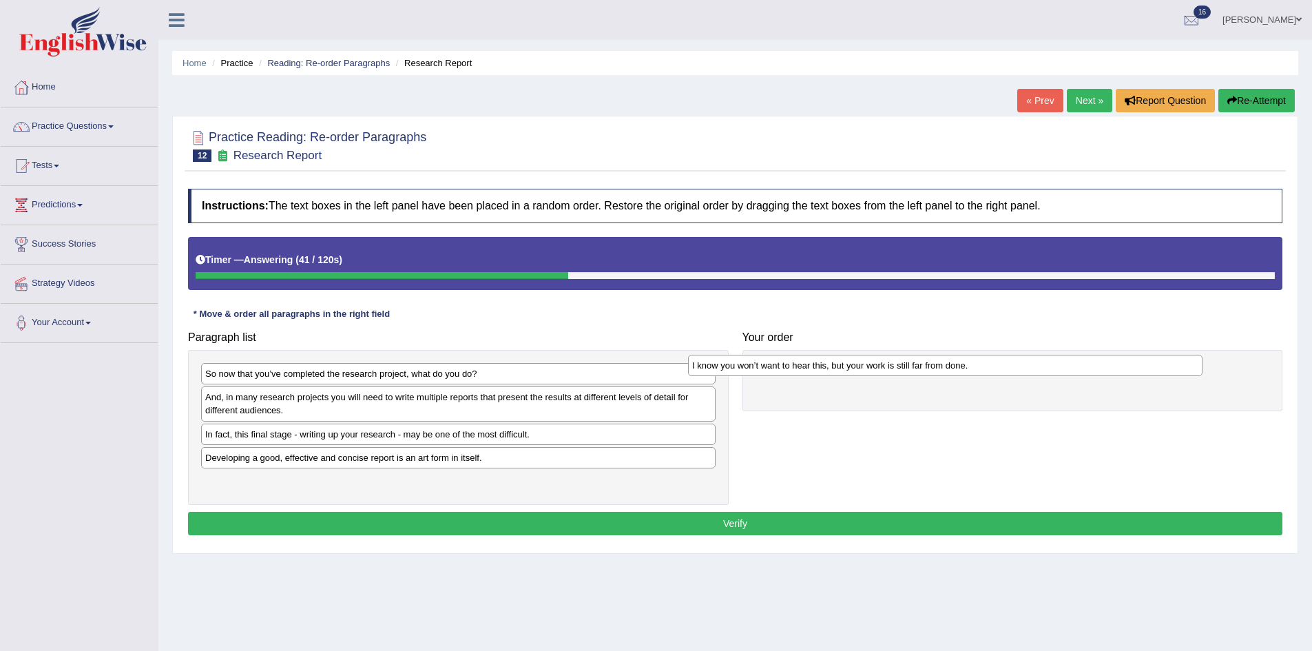
drag, startPoint x: 408, startPoint y: 377, endPoint x: 896, endPoint y: 369, distance: 488.3
click at [896, 369] on div "I know you won’t want to hear this, but your work is still far from done." at bounding box center [945, 365] width 514 height 21
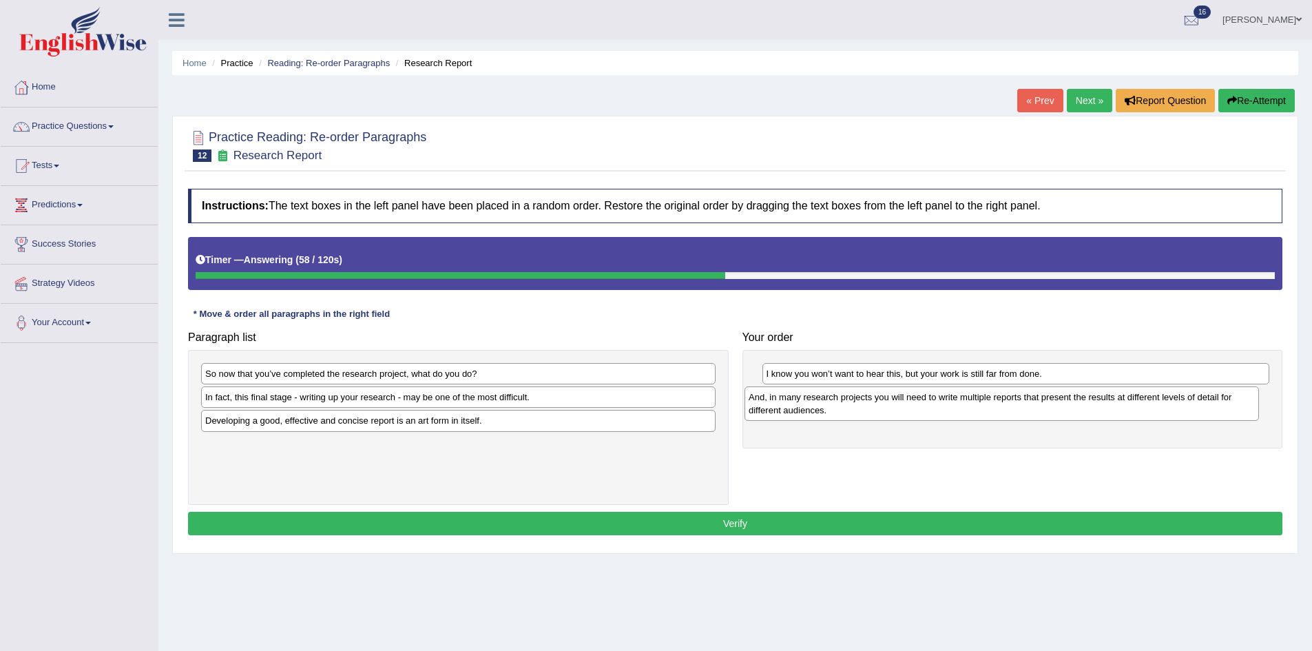
drag, startPoint x: 402, startPoint y: 416, endPoint x: 945, endPoint y: 416, distance: 543.3
click at [945, 416] on div "And, in many research projects you will need to write multiple reports that pre…" at bounding box center [1001, 403] width 514 height 34
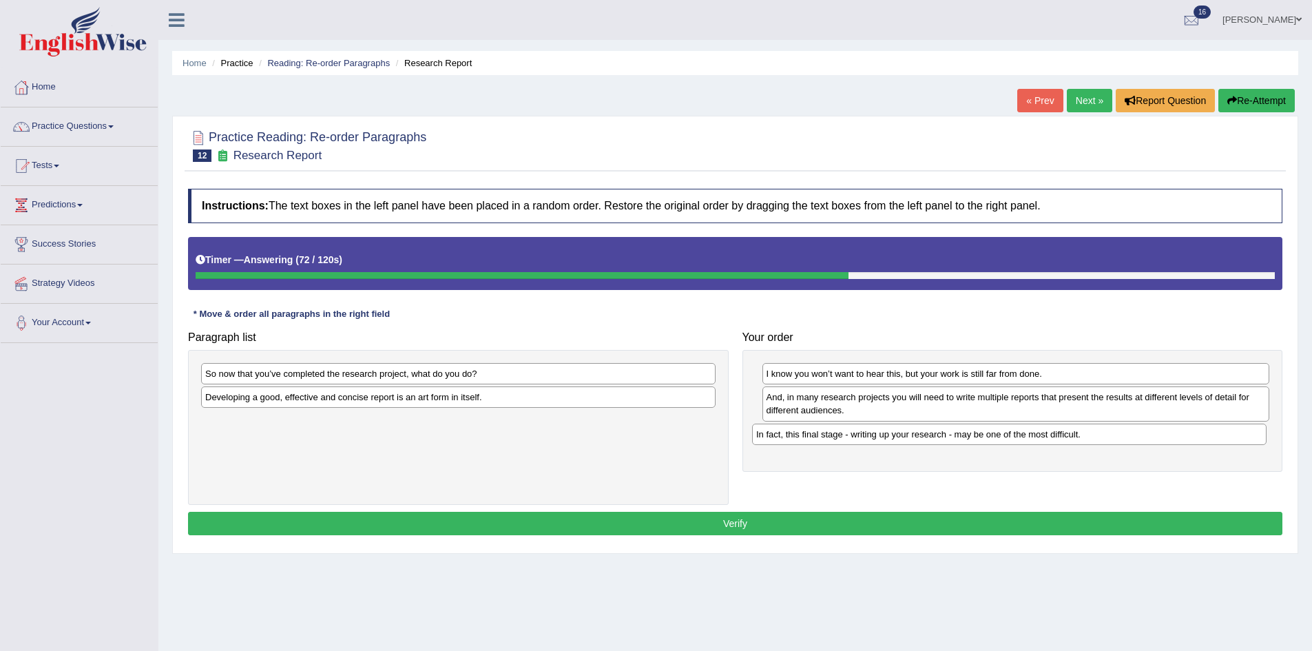
drag, startPoint x: 400, startPoint y: 404, endPoint x: 951, endPoint y: 441, distance: 552.1
click at [951, 441] on div "In fact, this final stage - writing up your research - may be one of the most d…" at bounding box center [1009, 433] width 514 height 21
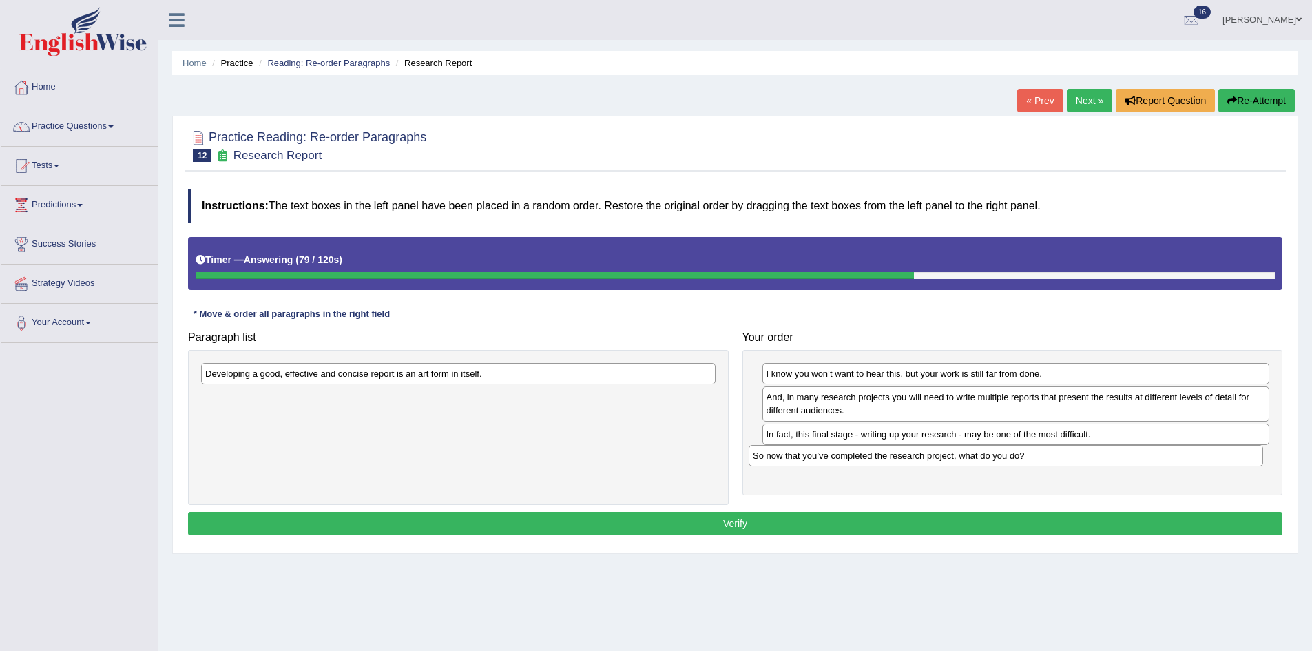
drag, startPoint x: 451, startPoint y: 375, endPoint x: 999, endPoint y: 456, distance: 554.0
click at [999, 456] on div "So now that you’ve completed the research project, what do you do?" at bounding box center [1006, 455] width 514 height 21
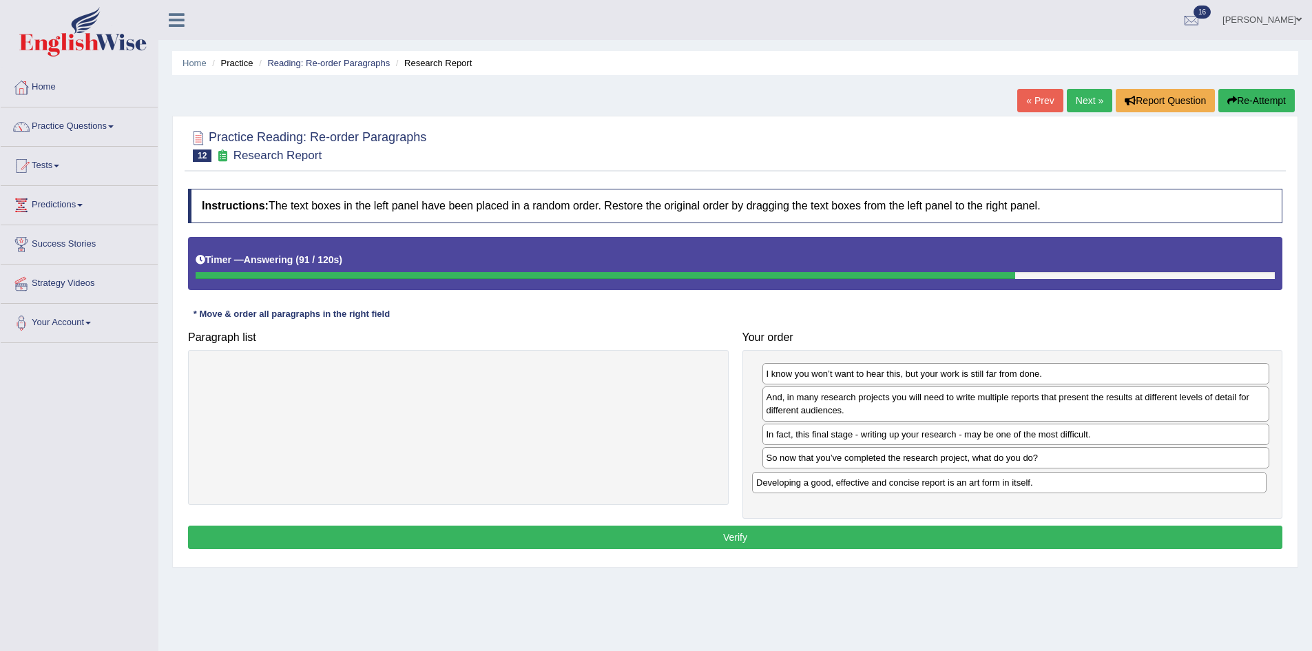
drag, startPoint x: 530, startPoint y: 378, endPoint x: 1085, endPoint y: 485, distance: 565.3
click at [1085, 485] on div "Developing a good, effective and concise report is an art form in itself." at bounding box center [1009, 482] width 514 height 21
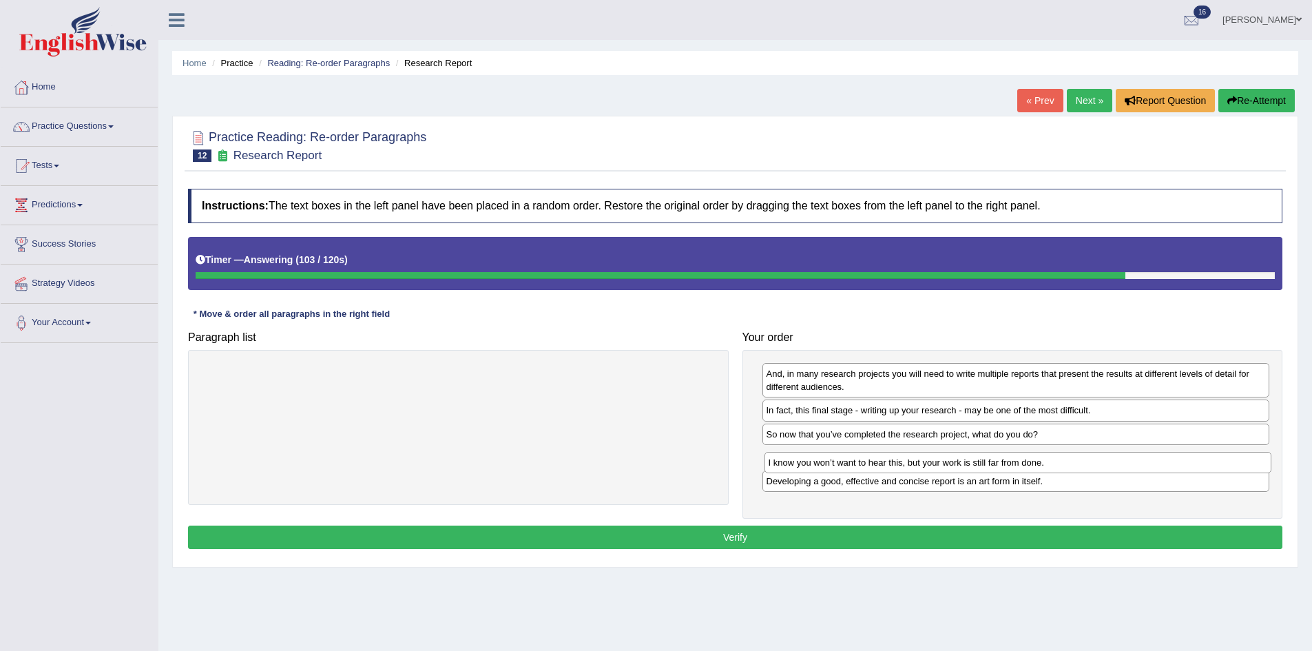
drag, startPoint x: 965, startPoint y: 376, endPoint x: 967, endPoint y: 457, distance: 80.6
click at [967, 457] on div "I know you won’t want to hear this, but your work is still far from done." at bounding box center [1018, 462] width 508 height 21
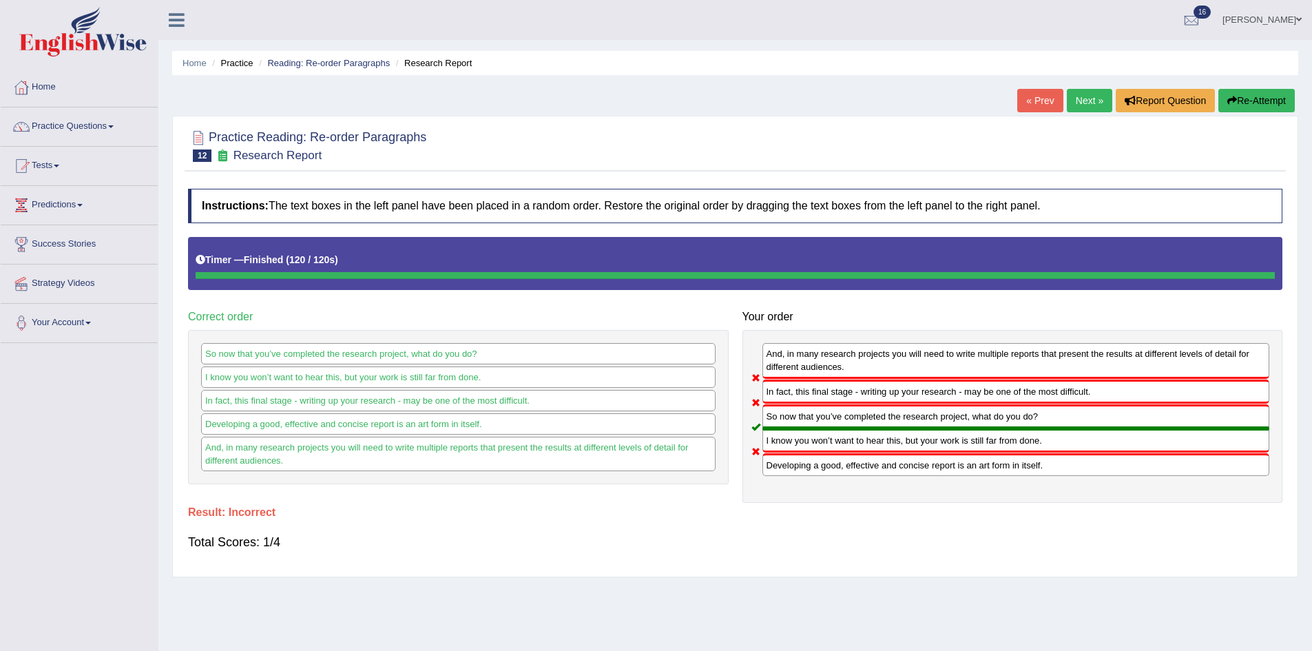
click at [1264, 95] on button "Re-Attempt" at bounding box center [1256, 100] width 76 height 23
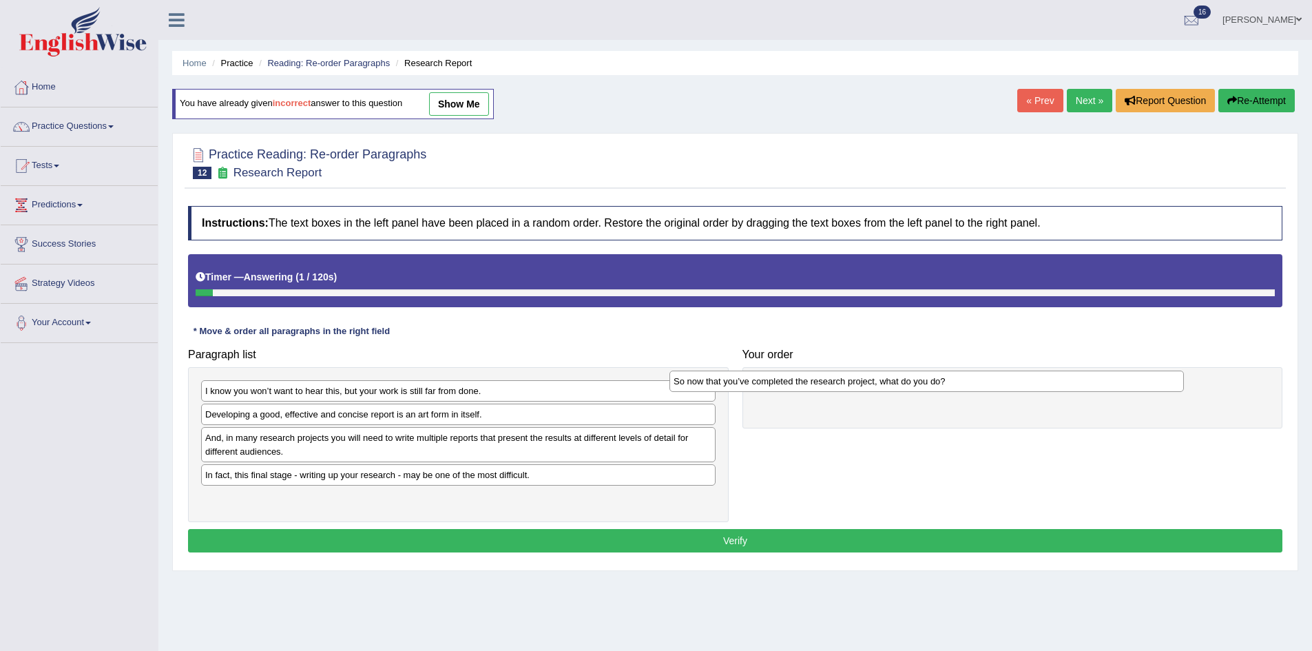
drag, startPoint x: 274, startPoint y: 421, endPoint x: 757, endPoint y: 376, distance: 485.5
click at [756, 377] on div "So now that you’ve completed the research project, what do you do?" at bounding box center [926, 380] width 514 height 21
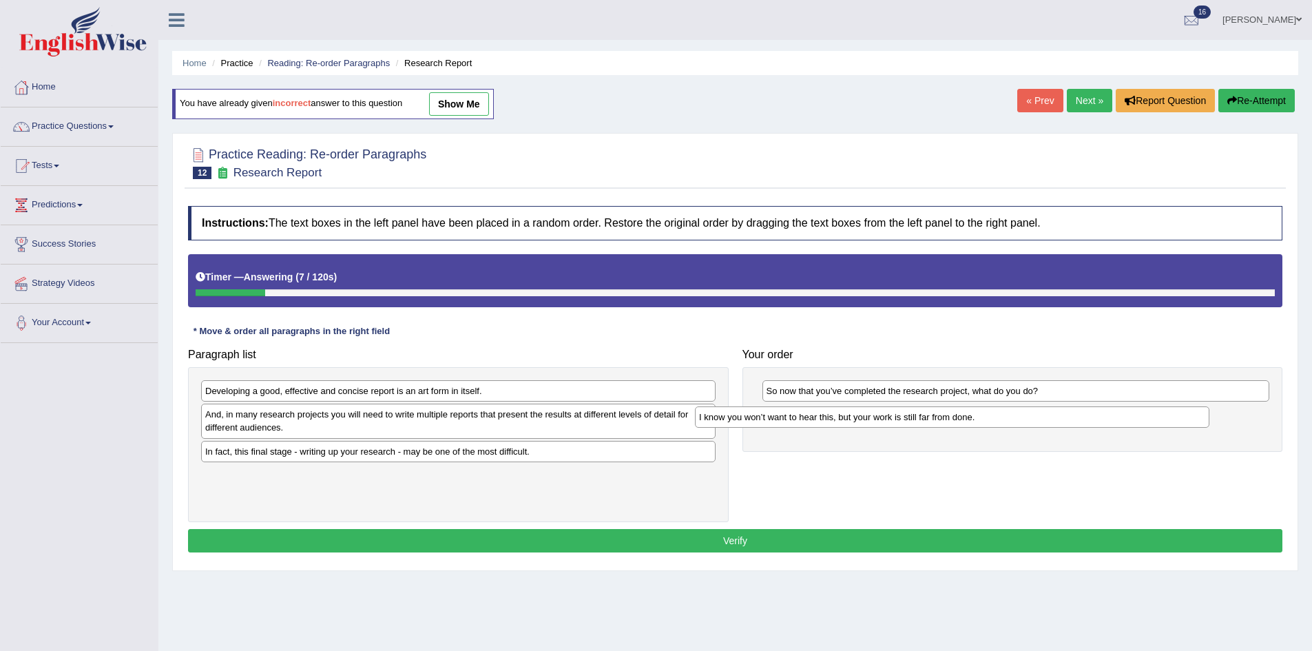
drag, startPoint x: 358, startPoint y: 398, endPoint x: 860, endPoint y: 422, distance: 502.6
click at [860, 422] on div "I know you won’t want to hear this, but your work is still far from done." at bounding box center [952, 416] width 514 height 21
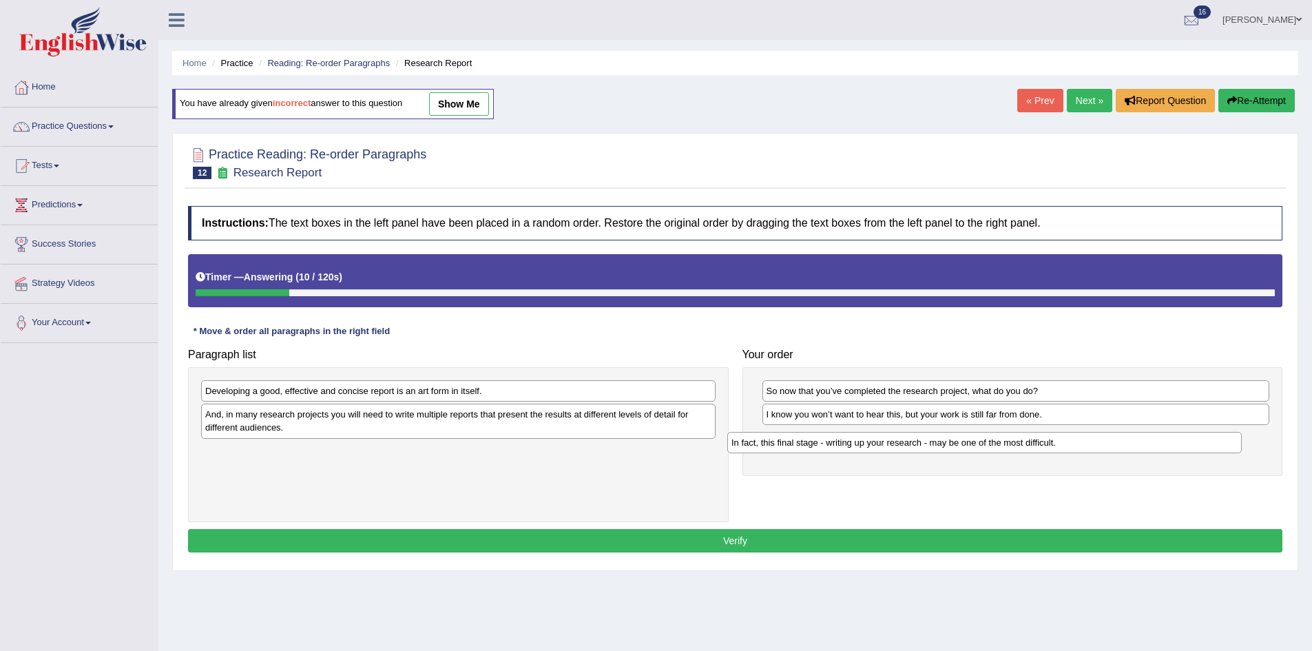
drag, startPoint x: 321, startPoint y: 460, endPoint x: 847, endPoint y: 451, distance: 526.2
click at [847, 451] on div "In fact, this final stage - writing up your research - may be one of the most d…" at bounding box center [984, 442] width 514 height 21
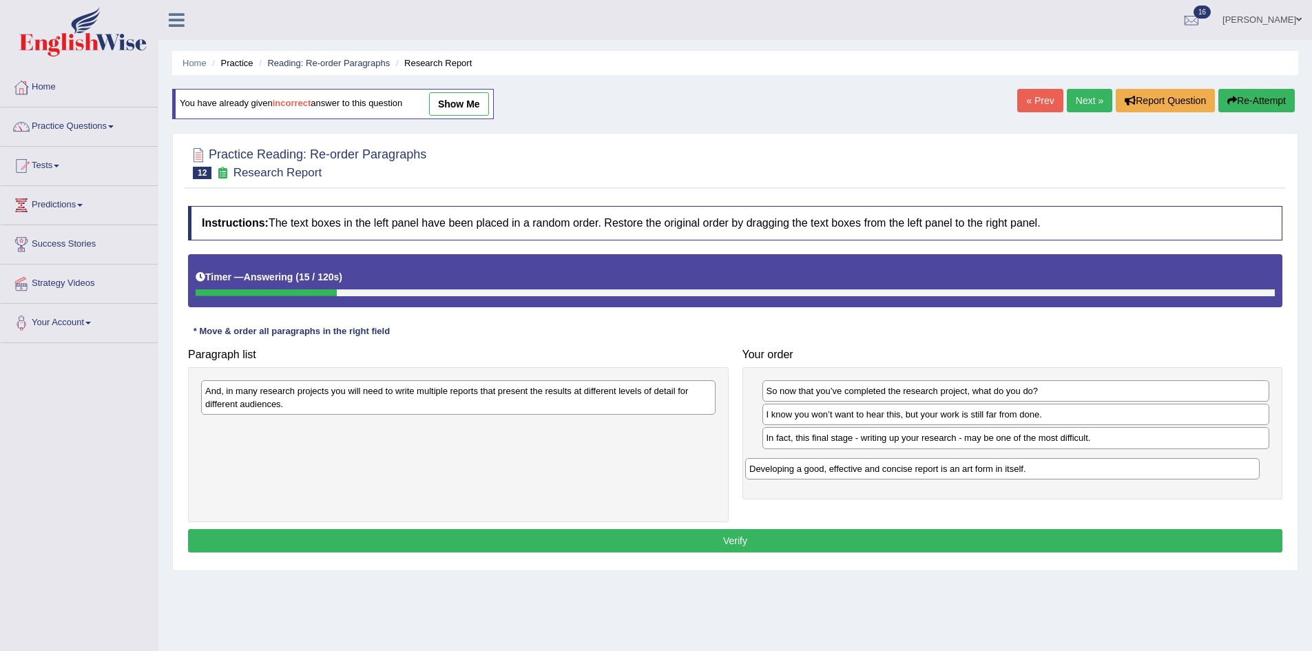
drag, startPoint x: 362, startPoint y: 395, endPoint x: 908, endPoint y: 472, distance: 551.5
click at [908, 472] on div "Developing a good, effective and concise report is an art form in itself." at bounding box center [1002, 468] width 514 height 21
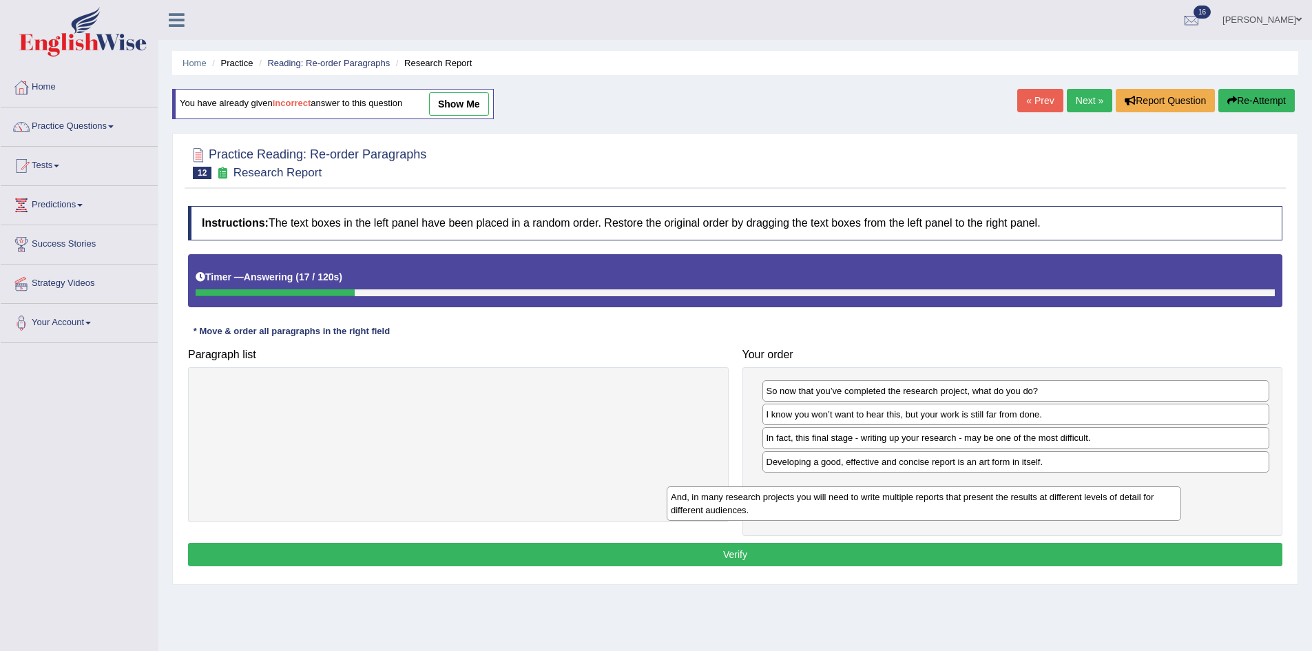
drag, startPoint x: 483, startPoint y: 406, endPoint x: 962, endPoint y: 488, distance: 486.3
click at [959, 491] on div "And, in many research projects you will need to write multiple reports that pre…" at bounding box center [924, 503] width 514 height 34
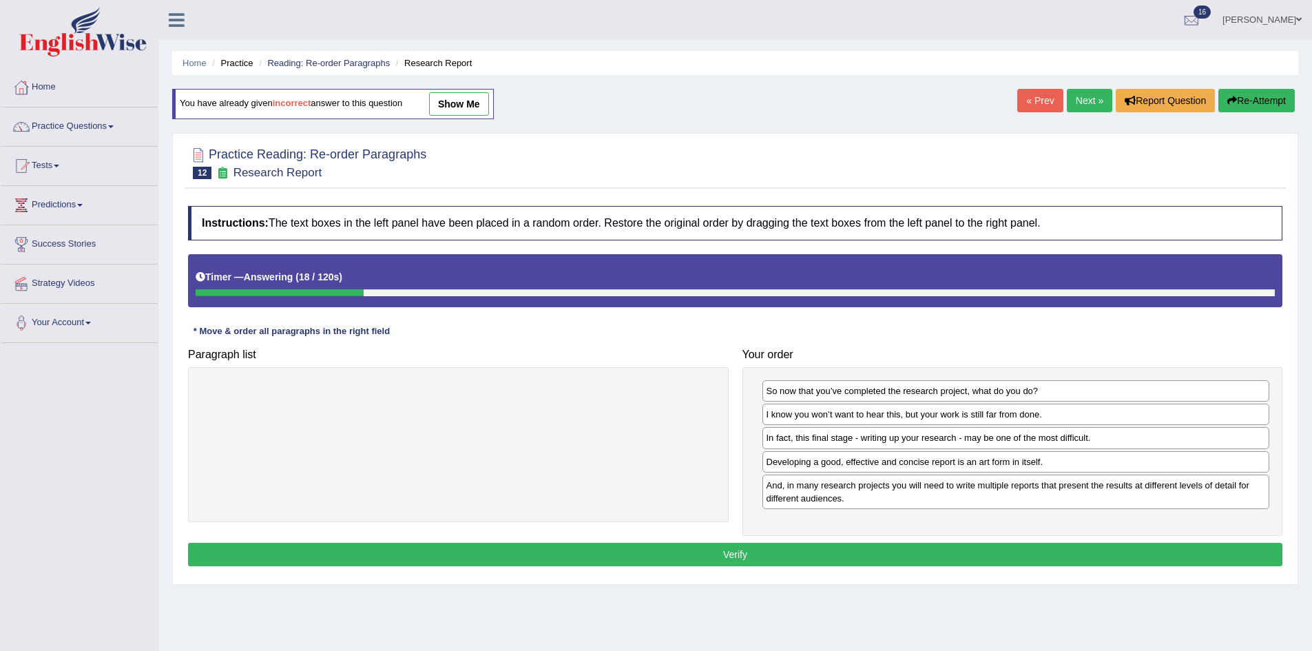
click at [923, 556] on button "Verify" at bounding box center [735, 554] width 1094 height 23
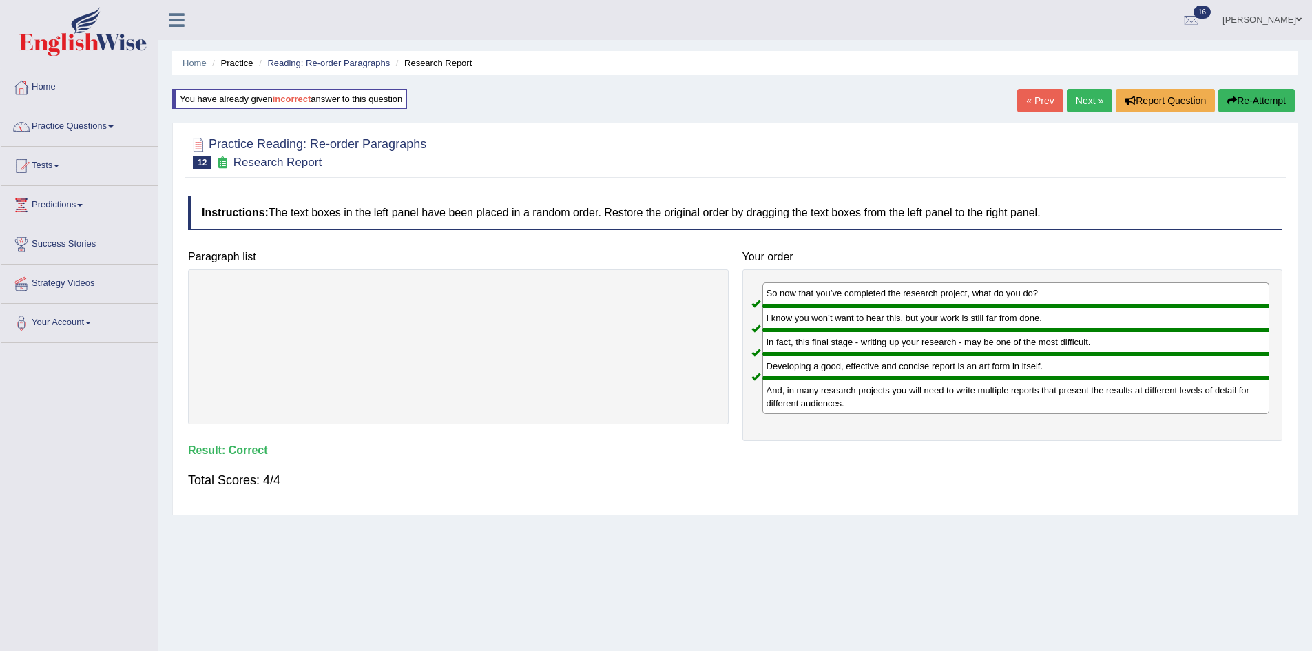
click at [1070, 106] on link "Next »" at bounding box center [1089, 100] width 45 height 23
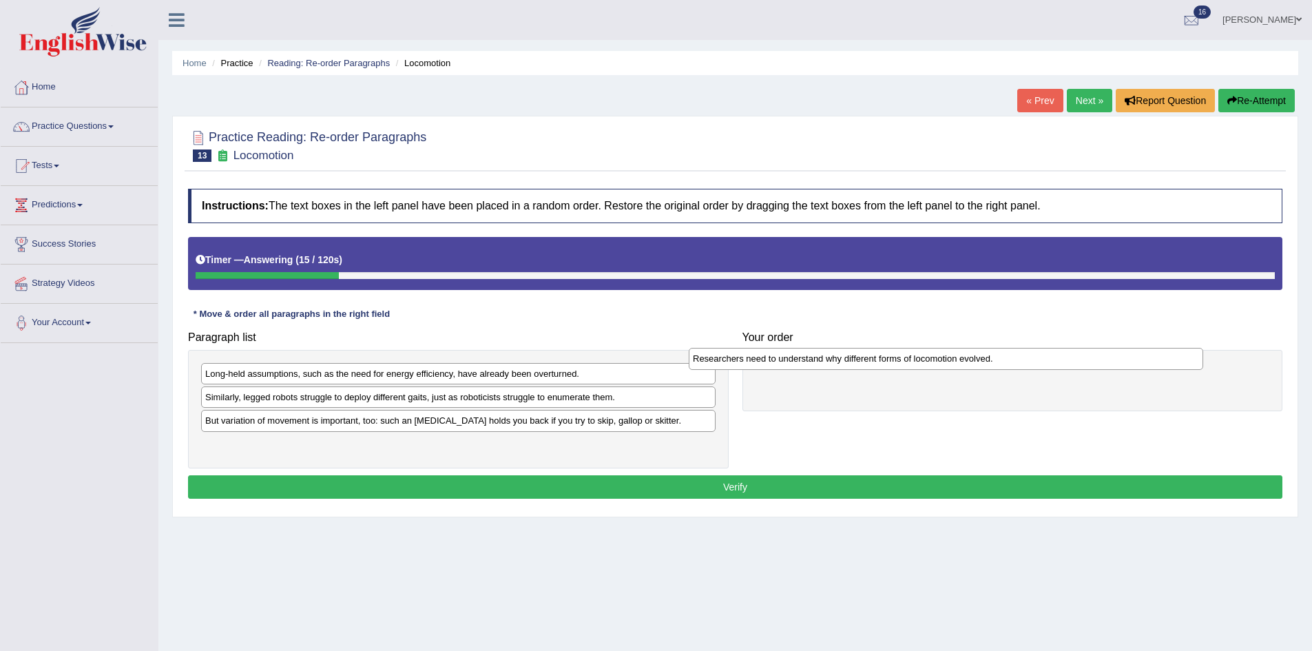
drag, startPoint x: 329, startPoint y: 421, endPoint x: 815, endPoint y: 353, distance: 490.2
click at [815, 353] on div "Researchers need to understand why different forms of locomotion evolved." at bounding box center [946, 358] width 514 height 21
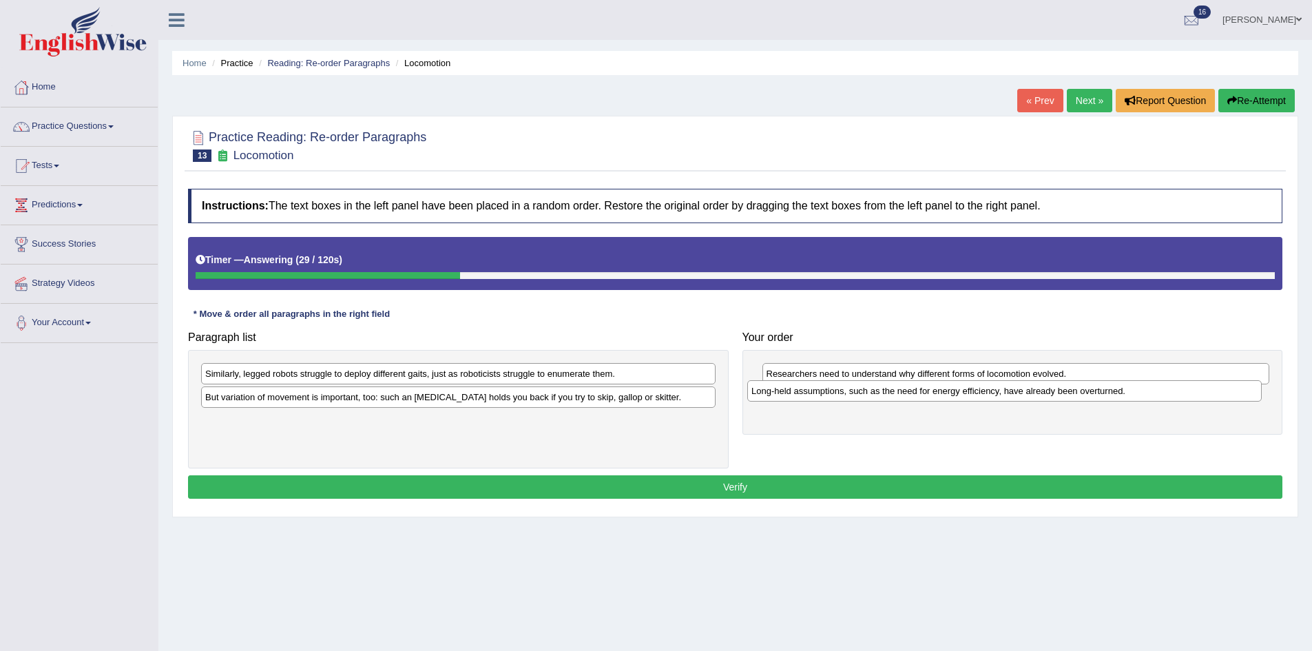
drag, startPoint x: 467, startPoint y: 383, endPoint x: 1014, endPoint y: 400, distance: 547.0
click at [1014, 400] on div "Long-held assumptions, such as the need for energy efficiency, have already bee…" at bounding box center [1004, 390] width 514 height 21
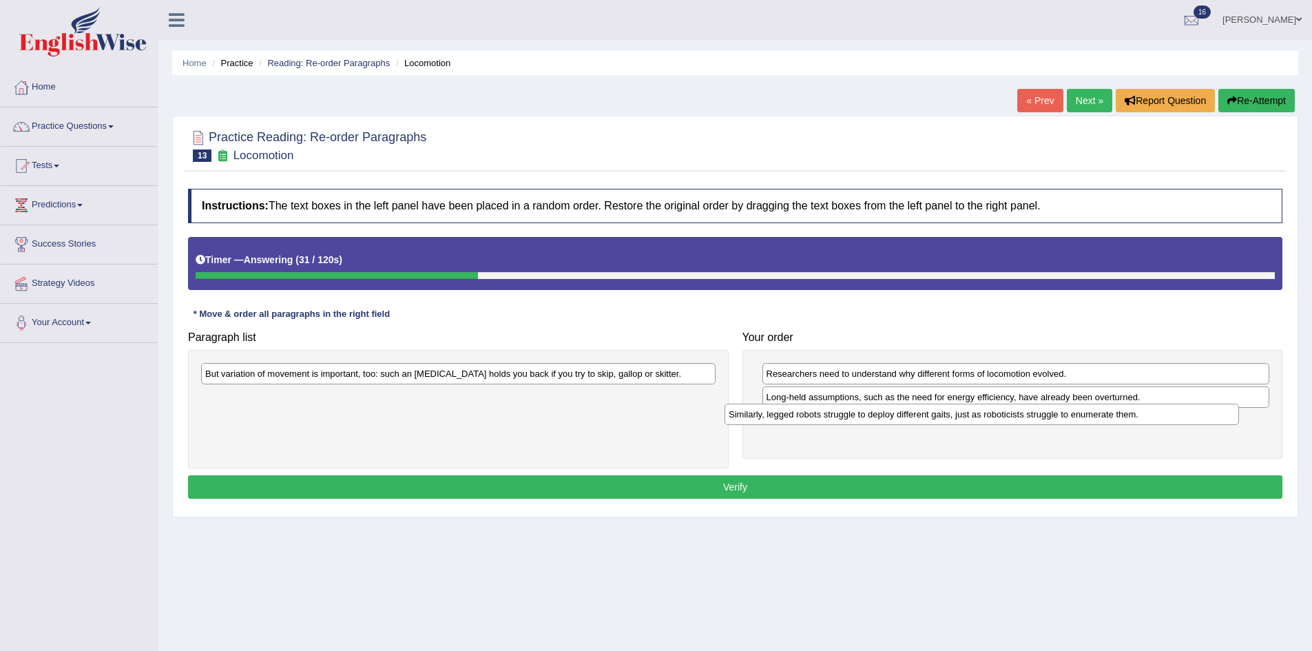
drag, startPoint x: 490, startPoint y: 375, endPoint x: 1013, endPoint y: 416, distance: 524.9
click at [1013, 416] on div "Similarly, legged robots struggle to deploy different gaits, just as roboticist…" at bounding box center [981, 414] width 514 height 21
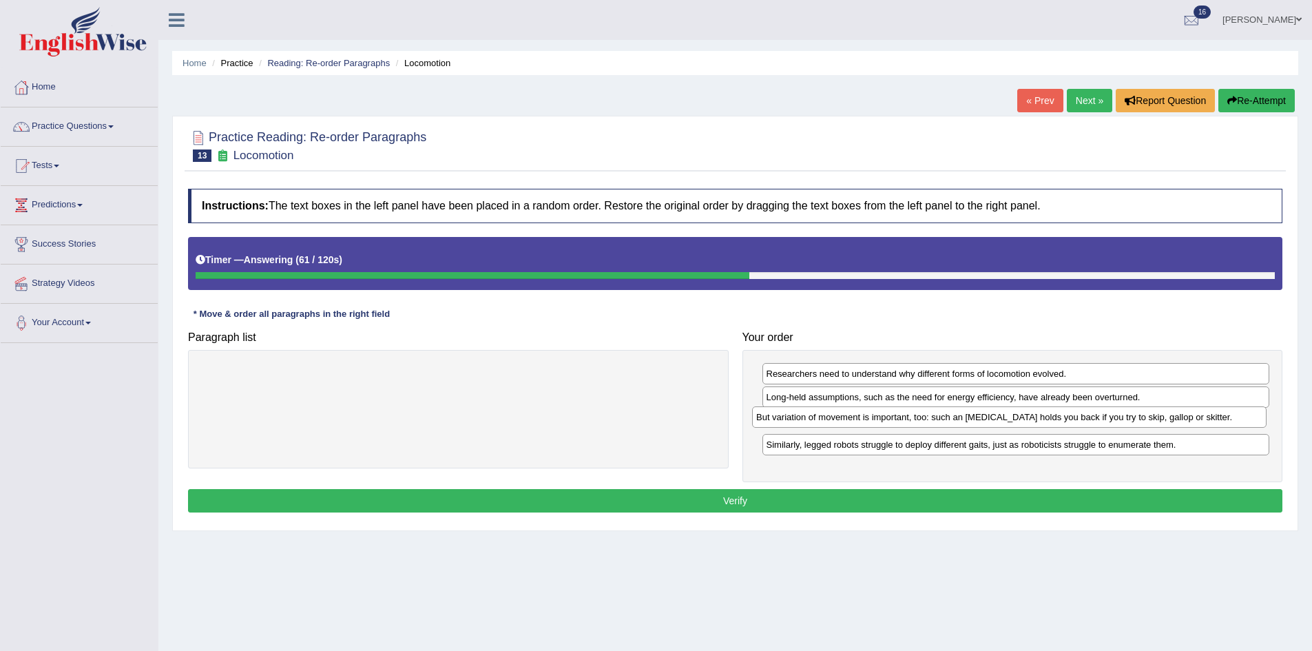
drag, startPoint x: 499, startPoint y: 381, endPoint x: 1051, endPoint y: 426, distance: 553.4
click at [1051, 426] on div "But variation of movement is important, too: such an ankle brace holds you back…" at bounding box center [1009, 416] width 514 height 21
click at [858, 493] on button "Verify" at bounding box center [735, 500] width 1094 height 23
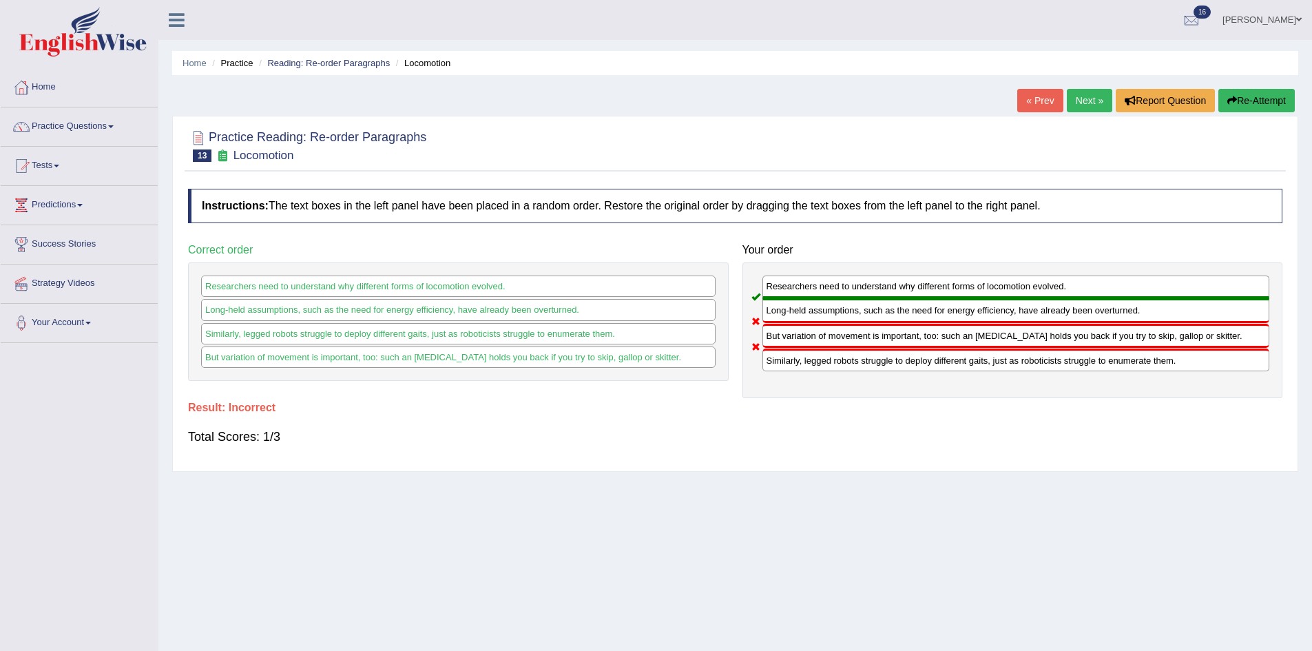
click at [1252, 101] on button "Re-Attempt" at bounding box center [1256, 100] width 76 height 23
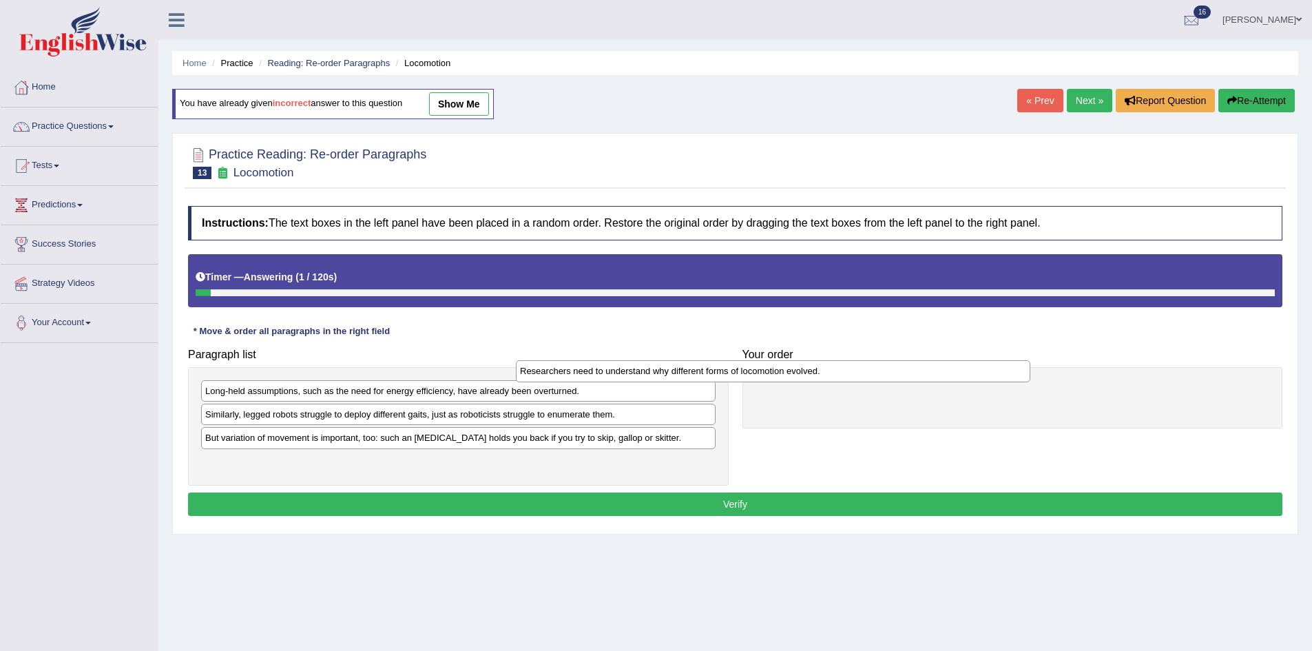
drag, startPoint x: 410, startPoint y: 439, endPoint x: 732, endPoint y: 364, distance: 330.9
click at [742, 364] on div "Researchers need to understand why different forms of locomotion evolved." at bounding box center [773, 370] width 514 height 21
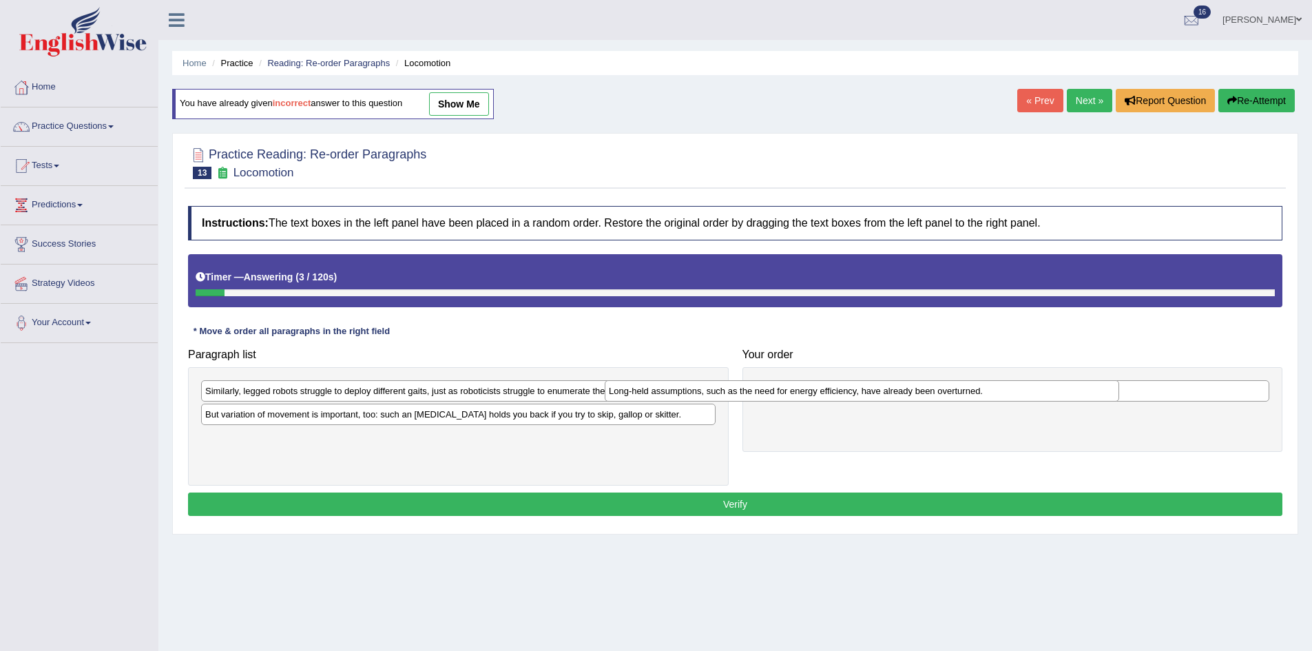
drag, startPoint x: 307, startPoint y: 395, endPoint x: 800, endPoint y: 388, distance: 493.1
click at [800, 388] on div "Long-held assumptions, such as the need for energy efficiency, have already bee…" at bounding box center [862, 390] width 514 height 21
drag, startPoint x: 837, startPoint y: 391, endPoint x: 832, endPoint y: 417, distance: 26.1
click at [832, 417] on div "Long-held assumptions, such as the need for energy efficiency, have already bee…" at bounding box center [1038, 427] width 508 height 21
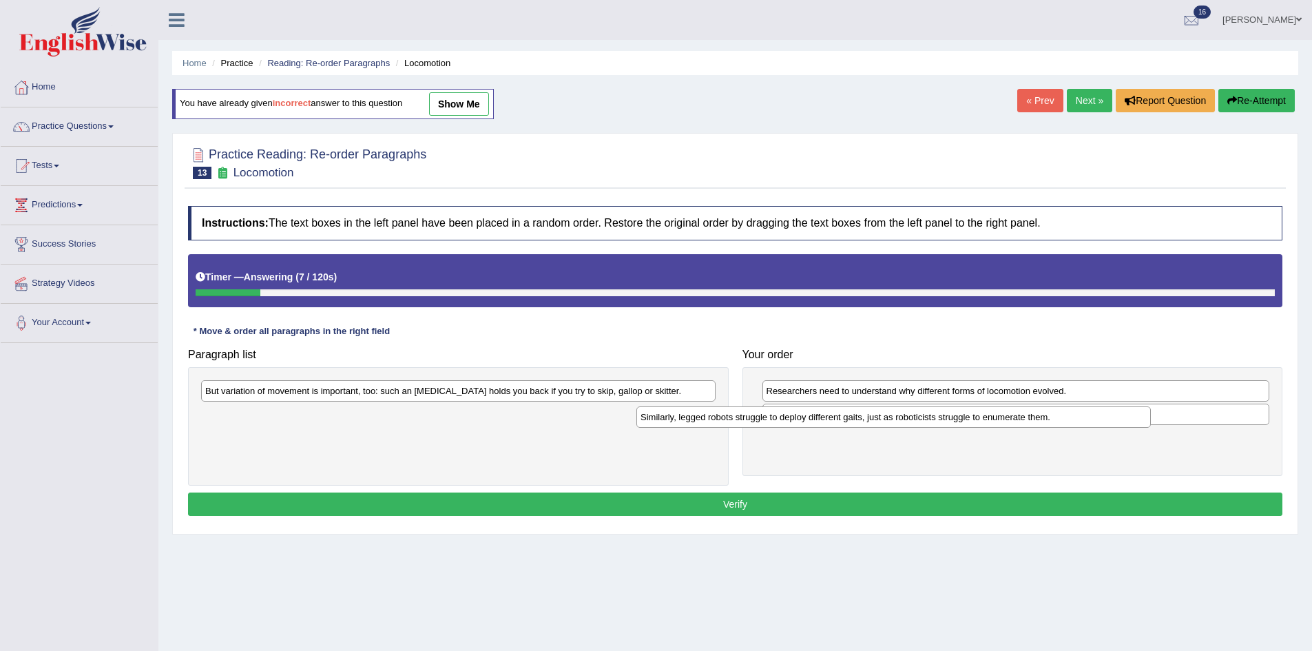
drag, startPoint x: 395, startPoint y: 398, endPoint x: 861, endPoint y: 432, distance: 467.4
click at [861, 428] on div "Similarly, legged robots struggle to deploy different gaits, just as roboticist…" at bounding box center [893, 416] width 514 height 21
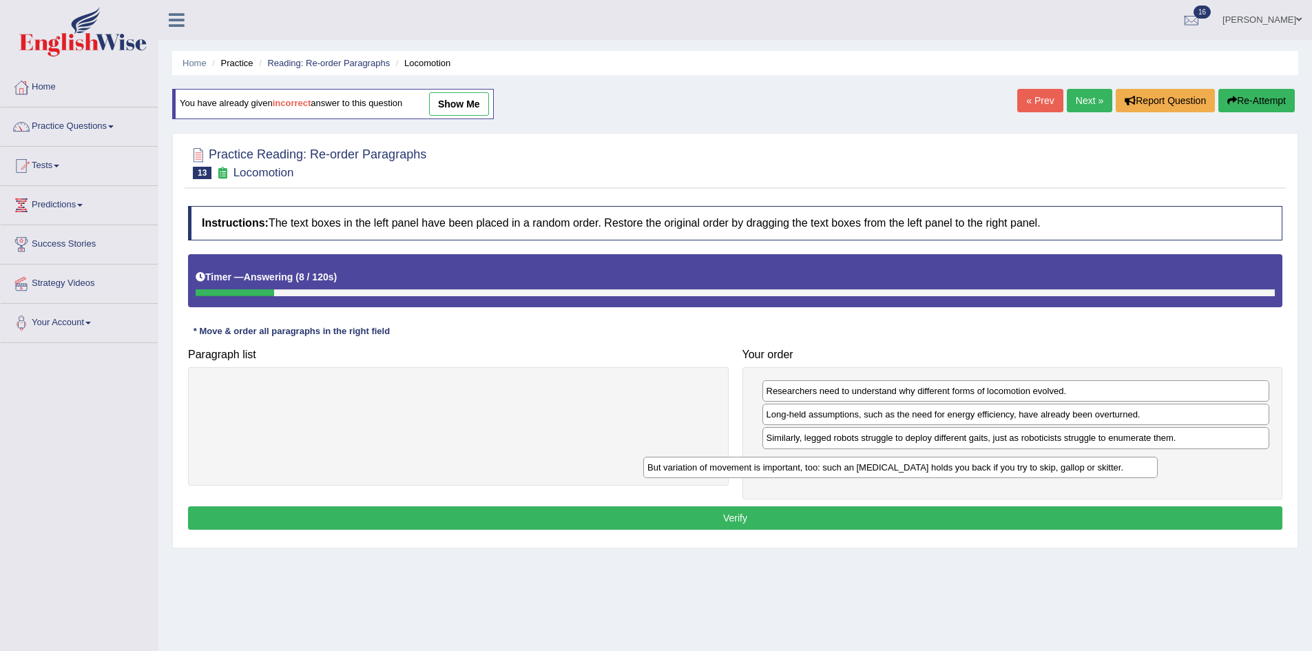
drag, startPoint x: 423, startPoint y: 399, endPoint x: 874, endPoint y: 472, distance: 456.3
click at [872, 472] on div "But variation of movement is important, too: such an [MEDICAL_DATA] holds you b…" at bounding box center [900, 467] width 514 height 21
click at [810, 516] on button "Verify" at bounding box center [735, 517] width 1094 height 23
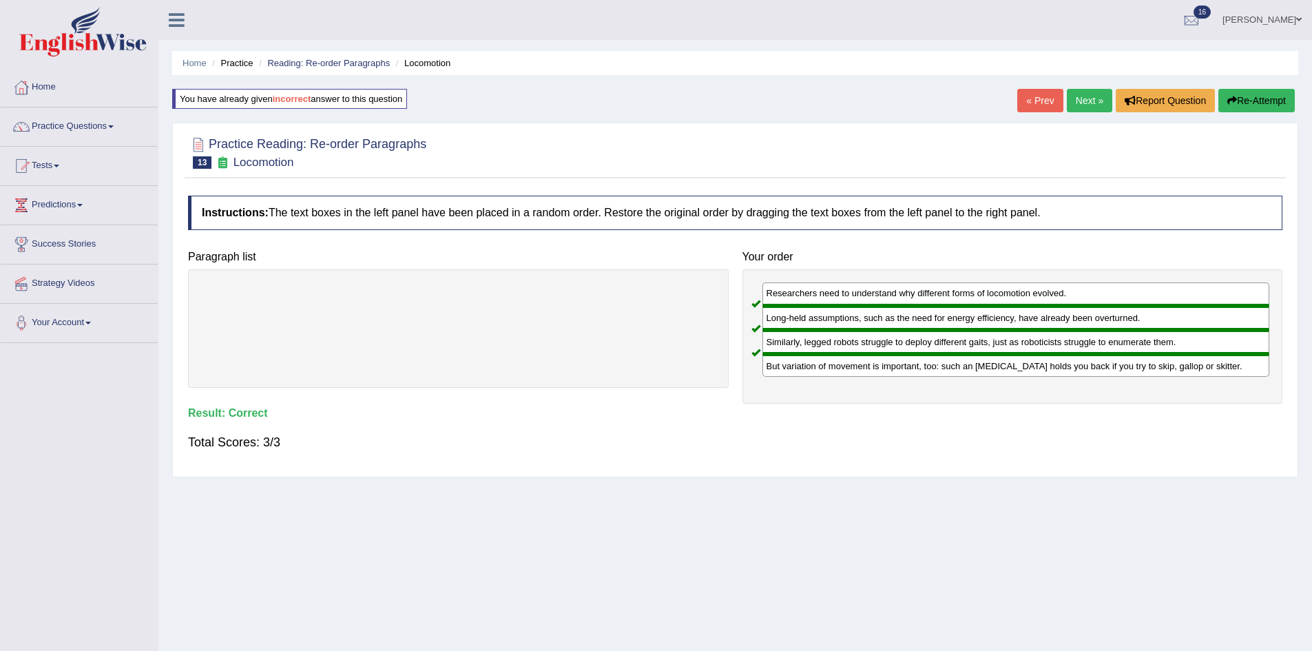
click at [1080, 101] on link "Next »" at bounding box center [1089, 100] width 45 height 23
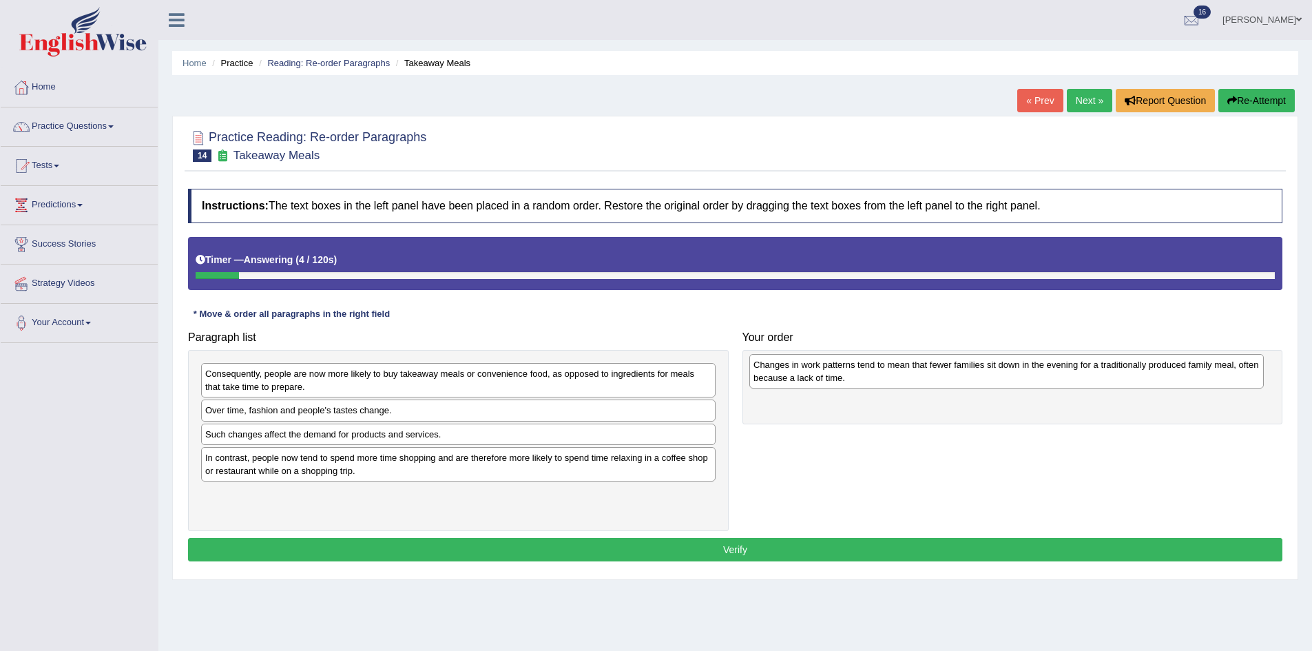
drag, startPoint x: 312, startPoint y: 381, endPoint x: 868, endPoint y: 364, distance: 556.7
click at [868, 364] on div "Changes in work patterns tend to mean that fewer families sit down in the eveni…" at bounding box center [1006, 371] width 514 height 34
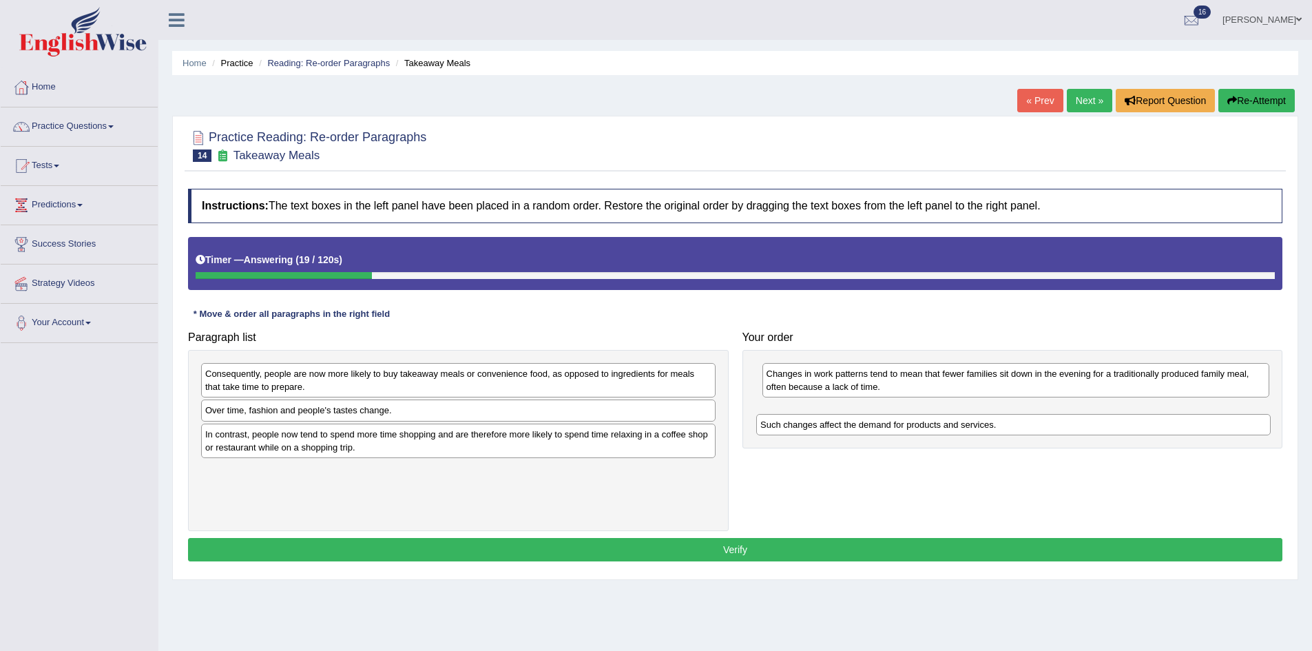
drag, startPoint x: 339, startPoint y: 441, endPoint x: 904, endPoint y: 426, distance: 565.6
click at [904, 426] on div "Such changes affect the demand for products and services." at bounding box center [1013, 424] width 514 height 21
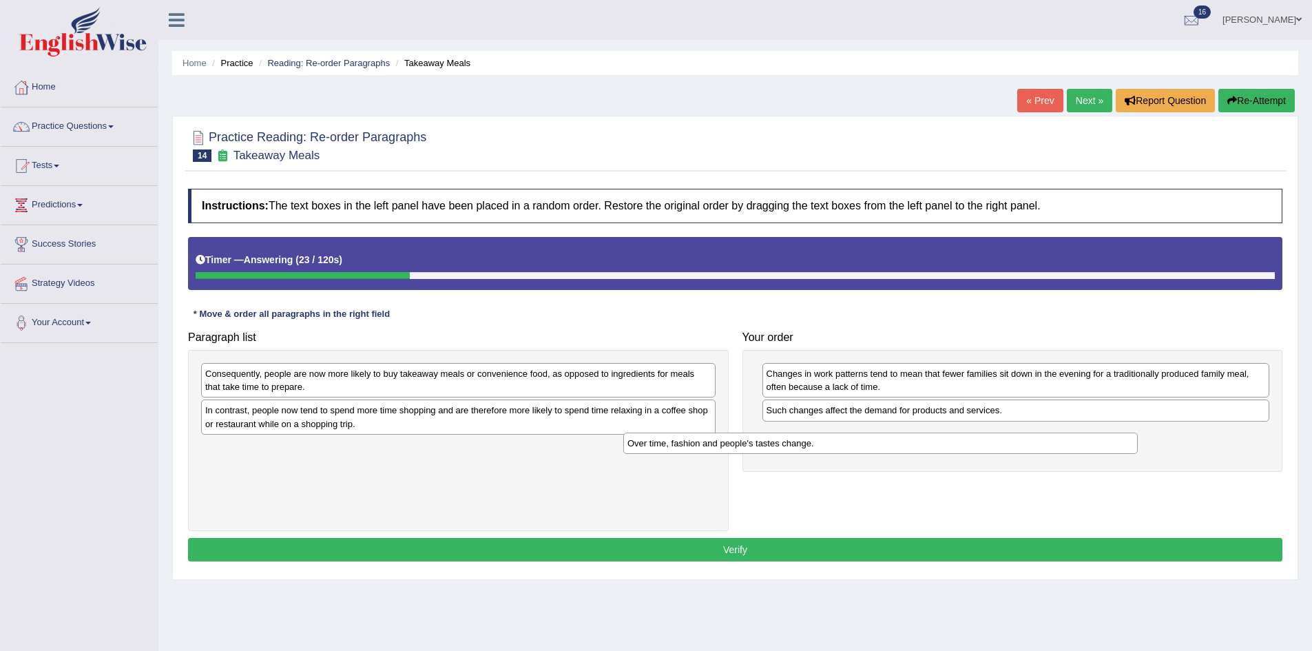
drag, startPoint x: 494, startPoint y: 415, endPoint x: 1024, endPoint y: 441, distance: 530.9
click at [1017, 441] on div "Over time, fashion and people's tastes change." at bounding box center [880, 442] width 514 height 21
drag, startPoint x: 1024, startPoint y: 441, endPoint x: 1031, endPoint y: 438, distance: 7.4
click at [1030, 438] on div "Over time, fashion and people's tastes change." at bounding box center [983, 436] width 514 height 21
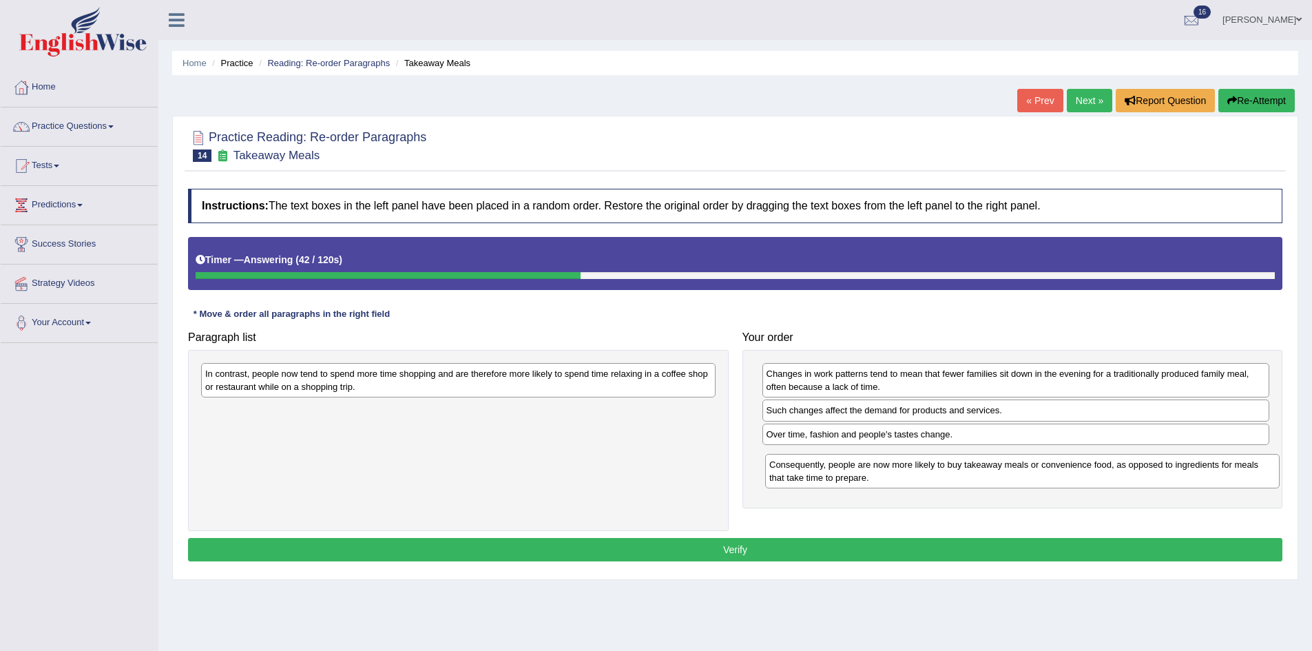
drag, startPoint x: 322, startPoint y: 385, endPoint x: 888, endPoint y: 465, distance: 572.3
click at [888, 465] on div "Consequently, people are now more likely to buy takeaway meals or convenience f…" at bounding box center [1022, 471] width 514 height 34
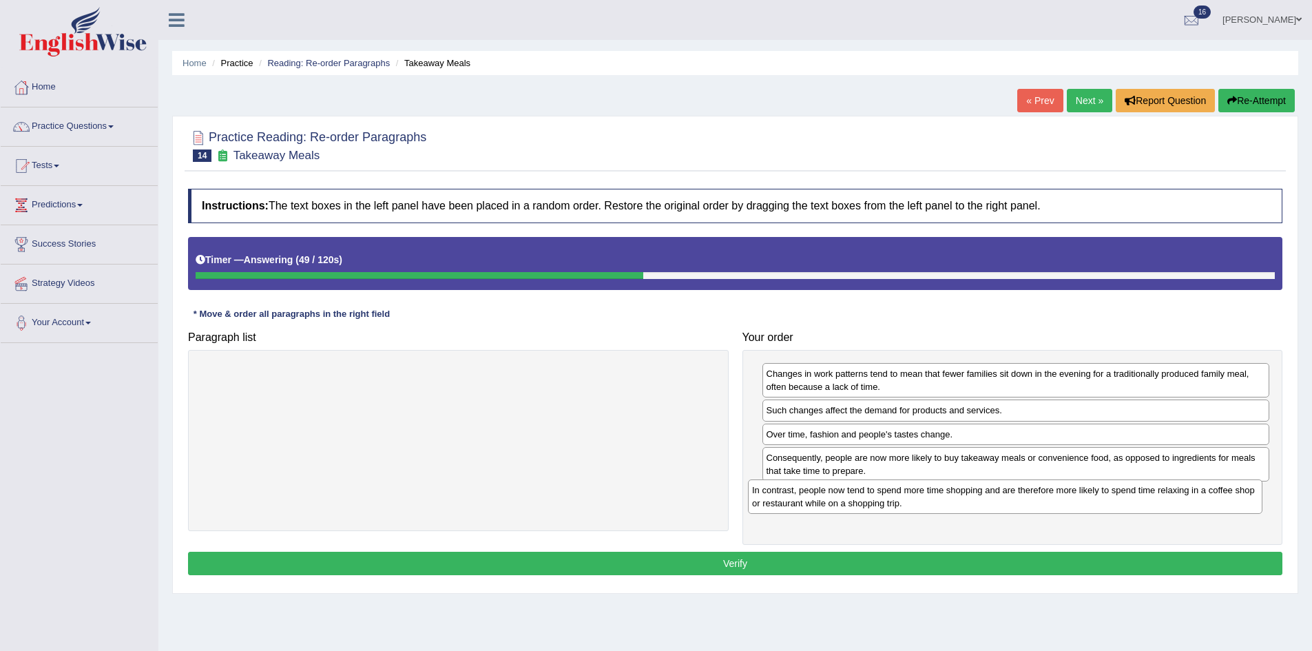
drag, startPoint x: 417, startPoint y: 395, endPoint x: 943, endPoint y: 494, distance: 535.5
click at [943, 494] on div "In contrast, people now tend to spend more time shopping and are therefore more…" at bounding box center [1005, 496] width 514 height 34
click at [832, 571] on button "Verify" at bounding box center [735, 563] width 1094 height 23
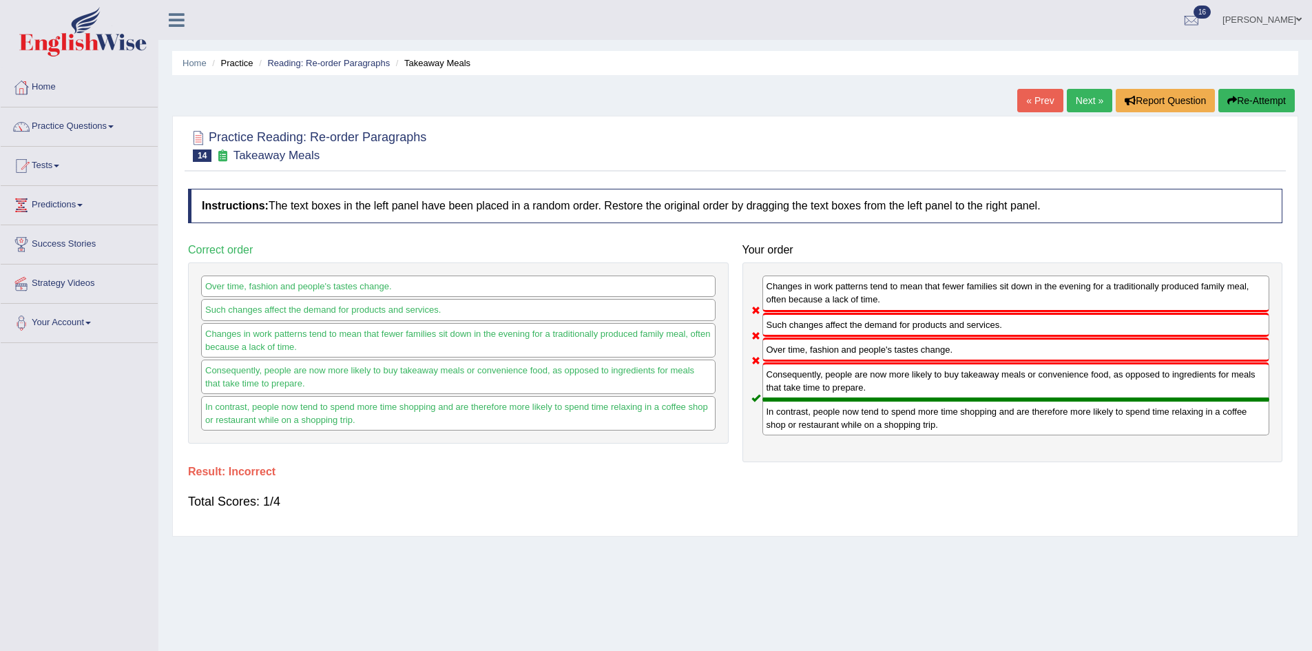
click at [1276, 99] on button "Re-Attempt" at bounding box center [1256, 100] width 76 height 23
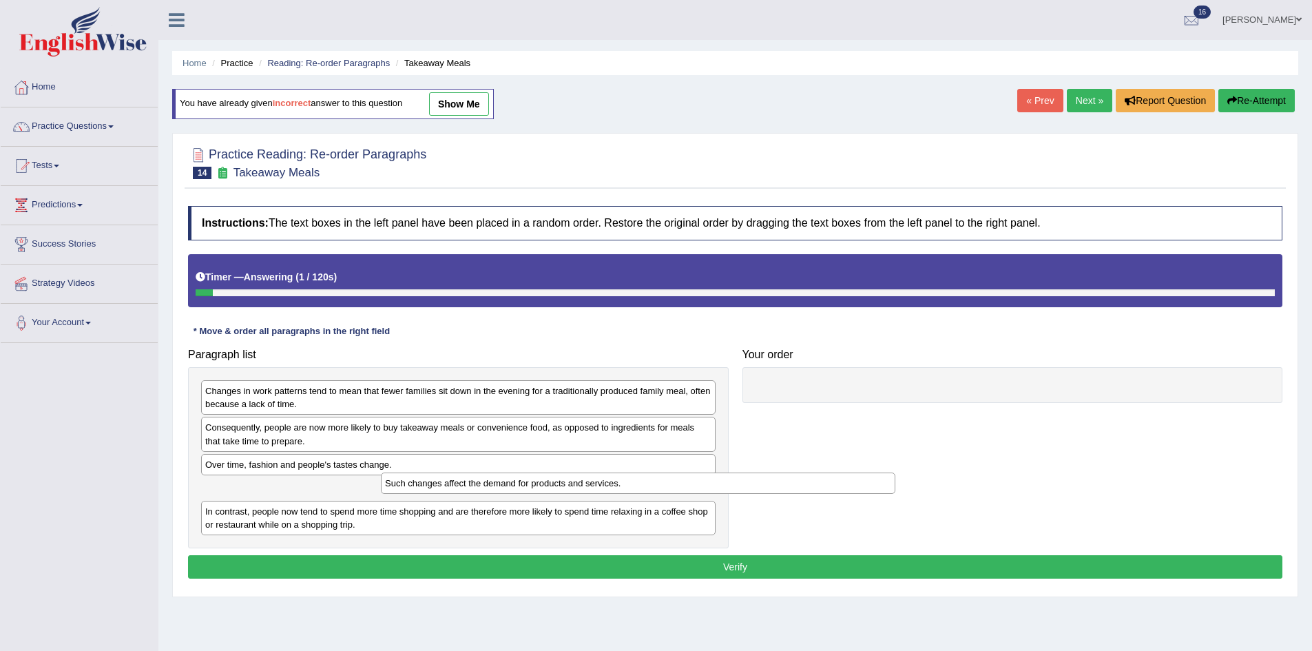
drag, startPoint x: 349, startPoint y: 477, endPoint x: 420, endPoint y: 482, distance: 71.1
click at [435, 482] on div "Such changes affect the demand for products and services." at bounding box center [638, 482] width 514 height 21
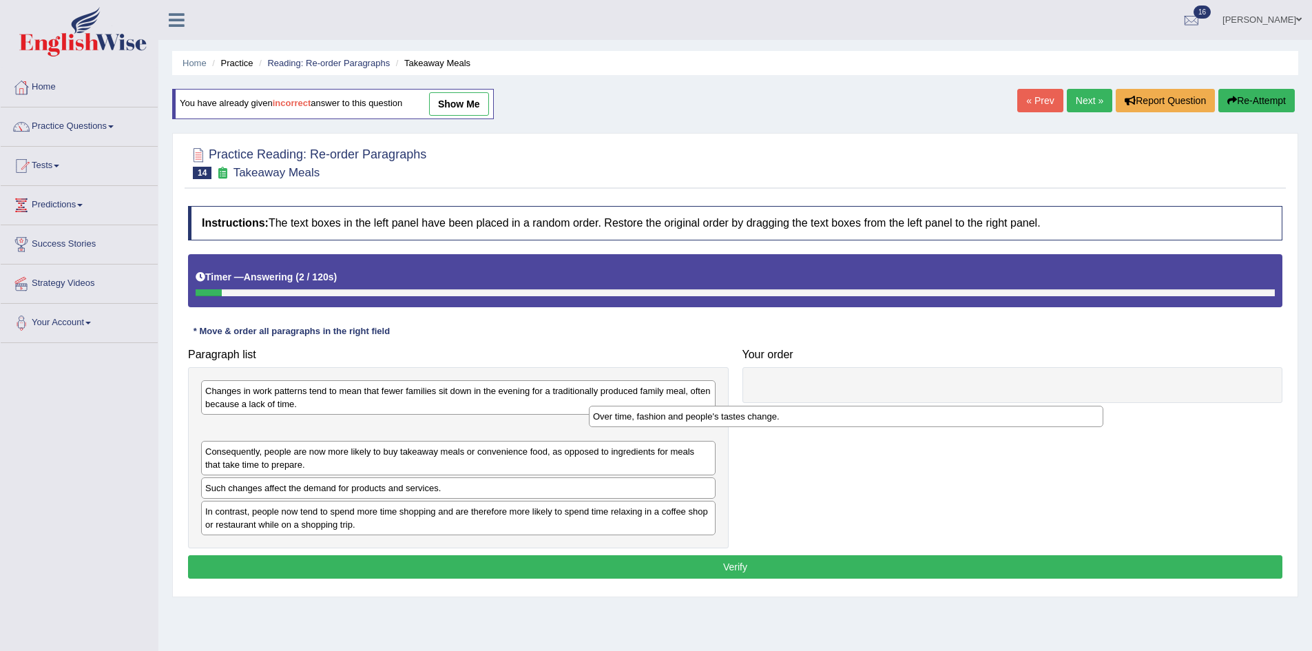
drag, startPoint x: 388, startPoint y: 469, endPoint x: 941, endPoint y: 365, distance: 562.6
click at [941, 406] on div "Over time, fashion and people's tastes change." at bounding box center [846, 416] width 514 height 21
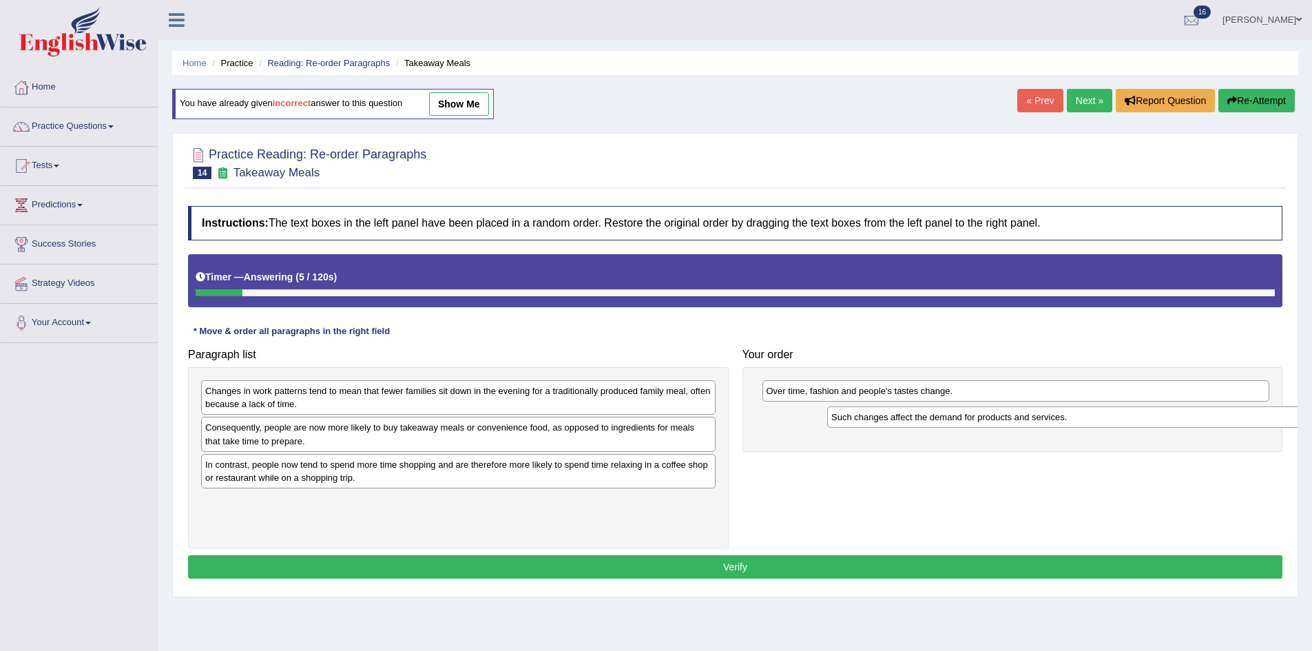
drag, startPoint x: 313, startPoint y: 463, endPoint x: 939, endPoint y: 402, distance: 628.9
click at [939, 406] on div "Such changes affect the demand for products and services." at bounding box center [1084, 416] width 514 height 21
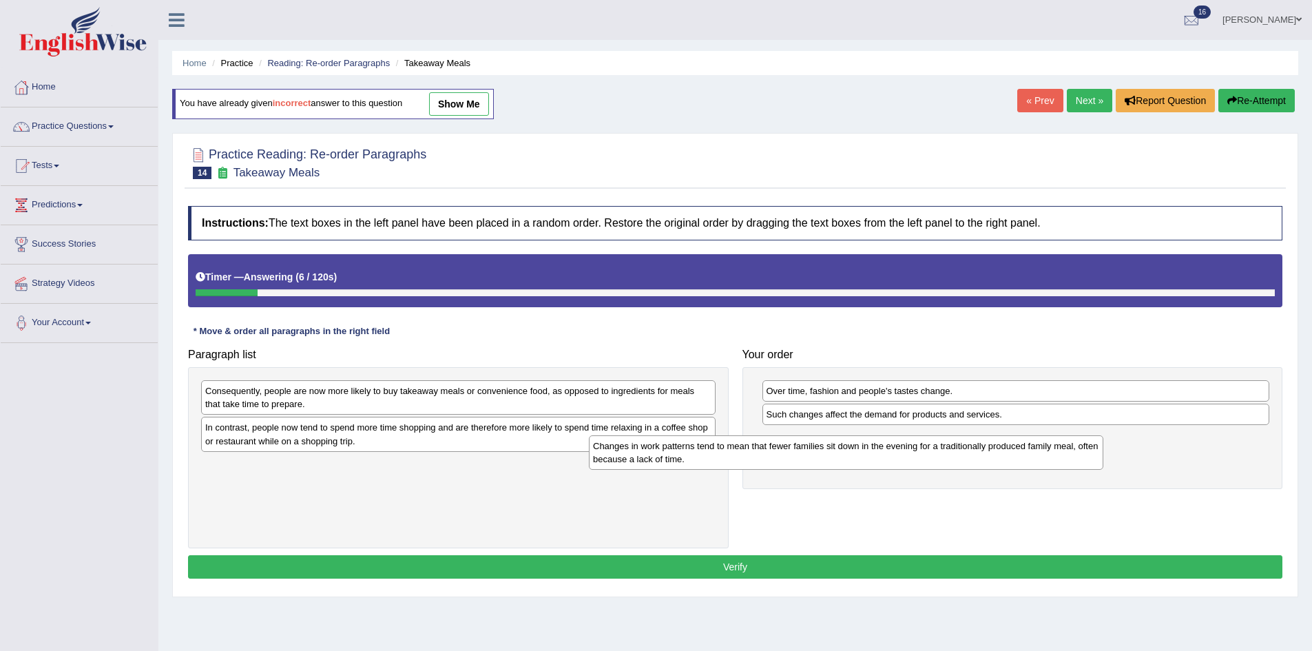
drag, startPoint x: 304, startPoint y: 388, endPoint x: 840, endPoint y: 424, distance: 537.6
click at [840, 435] on div "Changes in work patterns tend to mean that fewer families sit down in the eveni…" at bounding box center [846, 452] width 514 height 34
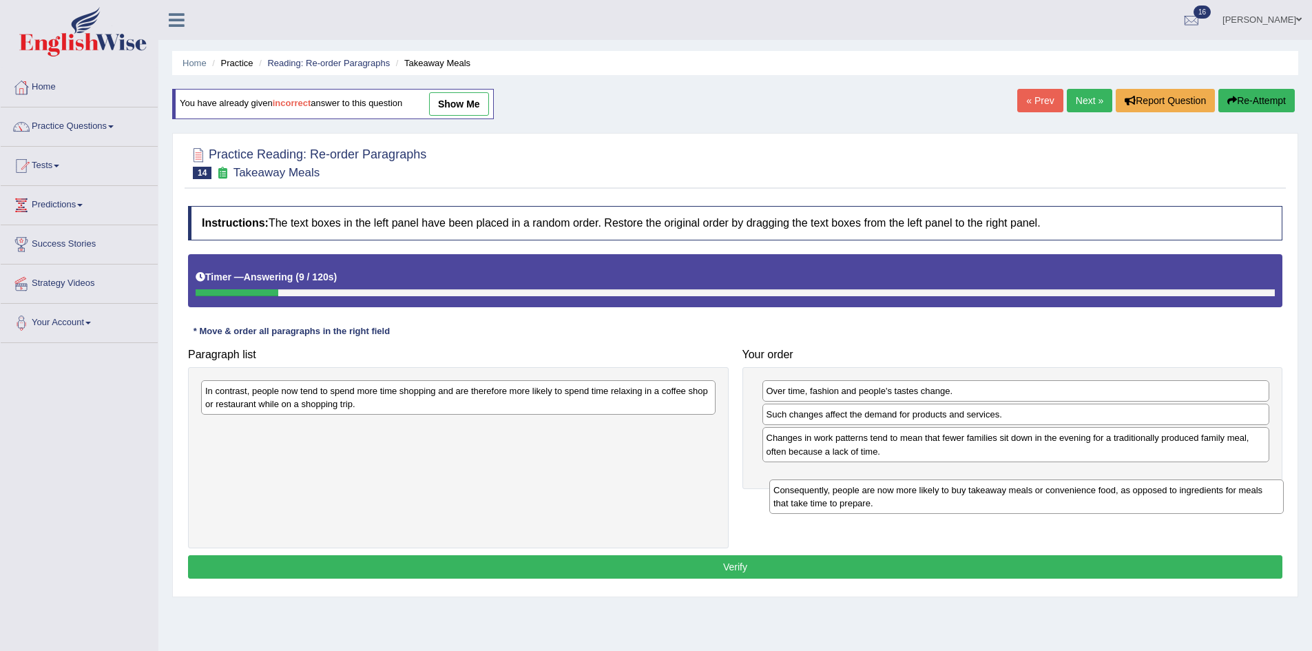
drag, startPoint x: 273, startPoint y: 395, endPoint x: 841, endPoint y: 468, distance: 573.4
click at [841, 479] on div "Consequently, people are now more likely to buy takeaway meals or convenience f…" at bounding box center [1026, 496] width 514 height 34
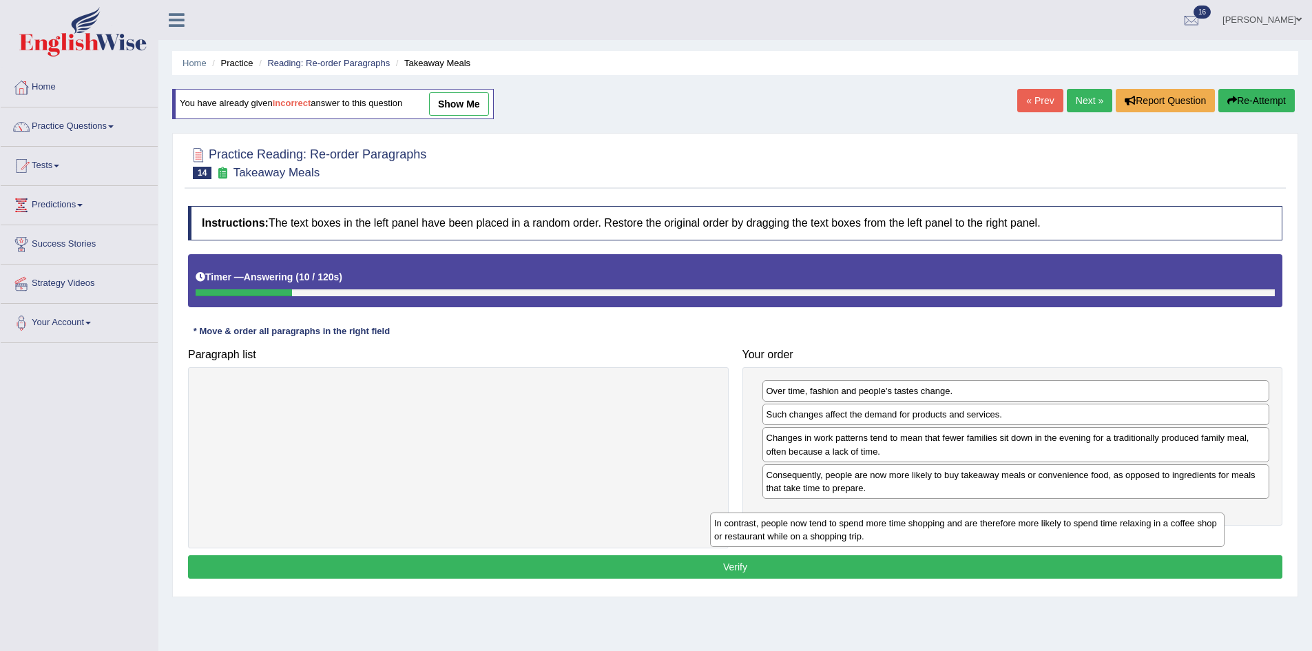
drag, startPoint x: 342, startPoint y: 409, endPoint x: 842, endPoint y: 507, distance: 509.4
click at [842, 512] on div "In contrast, people now tend to spend more time shopping and are therefore more…" at bounding box center [967, 529] width 514 height 34
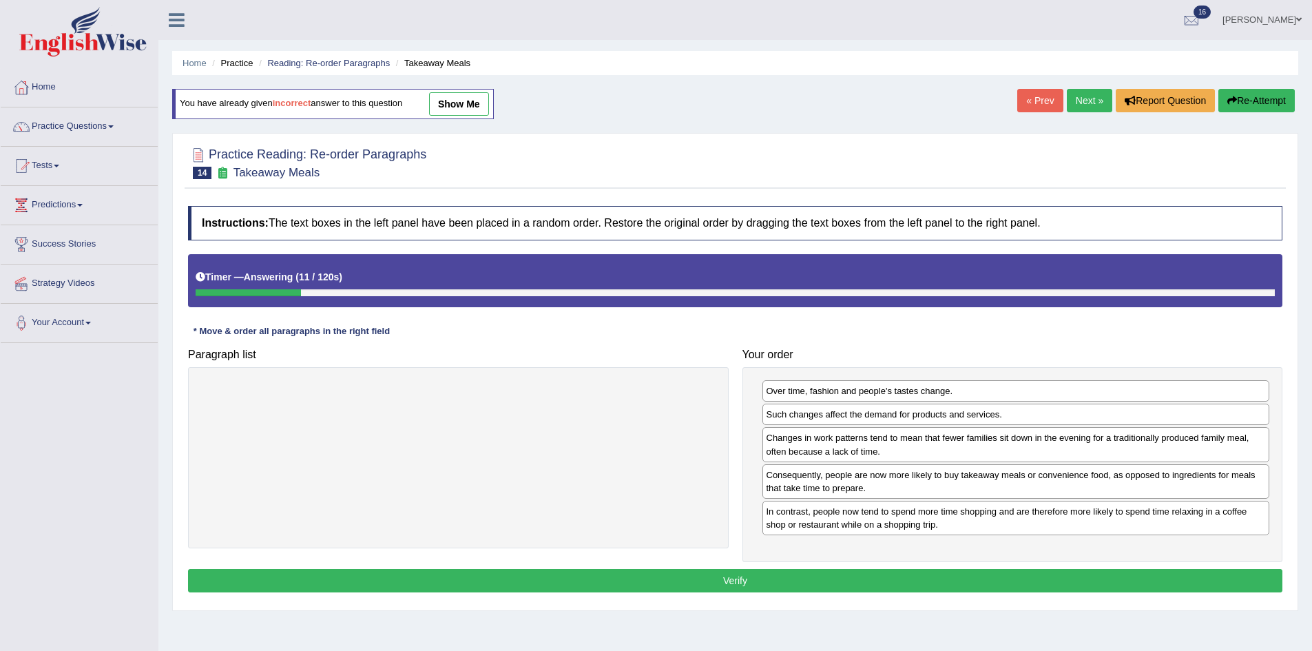
click at [814, 578] on button "Verify" at bounding box center [735, 580] width 1094 height 23
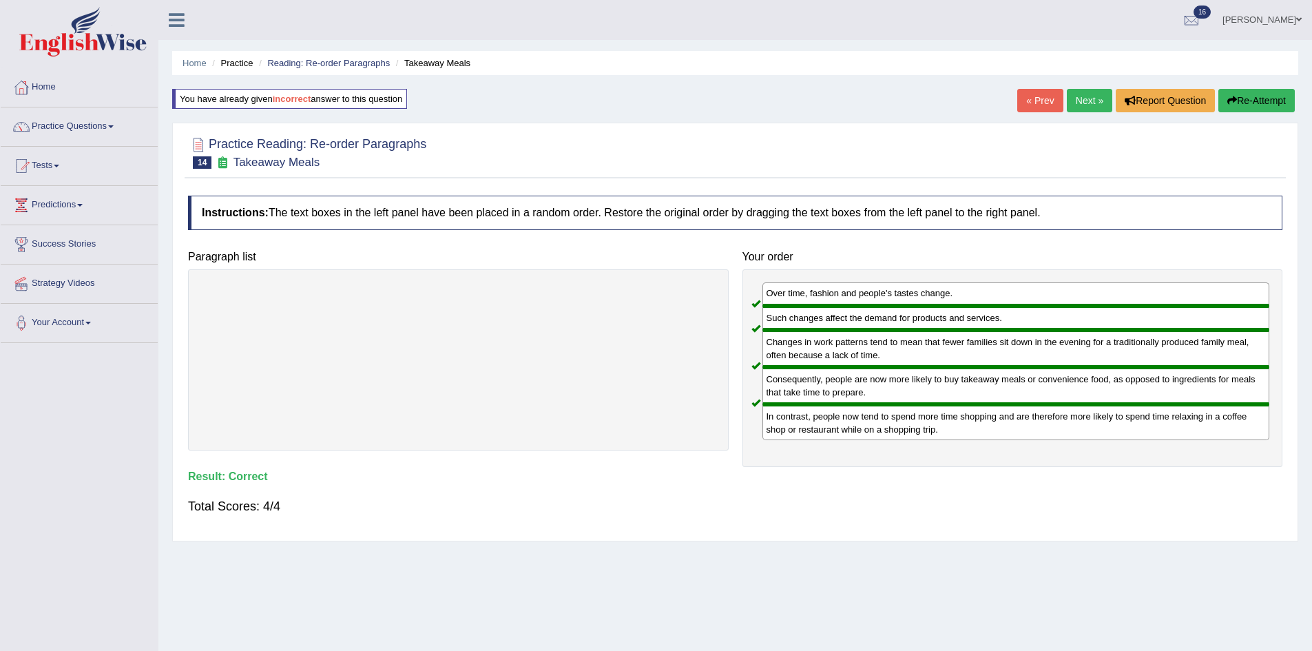
click at [1082, 98] on link "Next »" at bounding box center [1089, 100] width 45 height 23
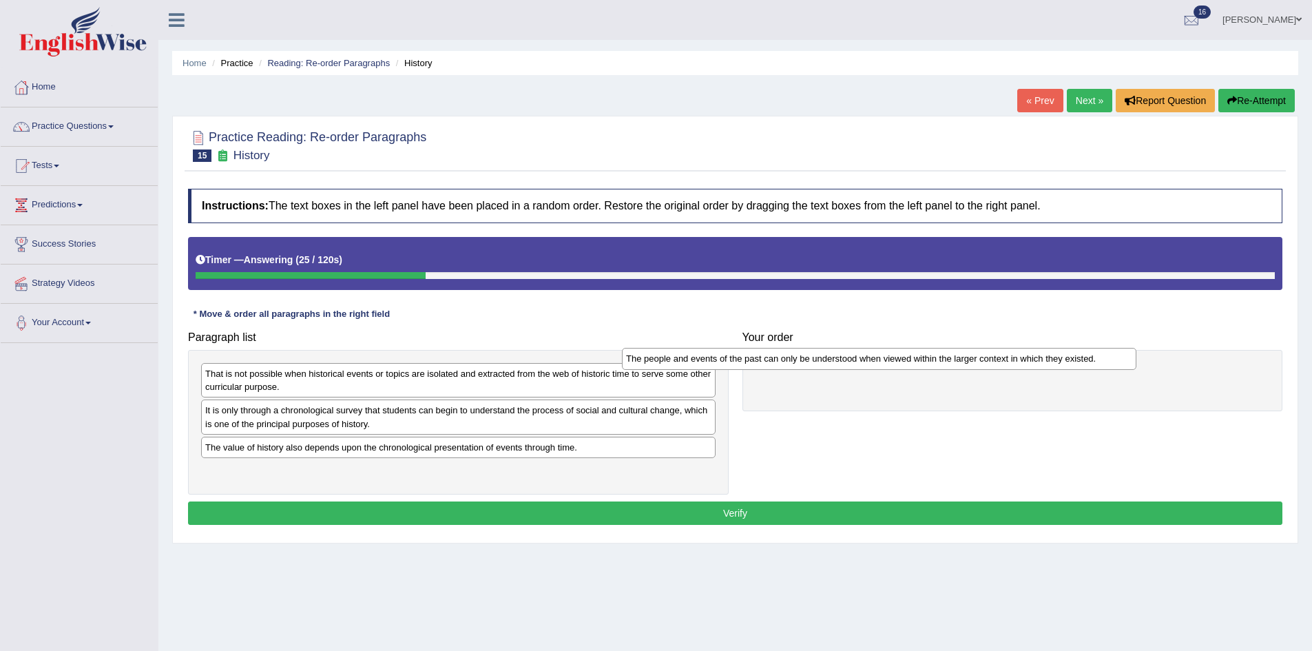
drag, startPoint x: 418, startPoint y: 415, endPoint x: 896, endPoint y: 364, distance: 480.7
click at [850, 364] on div "The people and events of the past can only be understood when viewed within the…" at bounding box center [879, 358] width 514 height 21
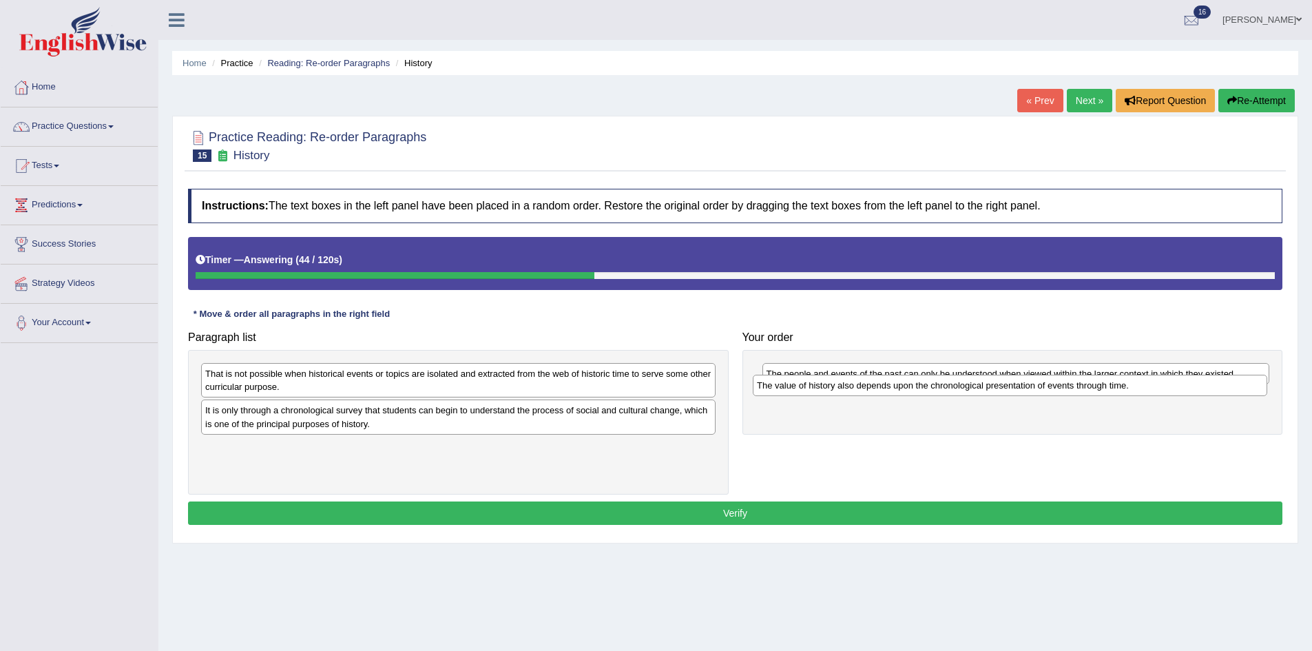
drag, startPoint x: 333, startPoint y: 451, endPoint x: 885, endPoint y: 388, distance: 555.8
click at [885, 388] on div "The value of history also depends upon the chronological presentation of events…" at bounding box center [1010, 385] width 514 height 21
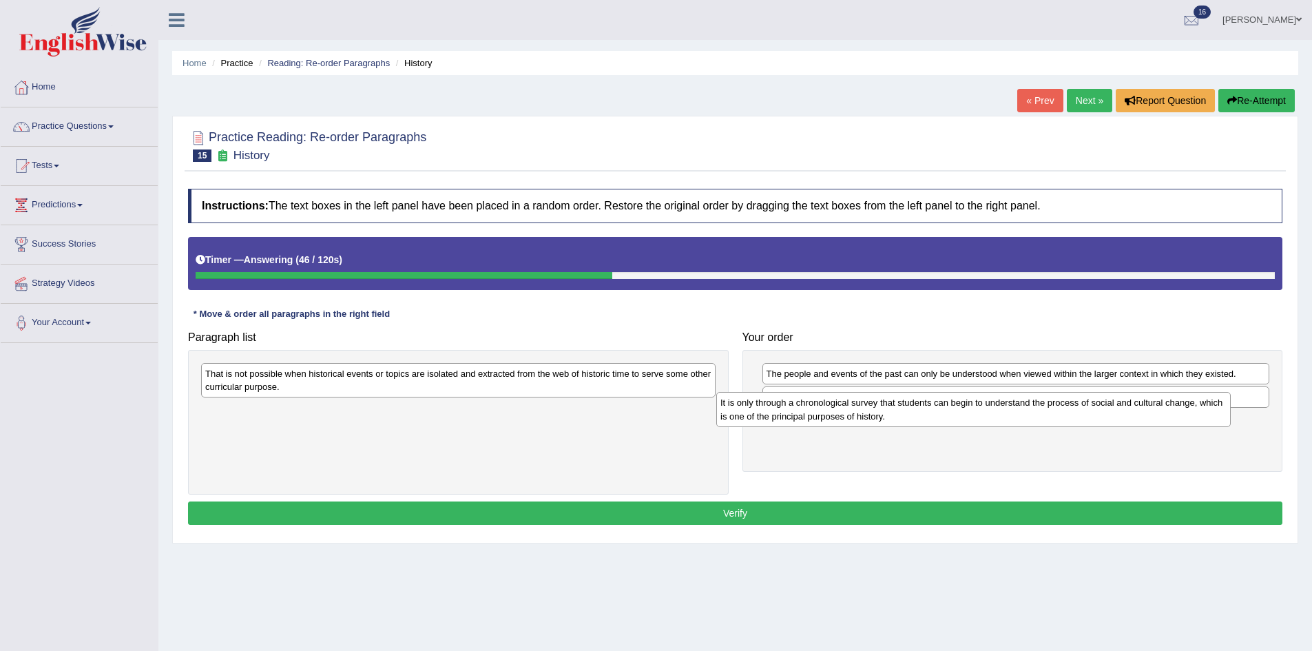
drag, startPoint x: 542, startPoint y: 410, endPoint x: 1067, endPoint y: 421, distance: 524.8
click at [1067, 421] on div "It is only through a chronological survey that students can begin to understand…" at bounding box center [973, 409] width 514 height 34
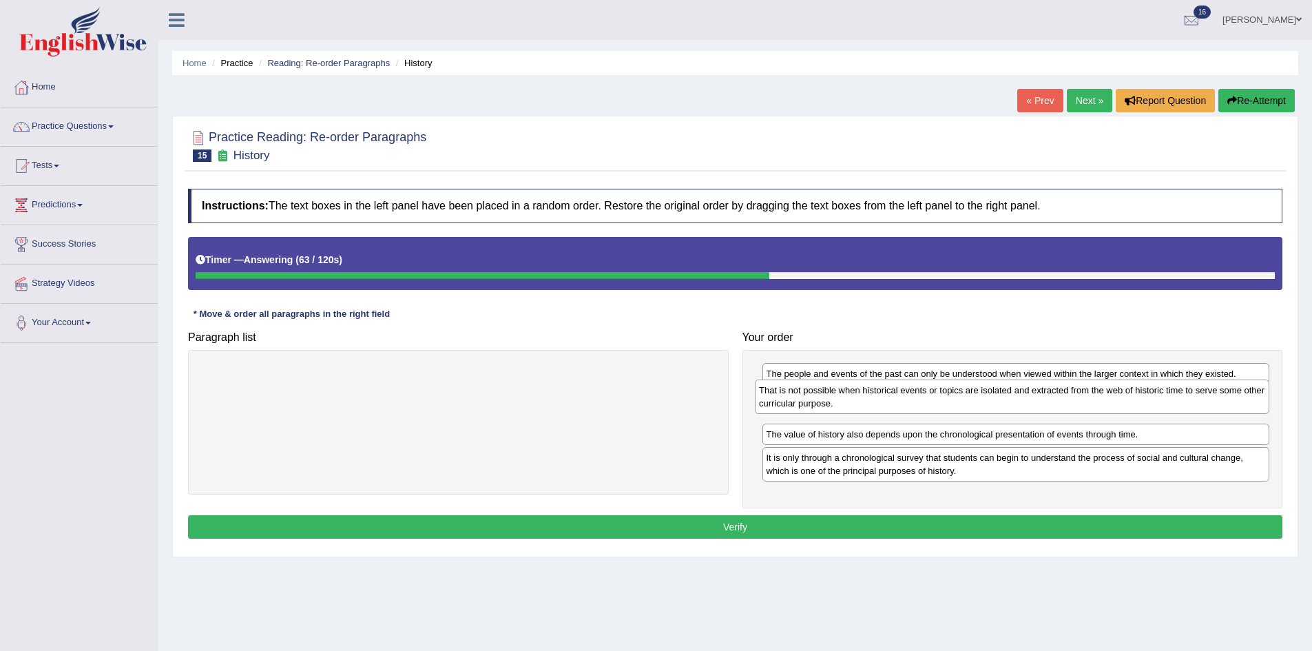
drag, startPoint x: 504, startPoint y: 391, endPoint x: 1060, endPoint y: 425, distance: 556.7
click at [1060, 414] on div "That is not possible when historical events or topics are isolated and extracte…" at bounding box center [1012, 396] width 514 height 34
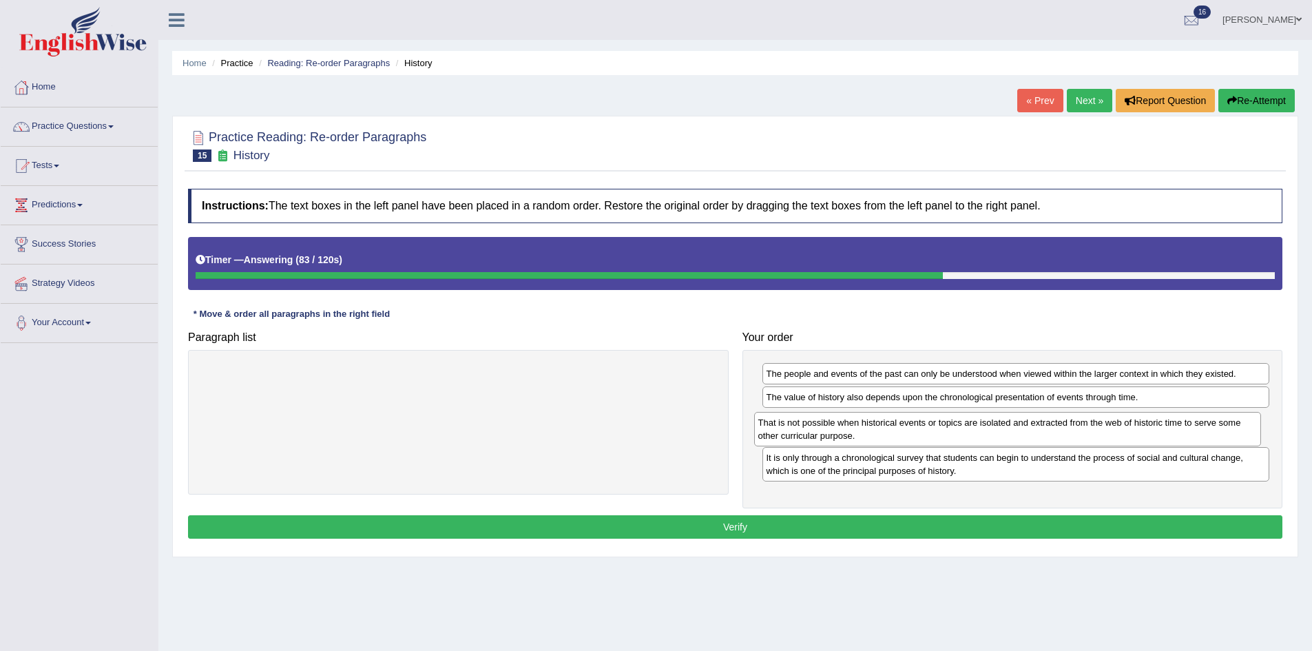
drag, startPoint x: 954, startPoint y: 407, endPoint x: 945, endPoint y: 432, distance: 26.8
click at [945, 432] on div "That is not possible when historical events or topics are isolated and extracte…" at bounding box center [1008, 429] width 508 height 34
click at [940, 526] on button "Verify" at bounding box center [735, 526] width 1094 height 23
